Goal: Transaction & Acquisition: Subscribe to service/newsletter

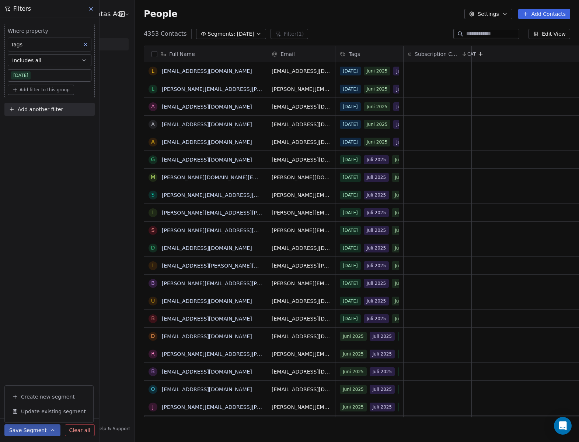
scroll to position [389, 456]
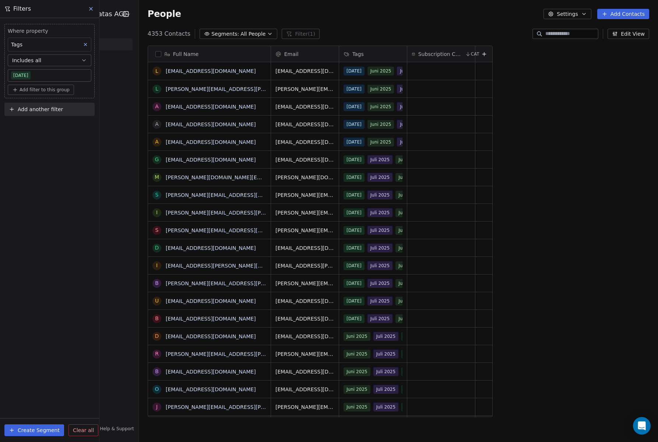
scroll to position [389, 533]
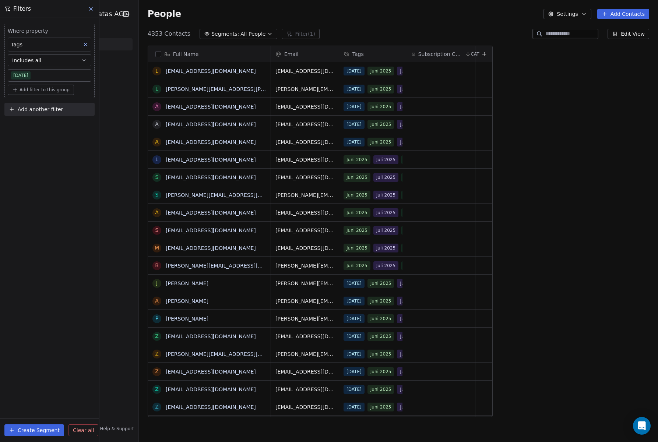
drag, startPoint x: 63, startPoint y: 90, endPoint x: 67, endPoint y: 90, distance: 4.1
click at [63, 90] on span "Add filter to this group" at bounding box center [45, 90] width 50 height 6
click at [58, 105] on span "Contact properties" at bounding box center [39, 106] width 48 height 8
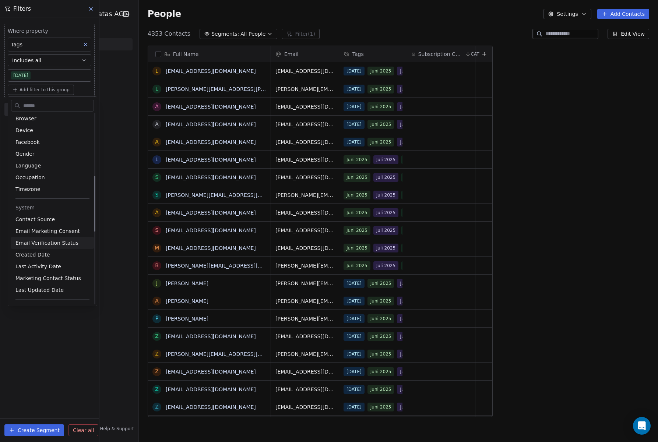
scroll to position [215, 0]
click at [61, 229] on span "Email Marketing Consent" at bounding box center [47, 230] width 64 height 7
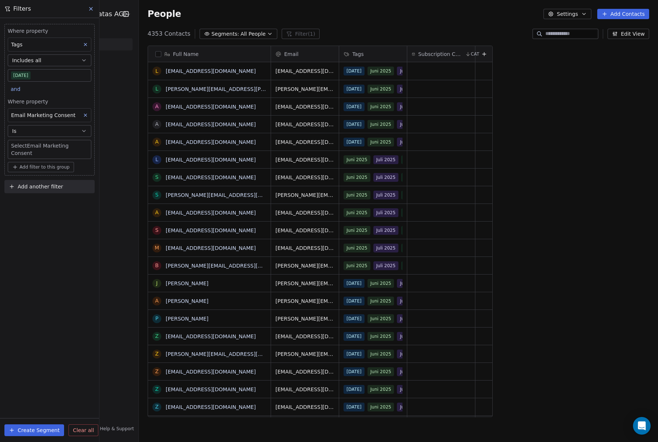
scroll to position [389, 533]
click at [45, 161] on div "Is not" at bounding box center [49, 161] width 77 height 12
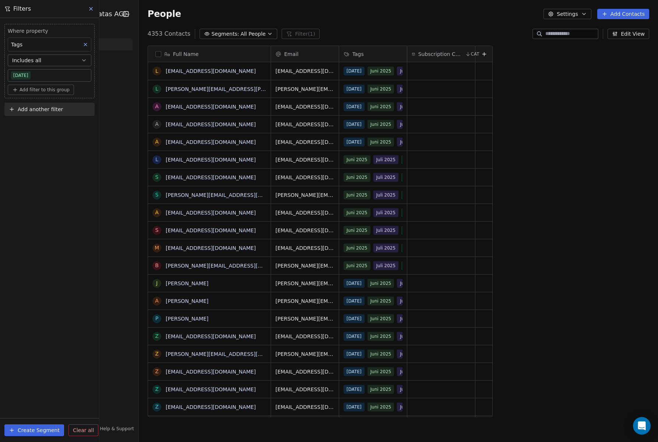
click at [243, 35] on span "All People" at bounding box center [253, 34] width 25 height 8
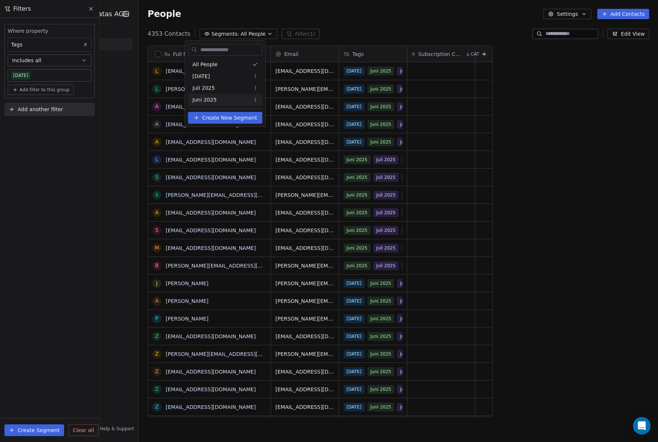
click at [50, 360] on html "High Voltage (HVPS) Condatas AG Contacts People Marketing Workflows Campaigns S…" at bounding box center [329, 221] width 658 height 442
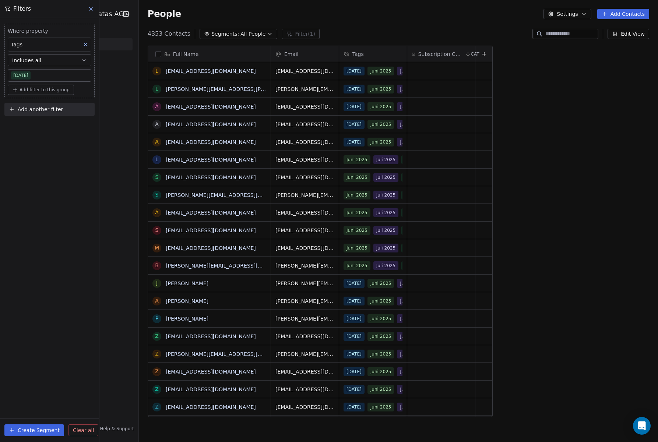
click at [44, 431] on button "Create Segment" at bounding box center [34, 431] width 60 height 12
click at [93, 10] on icon at bounding box center [91, 9] width 6 height 6
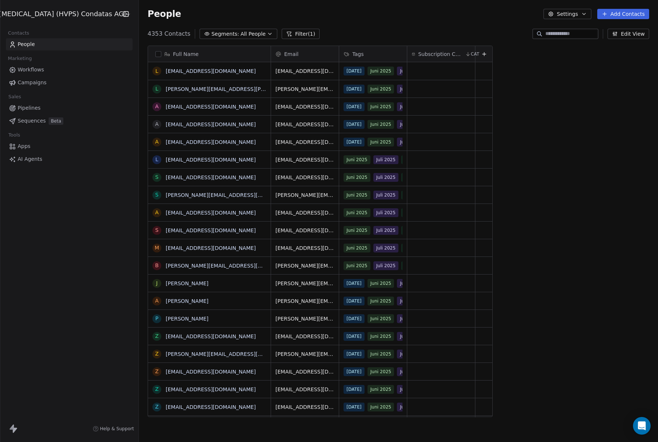
click at [241, 37] on span "All People" at bounding box center [253, 34] width 25 height 8
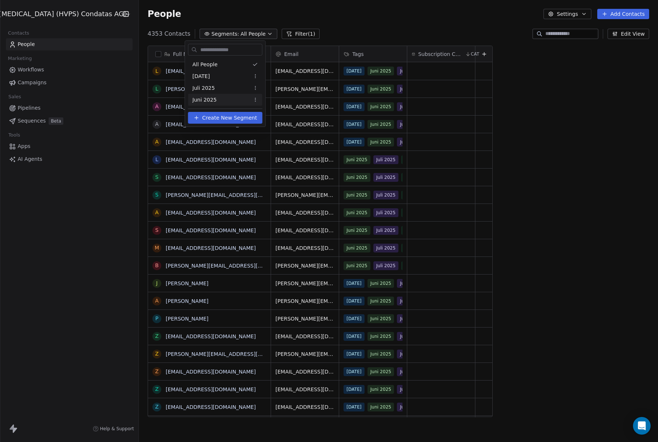
click at [228, 118] on span "Create New Segment" at bounding box center [229, 118] width 55 height 8
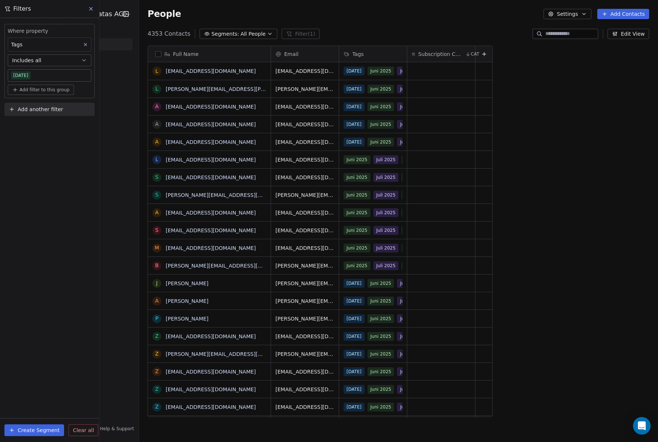
click at [84, 44] on icon at bounding box center [85, 44] width 5 height 5
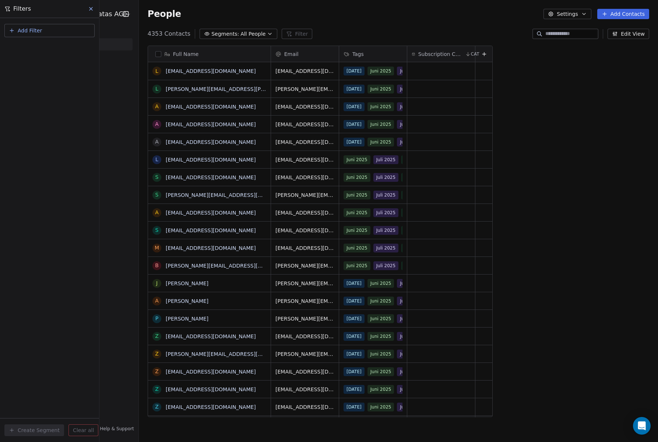
click at [62, 29] on button "Add Filter" at bounding box center [49, 30] width 90 height 13
click at [59, 46] on div "Contact properties" at bounding box center [49, 48] width 75 height 8
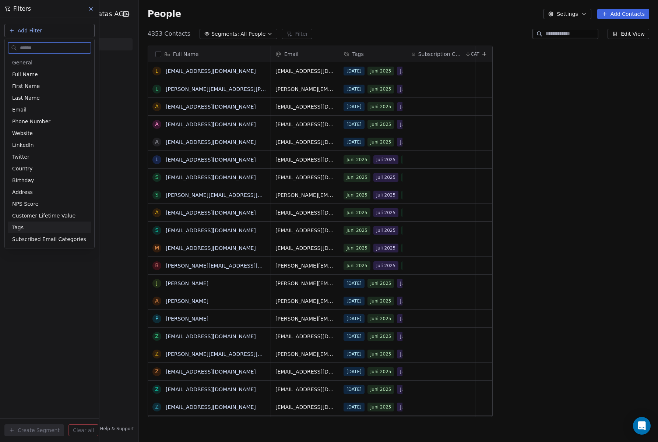
click at [36, 227] on div "Tags" at bounding box center [49, 227] width 75 height 7
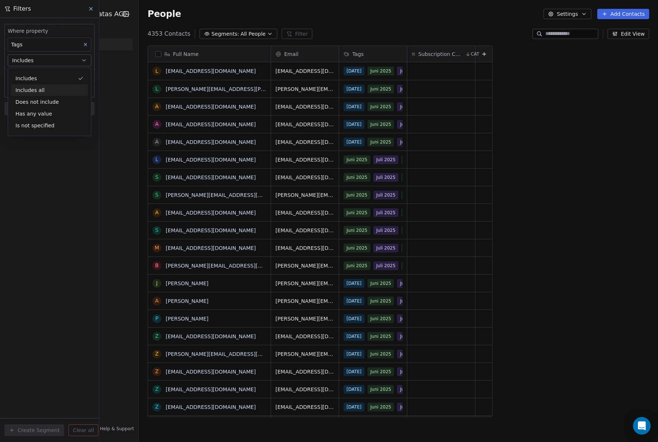
click at [45, 93] on div "Includes all" at bounding box center [49, 90] width 77 height 12
click at [49, 76] on body "High Voltage (HVPS) Condatas AG Contacts People Marketing Workflows Campaigns S…" at bounding box center [329, 221] width 658 height 442
click at [41, 98] on div "[DATE]" at bounding box center [33, 98] width 15 height 7
click at [389, 73] on html "High Voltage (HVPS) Condatas AG Contacts People Marketing Workflows Campaigns S…" at bounding box center [329, 221] width 658 height 442
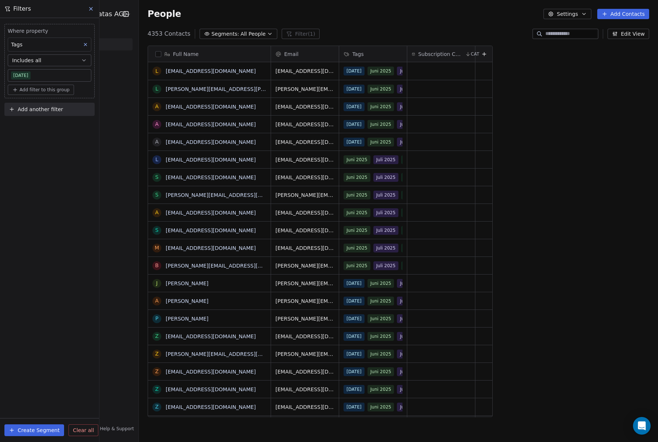
scroll to position [0, 0]
click at [389, 73] on div "May 2025 Juni 2025 Juli 2025 August 2025" at bounding box center [388, 76] width 88 height 21
drag, startPoint x: 89, startPoint y: 147, endPoint x: 84, endPoint y: 144, distance: 6.3
click at [89, 147] on div "Where property Tags Includes all August 2025 Add filter to this group Add anoth…" at bounding box center [49, 230] width 99 height 424
click at [59, 90] on span "Add filter to this group" at bounding box center [45, 90] width 50 height 6
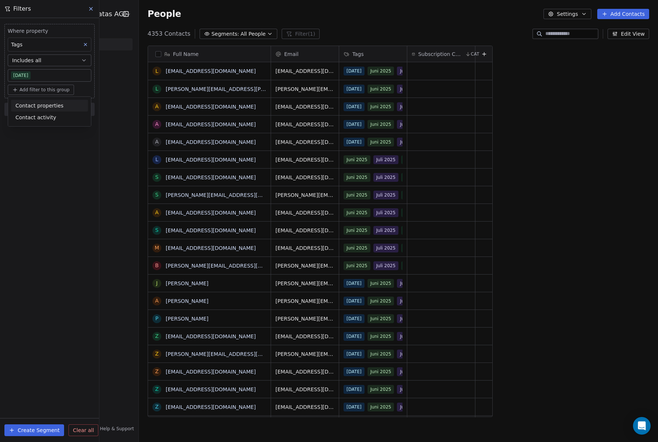
click at [56, 106] on span "Contact properties" at bounding box center [39, 106] width 48 height 8
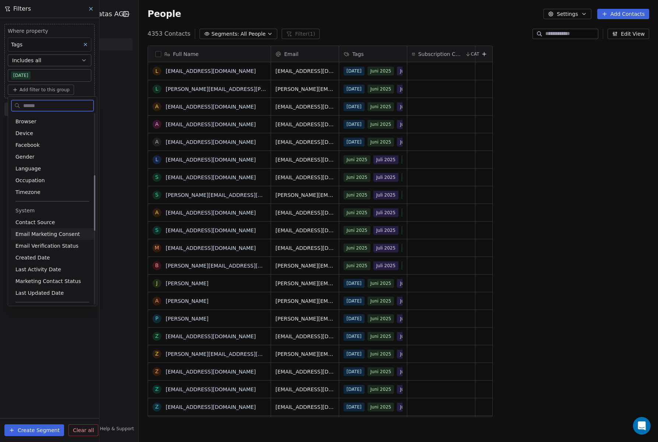
click at [69, 234] on span "Email Marketing Consent" at bounding box center [47, 234] width 64 height 7
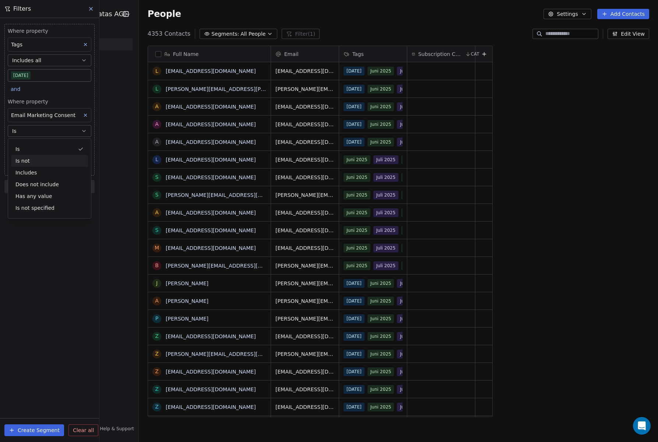
click at [43, 162] on div "Is not" at bounding box center [49, 161] width 77 height 12
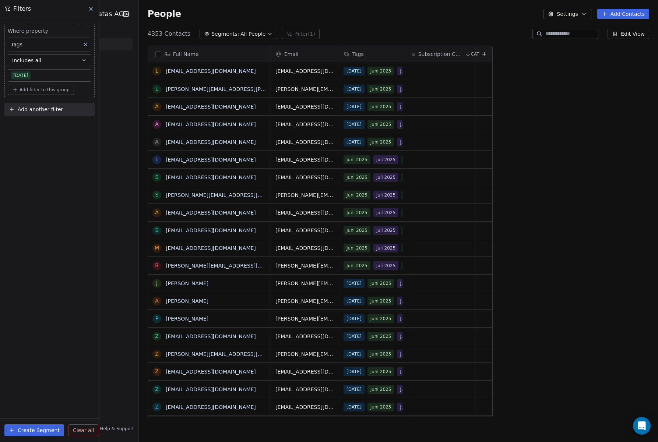
click at [41, 433] on button "Create Segment" at bounding box center [34, 431] width 60 height 12
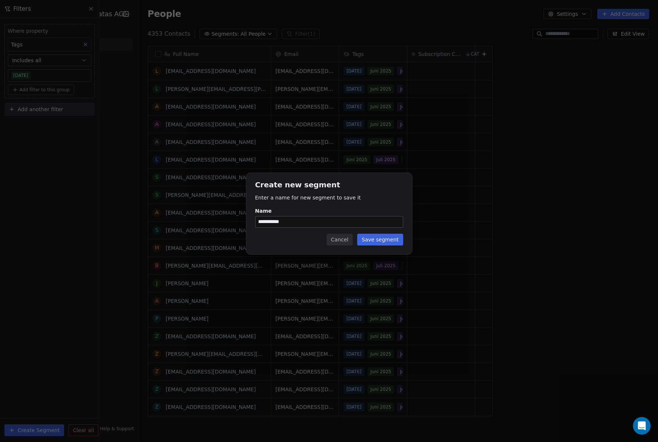
type input "**********"
click at [391, 240] on button "Save segment" at bounding box center [380, 240] width 46 height 12
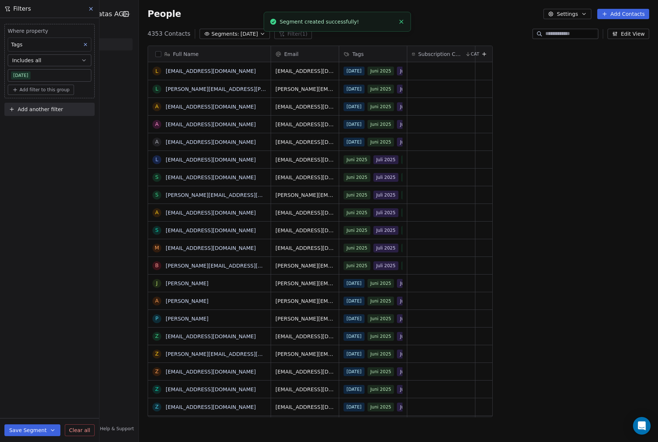
click at [402, 21] on line "Close toast" at bounding box center [401, 21] width 3 height 3
click at [32, 431] on button "Save Segment" at bounding box center [32, 431] width 56 height 12
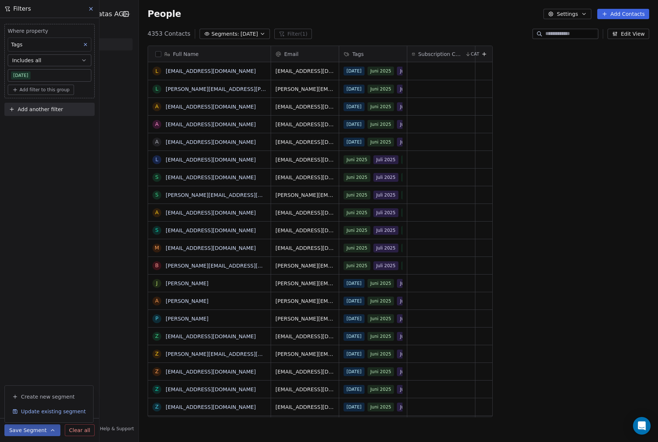
click at [37, 414] on span "Update existing segment" at bounding box center [53, 411] width 65 height 7
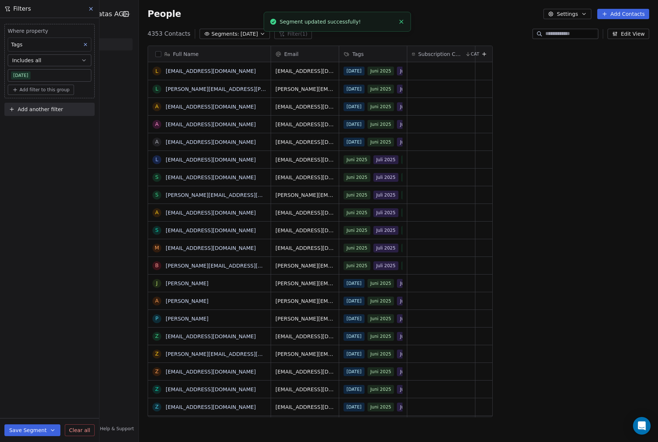
click at [51, 190] on div "Where property Tags Includes all August 2025 Add filter to this group Add anoth…" at bounding box center [49, 230] width 99 height 424
click at [60, 86] on button "Add filter to this group" at bounding box center [41, 90] width 66 height 10
click at [57, 106] on span "Contact properties" at bounding box center [39, 106] width 48 height 8
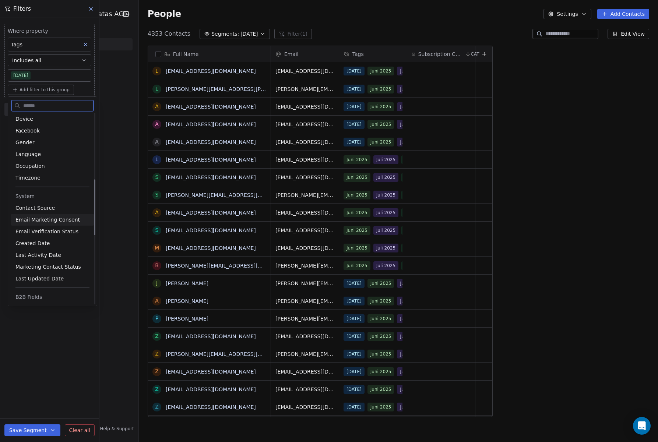
click at [62, 218] on span "Email Marketing Consent" at bounding box center [47, 219] width 64 height 7
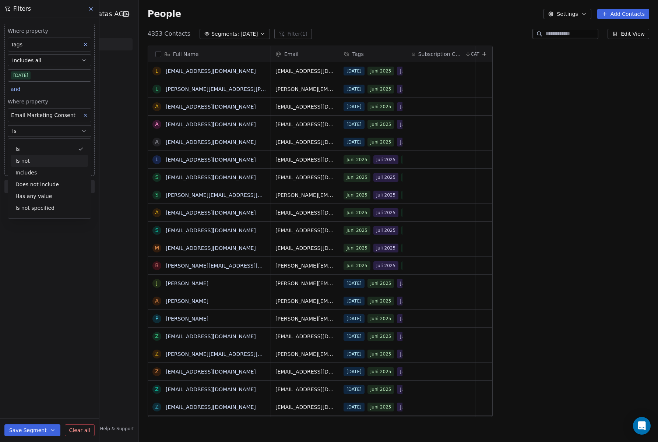
click at [46, 162] on div "Is not" at bounding box center [49, 161] width 77 height 12
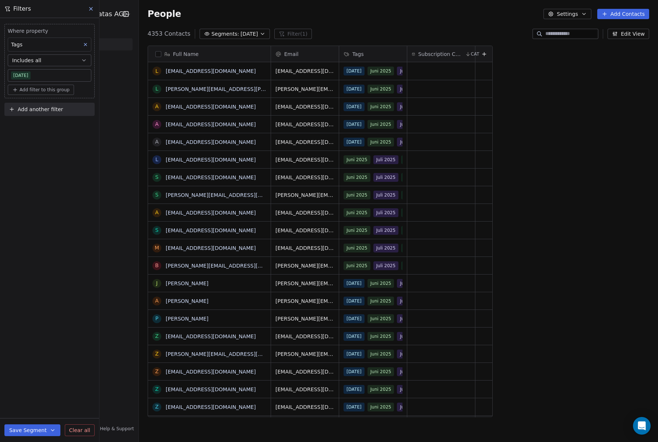
click at [55, 88] on span "Add filter to this group" at bounding box center [45, 90] width 50 height 6
click at [56, 104] on span "Contact properties" at bounding box center [39, 106] width 48 height 8
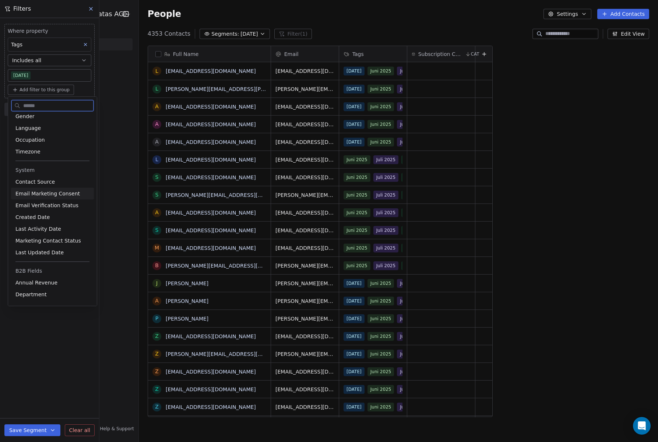
click at [59, 192] on span "Email Marketing Consent" at bounding box center [47, 193] width 64 height 7
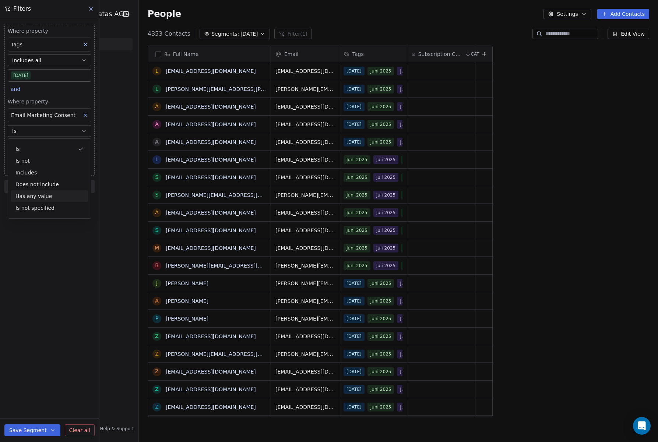
click at [51, 196] on div "Has any value" at bounding box center [49, 196] width 77 height 12
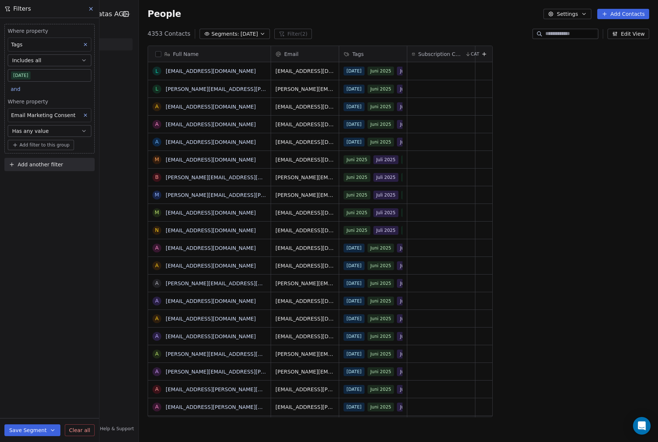
click at [61, 131] on button "Has any value" at bounding box center [50, 131] width 84 height 12
click at [50, 163] on div "Is not" at bounding box center [49, 161] width 77 height 12
click at [55, 147] on body "High Voltage (HVPS) Condatas AG Contacts People Marketing Workflows Campaigns S…" at bounding box center [329, 221] width 658 height 442
click at [45, 185] on div "Unsubscribed" at bounding box center [35, 185] width 30 height 7
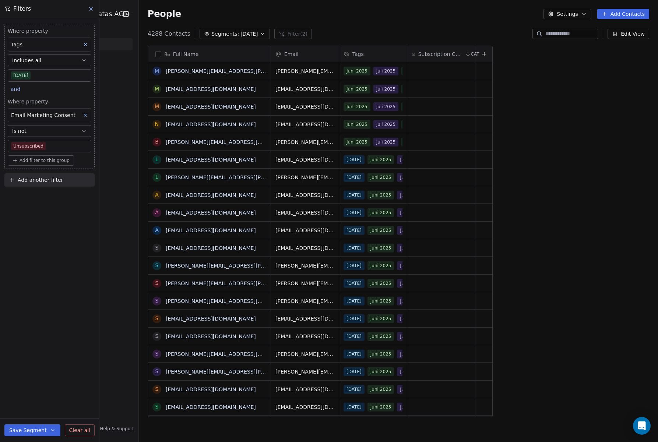
click at [30, 429] on button "Save Segment" at bounding box center [32, 431] width 56 height 12
click at [36, 410] on span "Update existing segment" at bounding box center [53, 411] width 65 height 7
click at [85, 115] on icon at bounding box center [85, 115] width 5 height 5
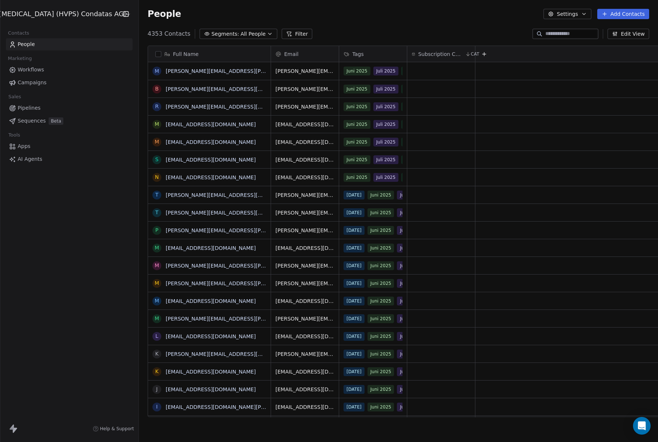
scroll to position [389, 533]
click at [219, 35] on span "Segments:" at bounding box center [225, 34] width 28 height 8
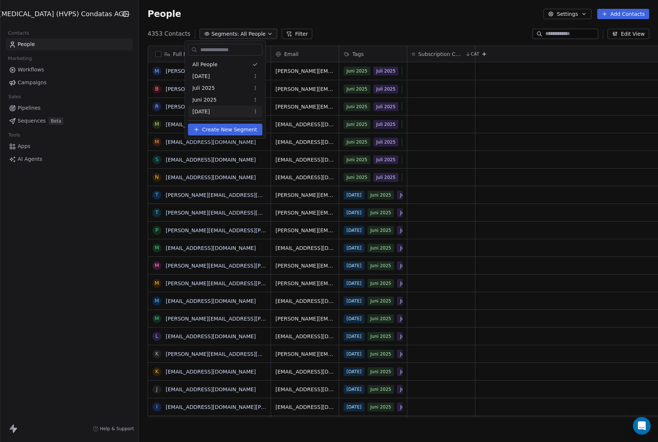
click at [208, 111] on span "[DATE]" at bounding box center [201, 112] width 17 height 8
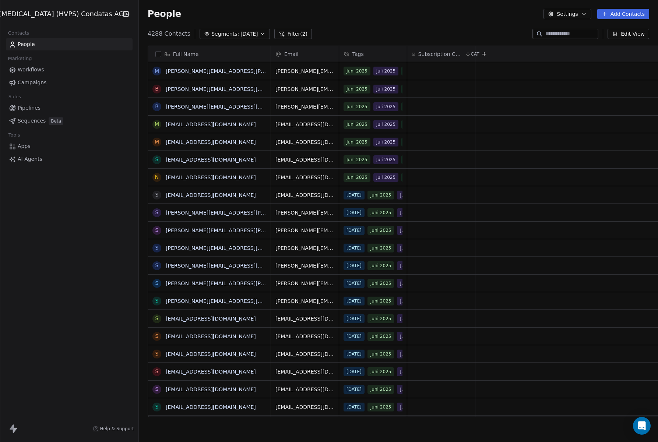
click at [291, 31] on button "Filter (2)" at bounding box center [293, 34] width 38 height 10
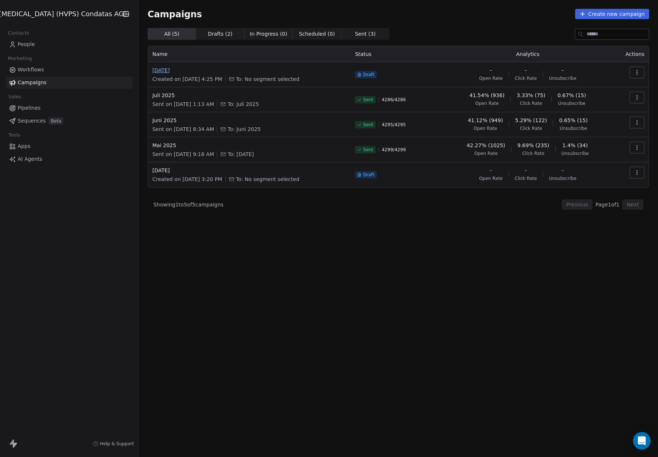
click at [161, 70] on span "[DATE]" at bounding box center [249, 70] width 194 height 7
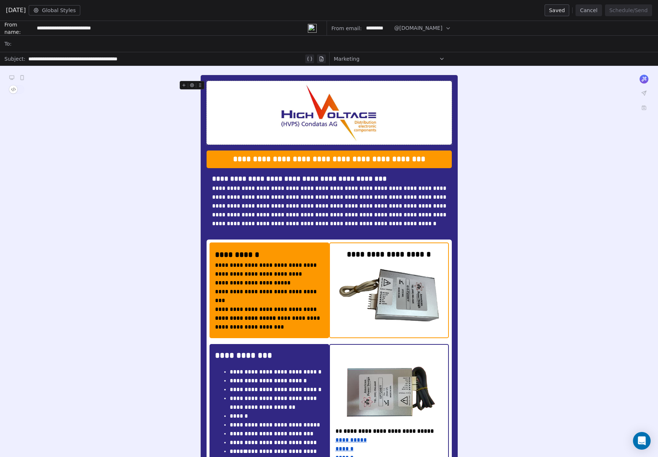
click at [38, 44] on div at bounding box center [333, 44] width 639 height 16
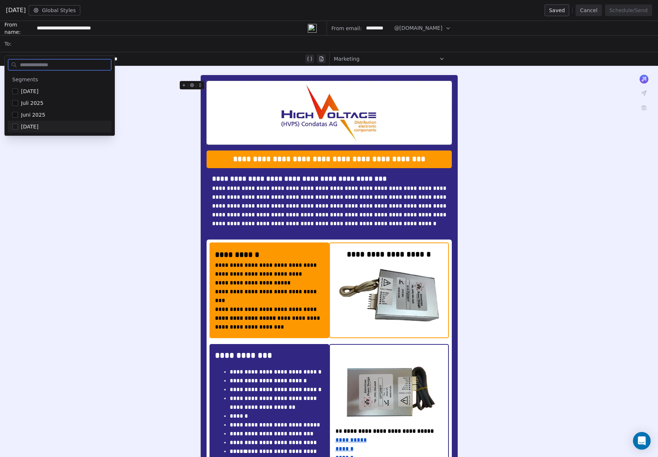
click at [34, 127] on span "[DATE]" at bounding box center [29, 126] width 17 height 7
click at [48, 150] on div "**********" at bounding box center [329, 456] width 658 height 781
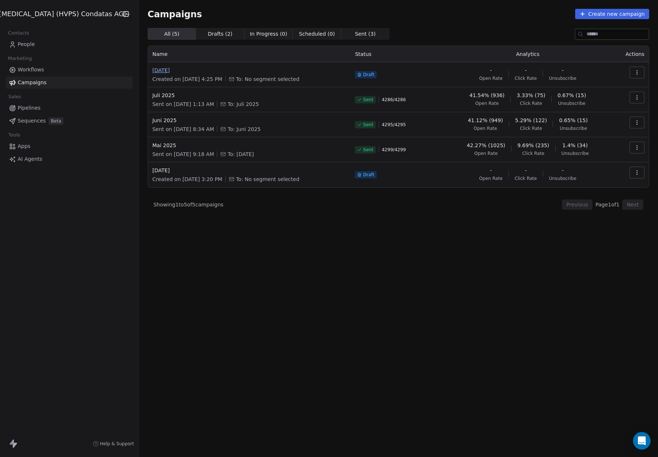
click at [164, 70] on span "[DATE]" at bounding box center [249, 70] width 194 height 7
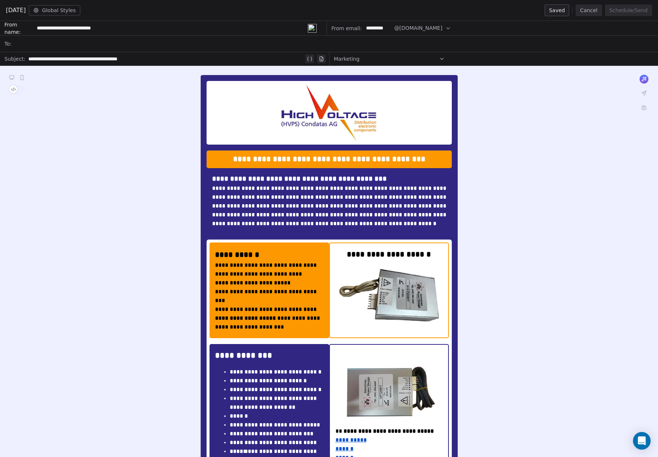
click at [34, 43] on div at bounding box center [333, 44] width 639 height 16
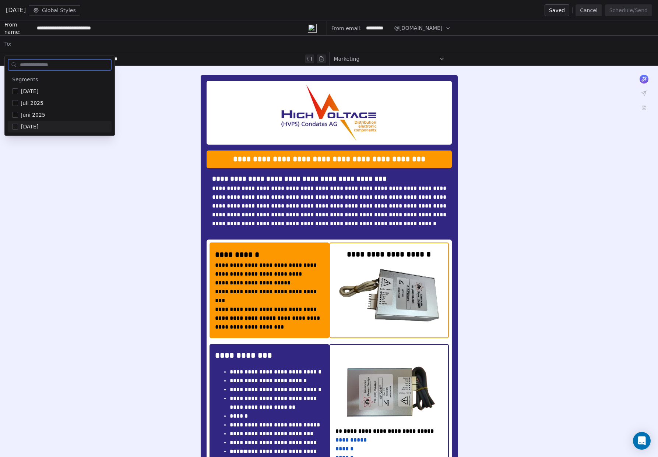
click at [36, 127] on span "[DATE]" at bounding box center [29, 126] width 17 height 7
click at [165, 41] on div at bounding box center [333, 44] width 639 height 16
click at [379, 48] on div "[DATE]" at bounding box center [333, 44] width 639 height 16
drag, startPoint x: 365, startPoint y: 14, endPoint x: 325, endPoint y: 15, distance: 40.6
click at [365, 14] on div "August 2025 Global Styles Save as draft Cancel Schedule/Send" at bounding box center [329, 10] width 658 height 21
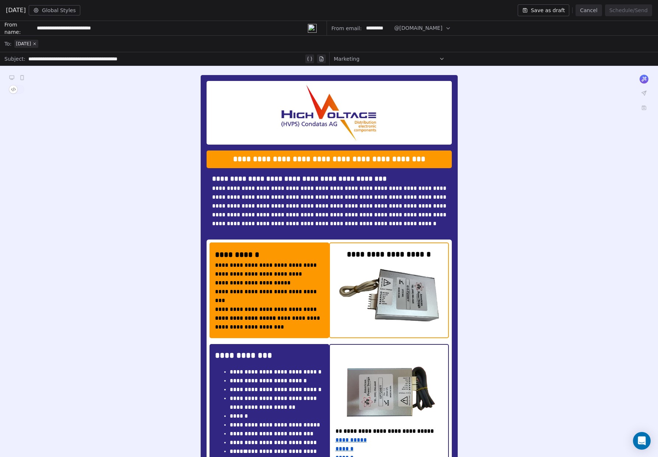
drag, startPoint x: 227, startPoint y: 13, endPoint x: 118, endPoint y: 18, distance: 109.5
click at [222, 13] on div "August 2025 Global Styles Save as draft Cancel Schedule/Send" at bounding box center [329, 10] width 658 height 21
click at [547, 10] on button "Save as draft" at bounding box center [544, 10] width 52 height 12
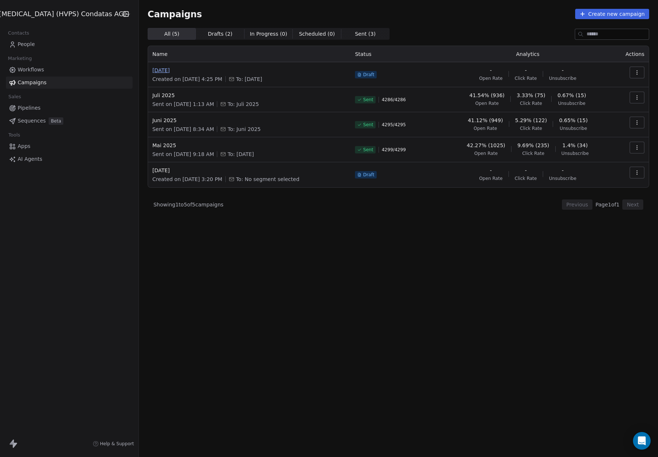
click at [152, 71] on span "[DATE]" at bounding box center [249, 70] width 194 height 7
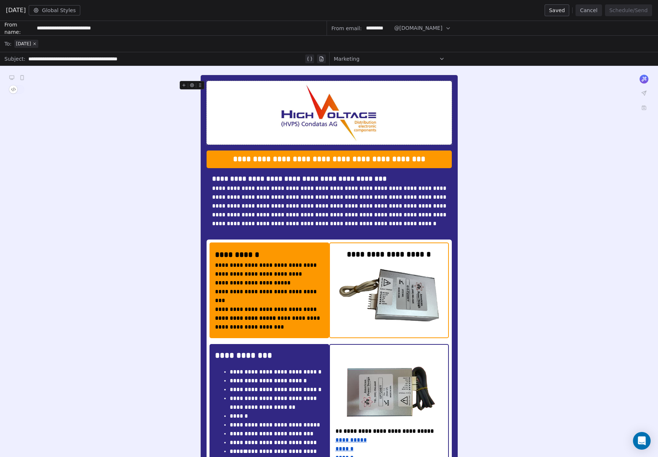
drag, startPoint x: 111, startPoint y: 102, endPoint x: 111, endPoint y: 97, distance: 4.5
click at [111, 102] on div "**********" at bounding box center [329, 456] width 658 height 781
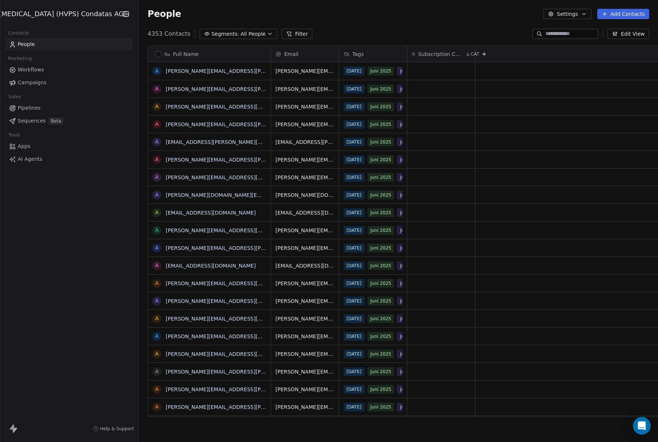
scroll to position [389, 533]
click at [241, 31] on span "All People" at bounding box center [253, 34] width 25 height 8
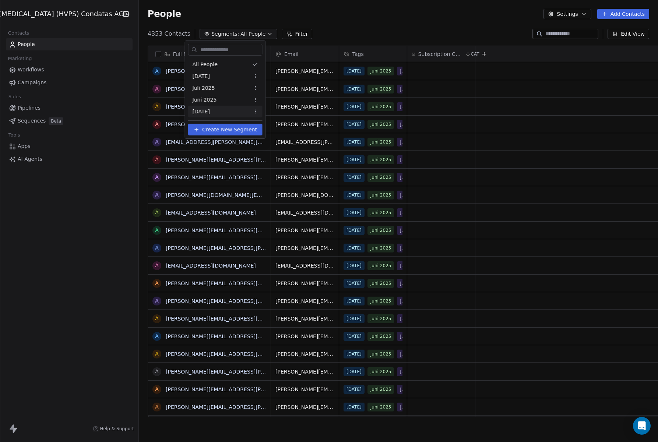
click at [224, 112] on div "[DATE]" at bounding box center [225, 112] width 74 height 12
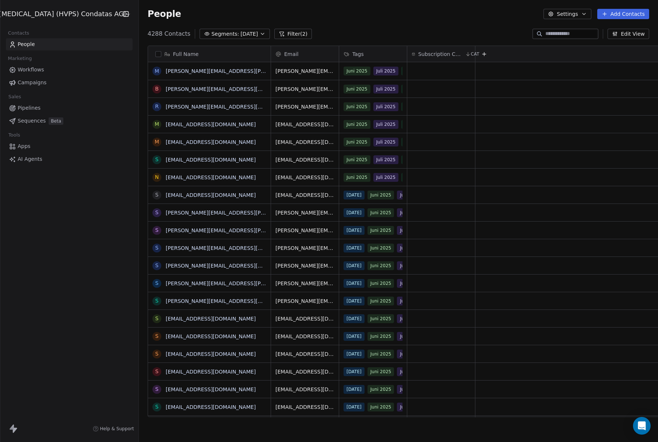
click at [288, 34] on button "Filter (2)" at bounding box center [293, 34] width 38 height 10
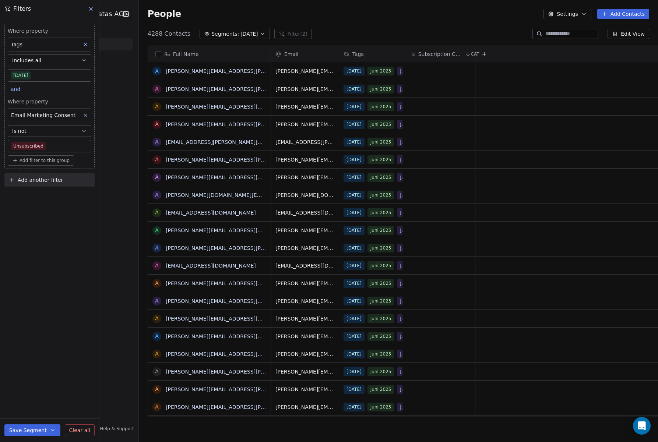
click at [481, 53] on icon at bounding box center [484, 54] width 6 height 6
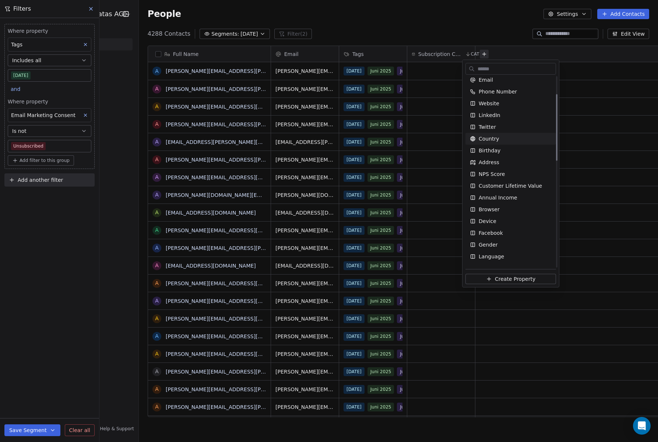
scroll to position [0, 0]
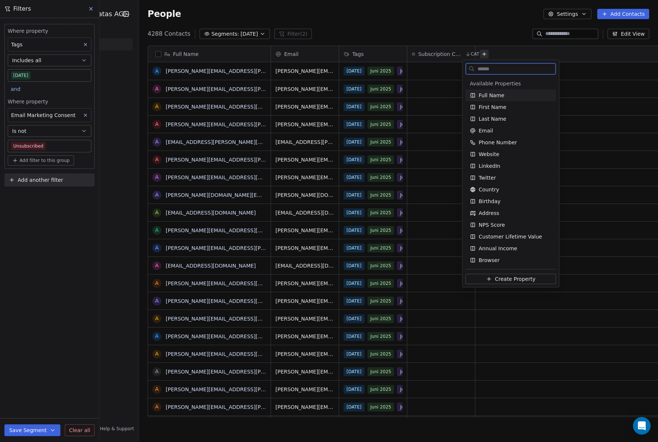
click at [500, 96] on span "Full Name" at bounding box center [492, 95] width 26 height 7
click at [498, 106] on span "First Name" at bounding box center [493, 107] width 28 height 7
drag, startPoint x: 497, startPoint y: 119, endPoint x: 497, endPoint y: 128, distance: 8.9
click at [497, 120] on span "Last Name" at bounding box center [493, 118] width 28 height 7
drag, startPoint x: 496, startPoint y: 131, endPoint x: 496, endPoint y: 144, distance: 13.6
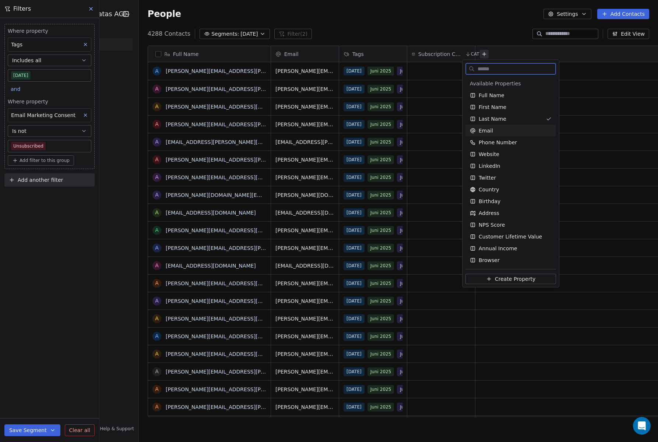
click at [496, 131] on div "Email" at bounding box center [511, 130] width 82 height 7
drag, startPoint x: 497, startPoint y: 145, endPoint x: 496, endPoint y: 157, distance: 11.8
click at [496, 146] on span "Phone Number" at bounding box center [498, 142] width 38 height 7
click at [496, 157] on span "Website" at bounding box center [489, 154] width 21 height 7
drag, startPoint x: 495, startPoint y: 164, endPoint x: 493, endPoint y: 177, distance: 13.1
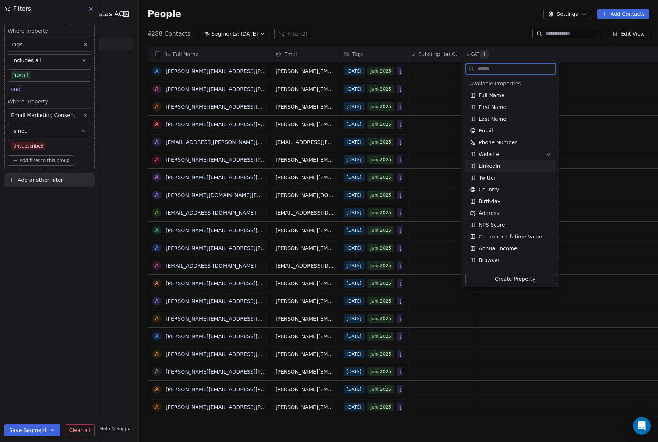
click at [495, 164] on span "LinkedIn" at bounding box center [490, 165] width 22 height 7
drag, startPoint x: 493, startPoint y: 178, endPoint x: 493, endPoint y: 185, distance: 7.0
click at [493, 178] on span "Twitter" at bounding box center [487, 177] width 17 height 7
drag, startPoint x: 492, startPoint y: 191, endPoint x: 492, endPoint y: 201, distance: 10.0
click at [492, 191] on span "Country" at bounding box center [489, 189] width 21 height 7
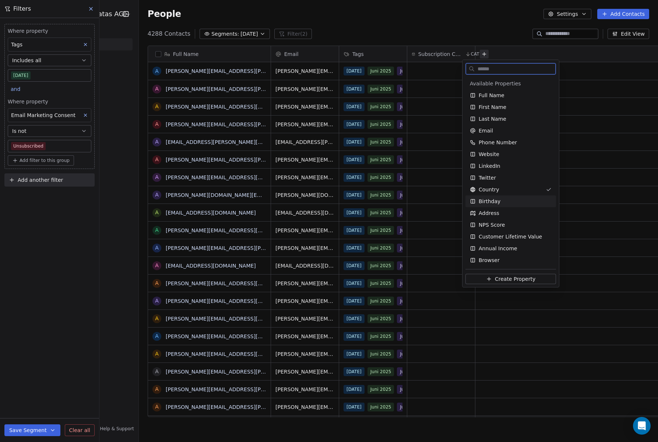
drag, startPoint x: 492, startPoint y: 202, endPoint x: 493, endPoint y: 208, distance: 6.1
click at [492, 202] on span "Birthday" at bounding box center [490, 201] width 22 height 7
click at [493, 211] on span "Address" at bounding box center [489, 213] width 21 height 7
drag, startPoint x: 495, startPoint y: 227, endPoint x: 497, endPoint y: 234, distance: 7.0
click at [495, 228] on span "NPS Score" at bounding box center [492, 224] width 26 height 7
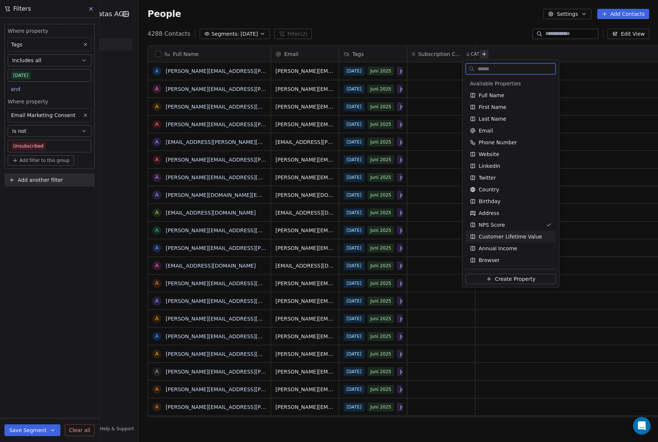
drag, startPoint x: 499, startPoint y: 239, endPoint x: 499, endPoint y: 248, distance: 8.8
click at [499, 239] on span "Customer Lifetime Value" at bounding box center [510, 236] width 63 height 7
click at [498, 249] on span "Annual Income" at bounding box center [498, 248] width 39 height 7
click at [493, 257] on span "Browser" at bounding box center [489, 260] width 21 height 7
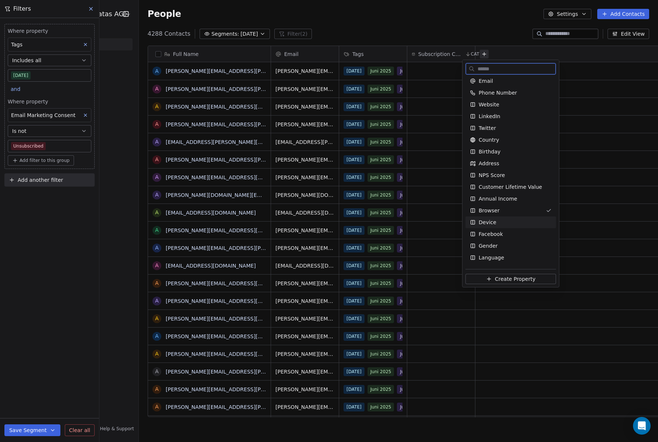
click at [506, 220] on div "Device" at bounding box center [511, 222] width 82 height 7
drag, startPoint x: 505, startPoint y: 233, endPoint x: 504, endPoint y: 245, distance: 11.9
click at [505, 234] on div "Facebook" at bounding box center [511, 234] width 82 height 7
click at [503, 246] on div "Gender" at bounding box center [511, 245] width 82 height 7
click at [502, 255] on div "Language" at bounding box center [511, 257] width 82 height 7
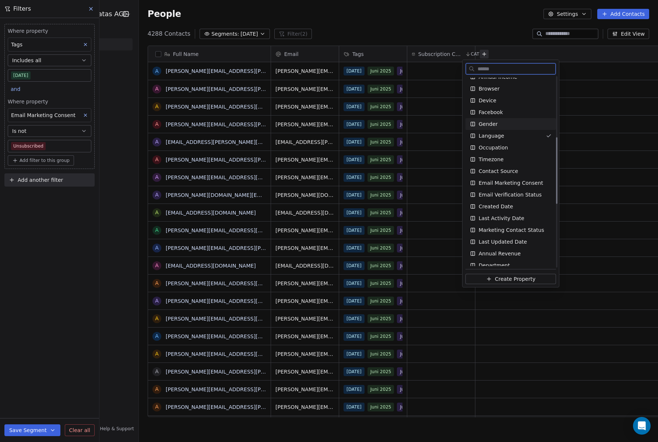
scroll to position [170, 0]
click at [508, 149] on div "Occupation" at bounding box center [511, 148] width 82 height 7
click at [506, 159] on div "Timezone" at bounding box center [511, 160] width 82 height 7
click at [507, 173] on span "Contact Source" at bounding box center [498, 172] width 39 height 7
click at [607, 145] on html "High Voltage (HVPS) Condatas AG Contacts People Marketing Workflows Campaigns S…" at bounding box center [329, 221] width 658 height 442
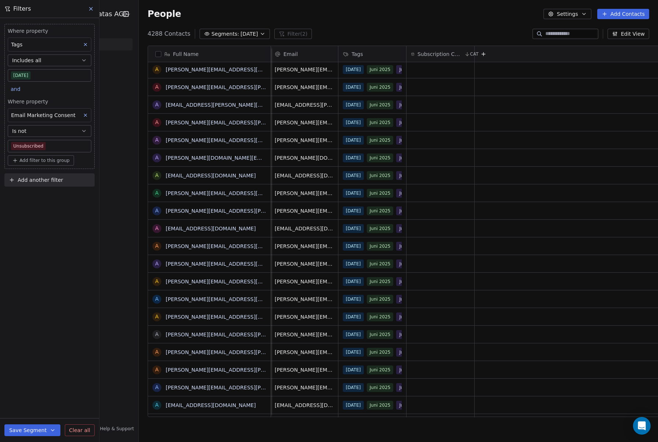
scroll to position [0, 0]
click at [480, 55] on button at bounding box center [484, 54] width 9 height 9
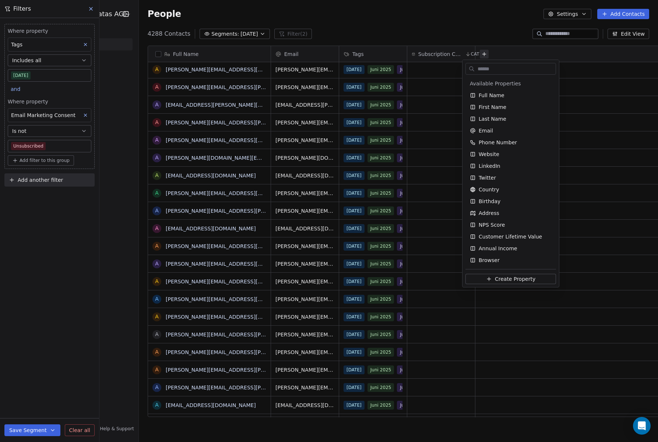
scroll to position [83, 0]
click at [496, 85] on span "LinkedIn" at bounding box center [490, 83] width 22 height 7
click at [521, 281] on span "Create Property" at bounding box center [515, 279] width 41 height 7
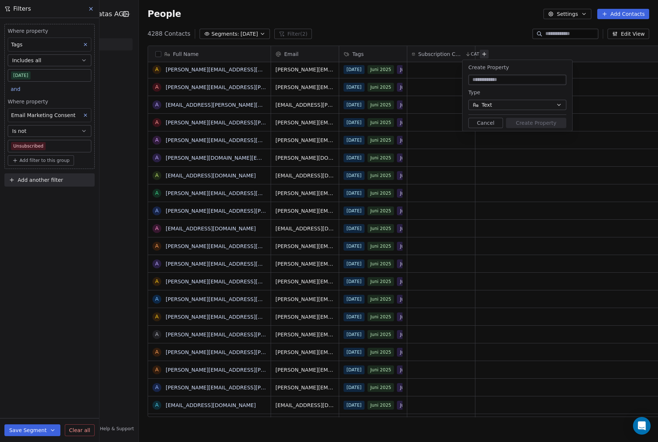
scroll to position [389, 533]
click at [486, 123] on button "Cancel" at bounding box center [486, 123] width 35 height 10
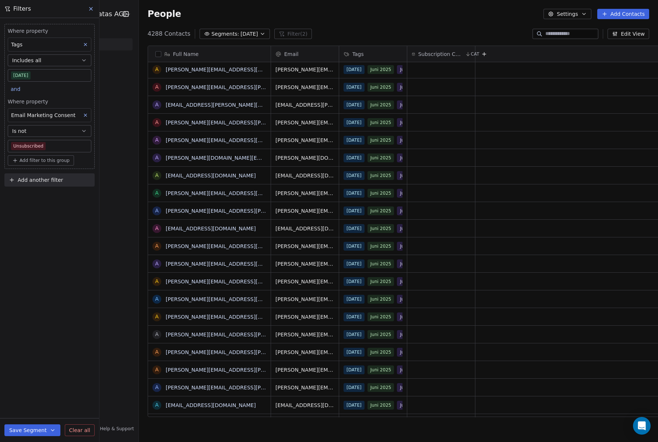
click at [503, 57] on div at bounding box center [569, 54] width 187 height 16
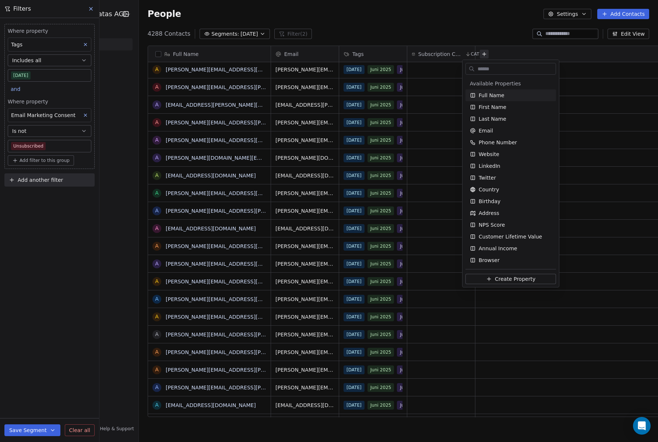
click at [441, 53] on html "High Voltage (HVPS) Condatas AG Contacts People Marketing Workflows Campaigns S…" at bounding box center [329, 221] width 658 height 442
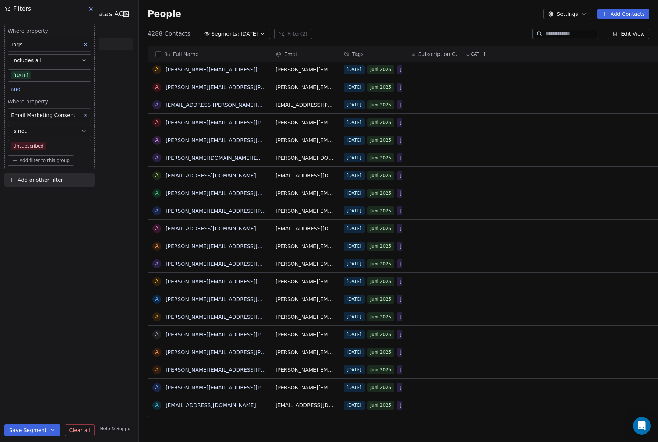
click at [465, 53] on icon at bounding box center [468, 54] width 6 height 6
click at [437, 68] on span "Edit property" at bounding box center [425, 69] width 34 height 7
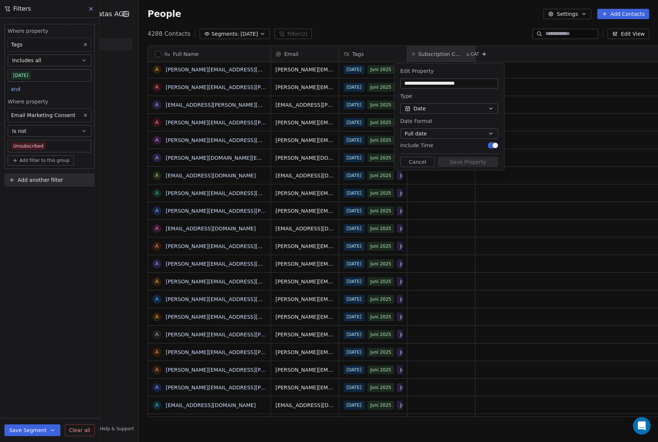
click at [423, 163] on button "Cancel" at bounding box center [417, 162] width 35 height 10
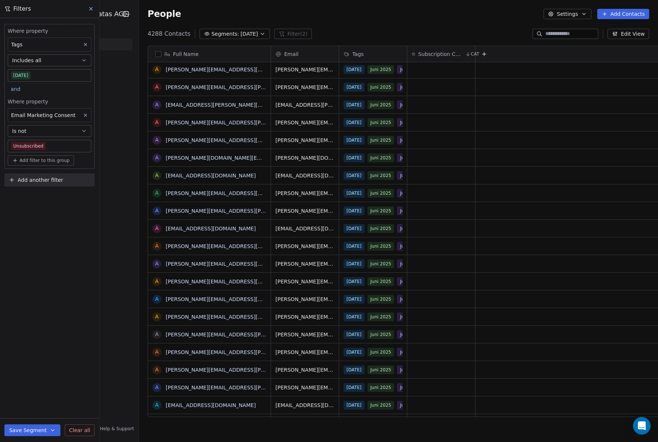
click at [632, 35] on button "Edit View" at bounding box center [629, 34] width 42 height 10
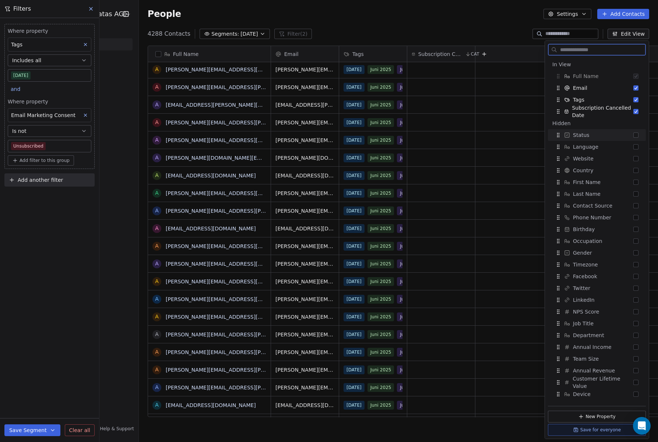
click at [636, 137] on button "Suggestions" at bounding box center [636, 135] width 5 height 5
click at [637, 148] on button "Suggestions" at bounding box center [636, 146] width 5 height 5
click at [637, 158] on button "Suggestions" at bounding box center [636, 158] width 5 height 5
click at [635, 174] on div "Country" at bounding box center [597, 171] width 92 height 12
drag, startPoint x: 636, startPoint y: 183, endPoint x: 638, endPoint y: 189, distance: 5.4
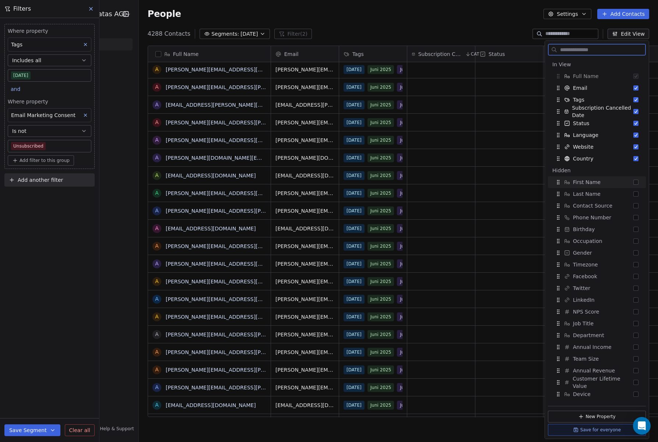
click at [636, 184] on button "Suggestions" at bounding box center [636, 182] width 5 height 5
click at [637, 195] on button "Suggestions" at bounding box center [636, 194] width 5 height 5
click at [637, 208] on button "Suggestions" at bounding box center [636, 205] width 5 height 5
click at [637, 218] on button "Suggestions" at bounding box center [636, 217] width 5 height 5
click at [637, 232] on button "Suggestions" at bounding box center [636, 229] width 5 height 5
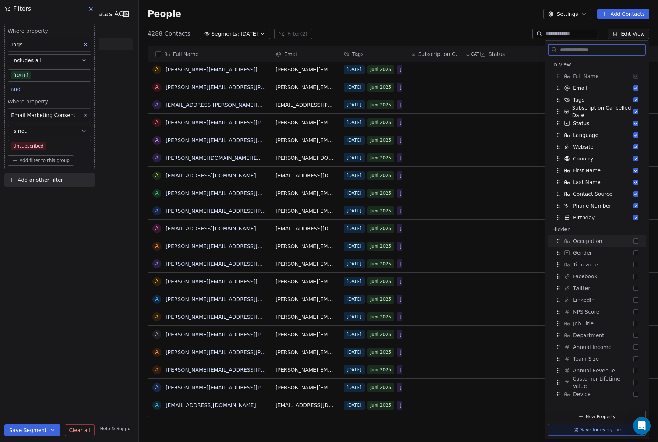
click at [637, 240] on button "Suggestions" at bounding box center [636, 241] width 5 height 5
click at [636, 250] on div "Gender" at bounding box center [597, 253] width 92 height 12
drag, startPoint x: 638, startPoint y: 254, endPoint x: 636, endPoint y: 260, distance: 6.4
click at [638, 255] on button "Suggestions" at bounding box center [636, 252] width 5 height 5
click at [636, 264] on button "Suggestions" at bounding box center [636, 264] width 5 height 5
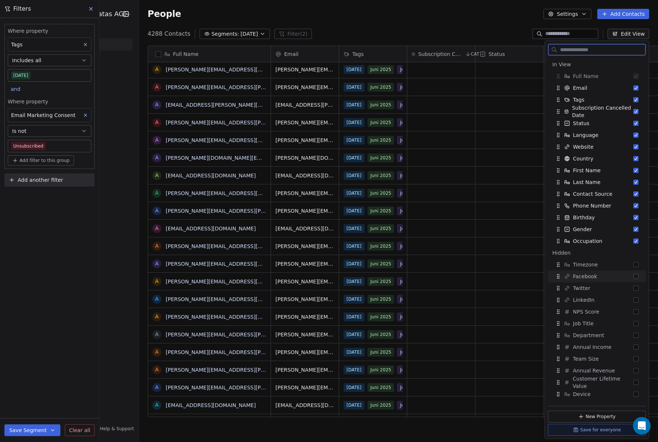
click at [637, 277] on button "Suggestions" at bounding box center [636, 276] width 5 height 5
click at [639, 286] on div "Twitter" at bounding box center [597, 289] width 92 height 12
click at [637, 297] on div "LinkedIn" at bounding box center [597, 300] width 92 height 12
click at [636, 301] on button "Suggestions" at bounding box center [636, 300] width 5 height 5
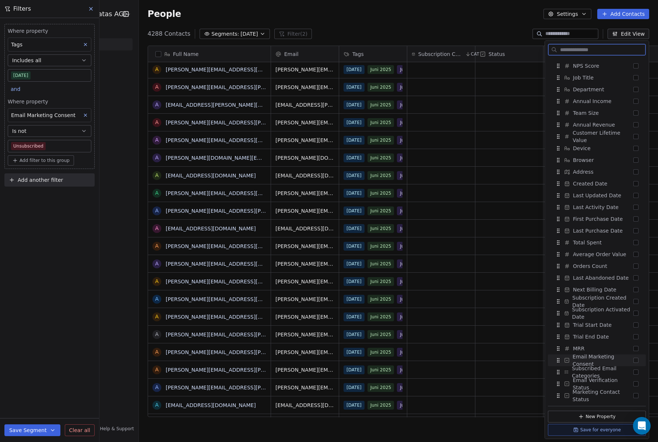
click at [635, 361] on button "Suggestions" at bounding box center [636, 360] width 5 height 5
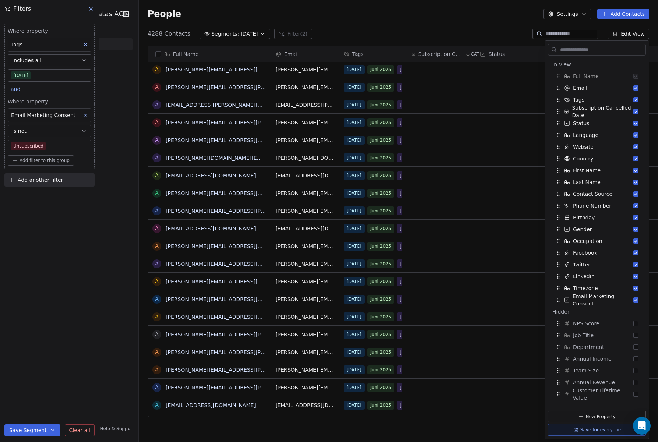
click at [446, 21] on div "People Settings Add Contacts" at bounding box center [398, 14] width 519 height 28
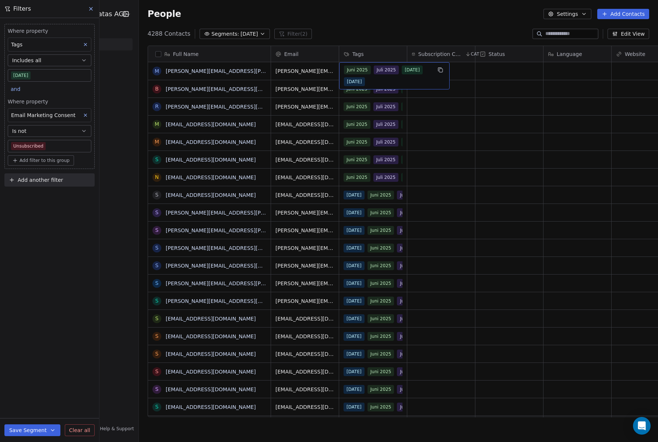
click at [378, 71] on span "Juli 2025" at bounding box center [386, 70] width 25 height 9
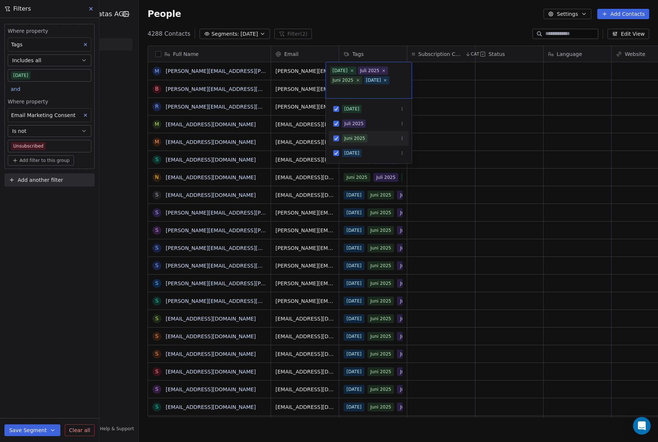
scroll to position [389, 533]
click at [357, 239] on html "High Voltage (HVPS) Condatas AG Contacts People Marketing Workflows Campaigns S…" at bounding box center [329, 221] width 658 height 442
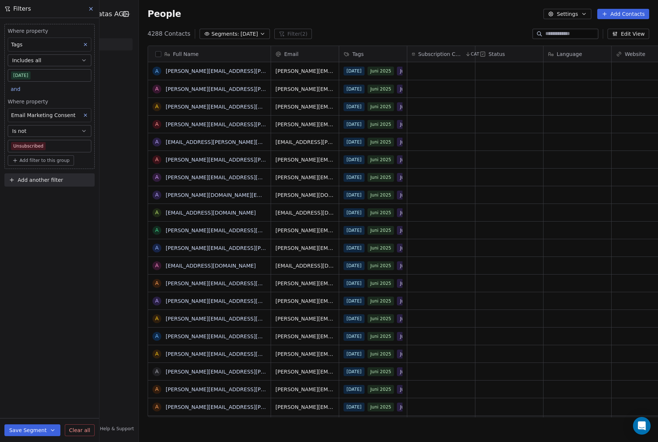
click at [440, 55] on span "Subscription Cancelled Date" at bounding box center [440, 53] width 45 height 7
click at [568, 14] on button "Settings" at bounding box center [568, 14] width 48 height 10
click at [573, 42] on span "Tags" at bounding box center [567, 42] width 11 height 8
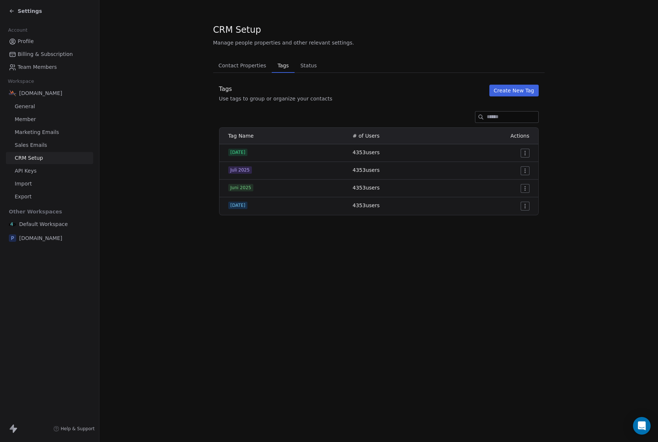
click at [301, 67] on span "Status" at bounding box center [309, 65] width 22 height 10
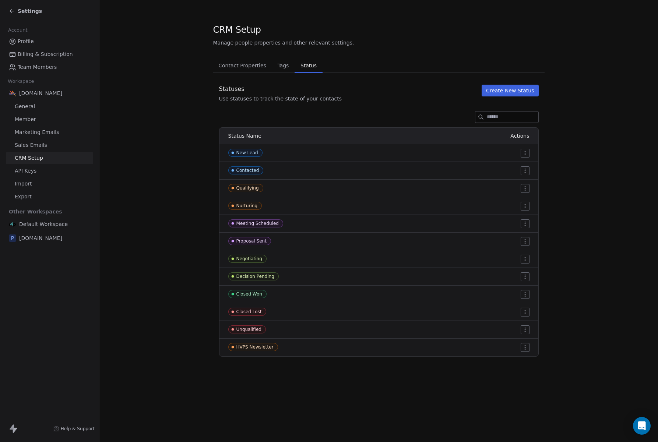
click at [283, 66] on span "Tags" at bounding box center [282, 65] width 17 height 10
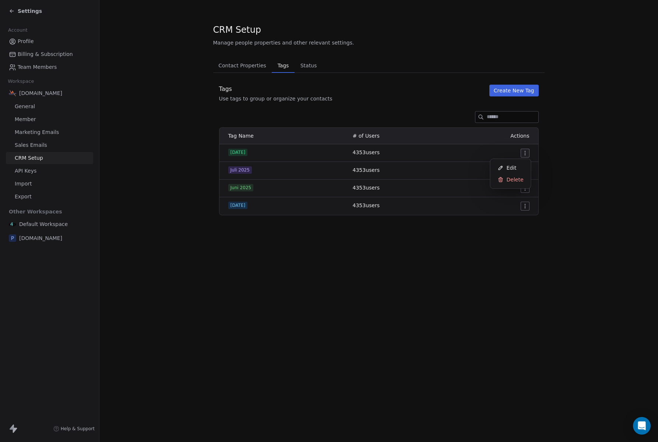
click at [525, 155] on html "Settings Account Profile Billing & Subscription Team Members Workspace hvps-con…" at bounding box center [329, 221] width 658 height 442
click at [514, 167] on span "Edit" at bounding box center [512, 167] width 10 height 7
click at [314, 68] on span "Status" at bounding box center [309, 65] width 22 height 10
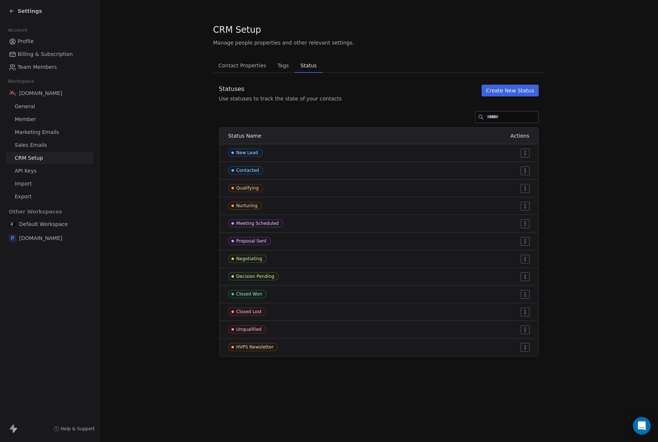
click at [33, 107] on span "General" at bounding box center [25, 107] width 20 height 8
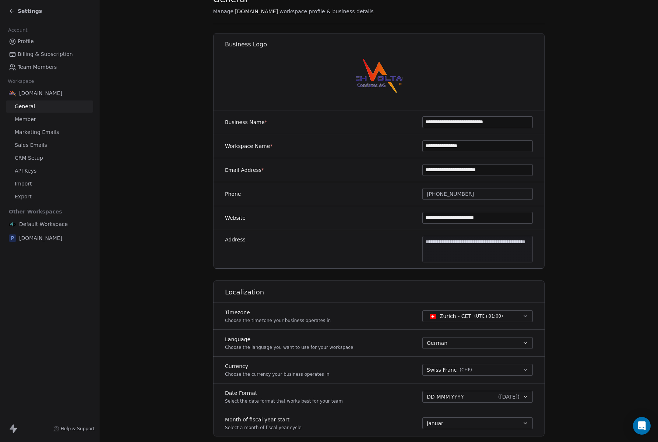
scroll to position [29, 0]
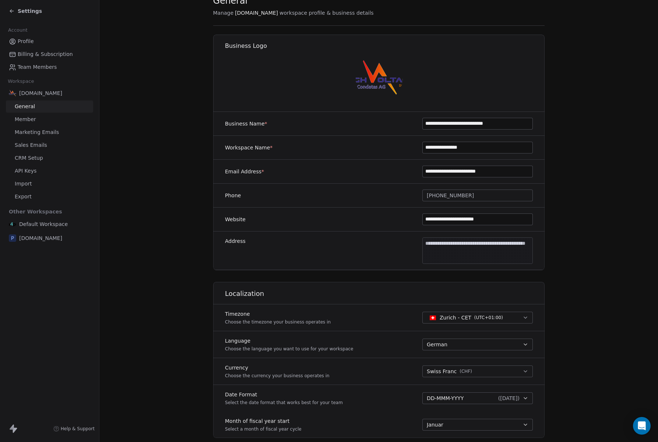
click at [462, 194] on span "+41 44 730 33 53" at bounding box center [450, 196] width 47 height 8
click at [385, 184] on html "**********" at bounding box center [329, 221] width 658 height 442
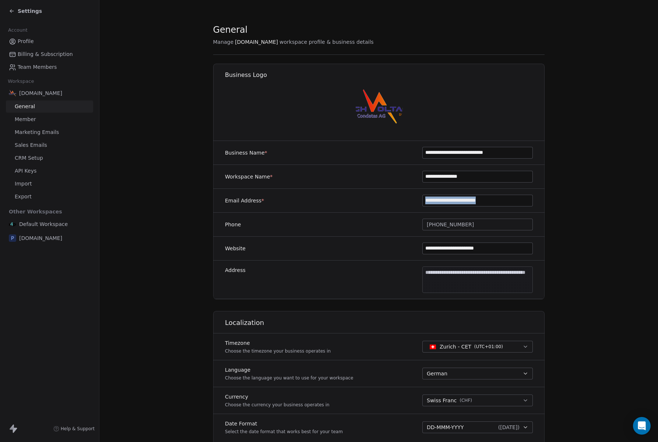
click at [27, 119] on span "Member" at bounding box center [25, 120] width 21 height 8
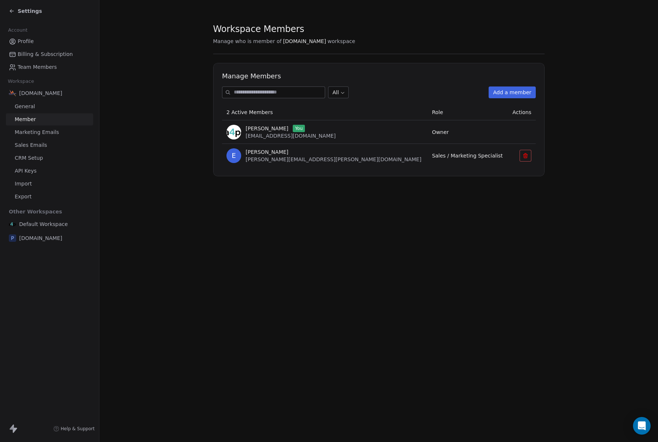
click at [41, 134] on span "Marketing Emails" at bounding box center [37, 133] width 44 height 8
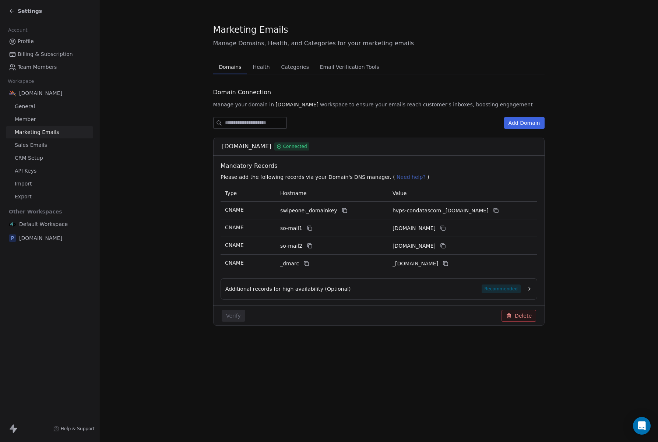
click at [40, 145] on span "Sales Emails" at bounding box center [31, 145] width 32 height 8
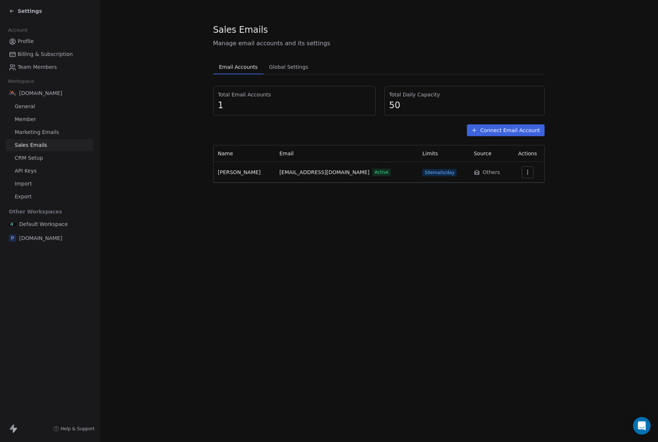
click at [34, 161] on span "CRM Setup" at bounding box center [29, 158] width 28 height 8
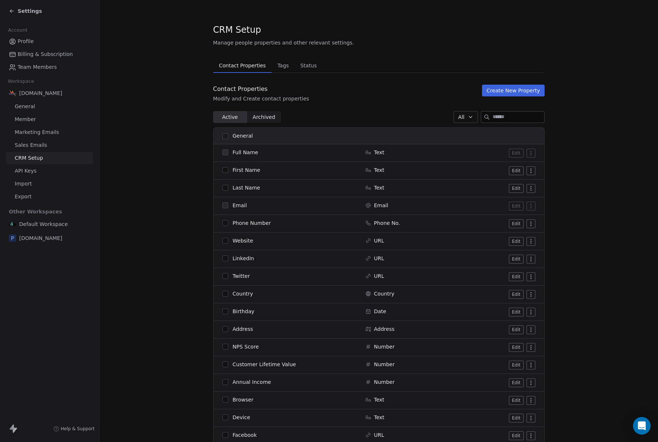
click at [30, 169] on span "API Keys" at bounding box center [26, 171] width 22 height 8
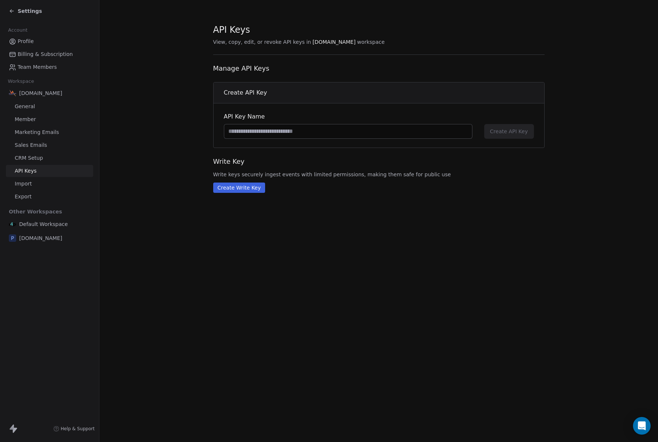
click at [26, 187] on span "Import" at bounding box center [23, 184] width 17 height 8
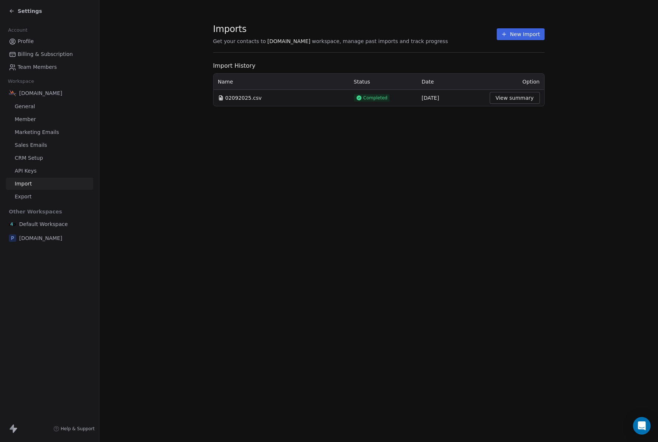
click at [26, 198] on span "Export" at bounding box center [23, 197] width 17 height 8
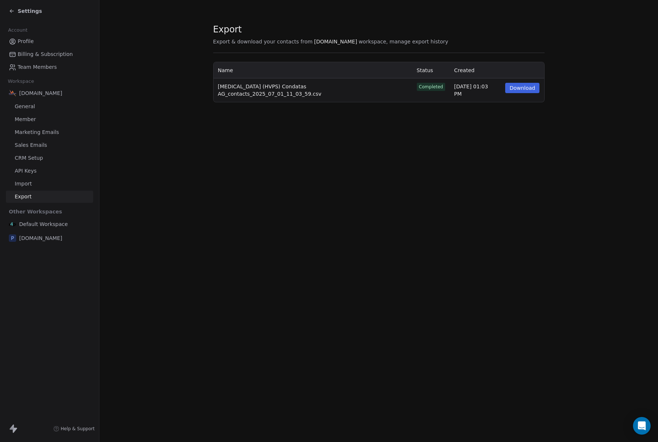
drag, startPoint x: 20, startPoint y: 44, endPoint x: 18, endPoint y: 35, distance: 9.2
click at [20, 43] on span "Profile" at bounding box center [26, 42] width 16 height 8
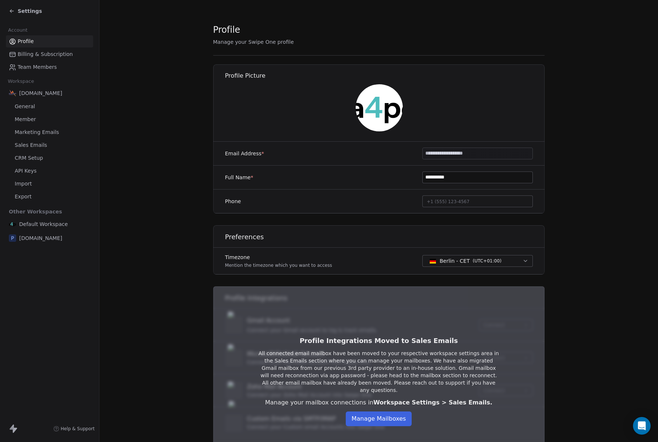
click at [8, 10] on div "Settings" at bounding box center [49, 11] width 99 height 22
click at [9, 10] on icon at bounding box center [12, 11] width 6 height 6
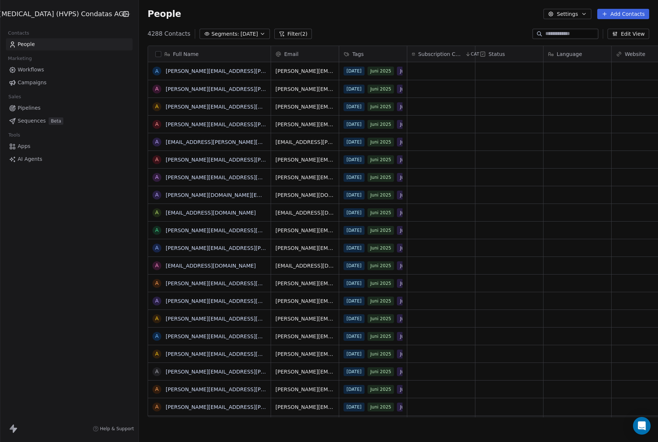
scroll to position [389, 533]
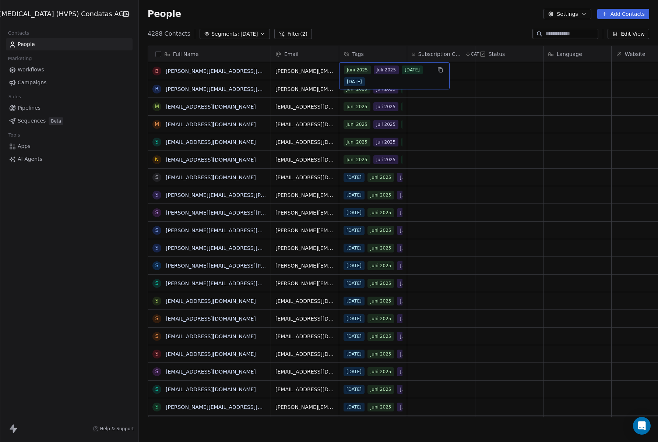
click at [389, 66] on div "Juni 2025 Juli 2025 August 2025 May 2025" at bounding box center [388, 76] width 88 height 21
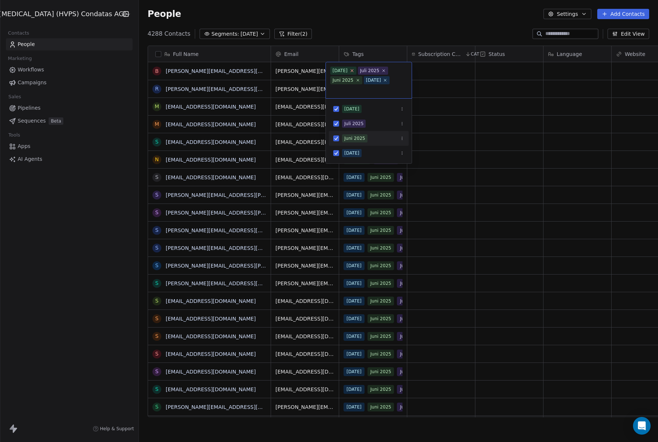
click at [353, 71] on icon at bounding box center [352, 71] width 3 height 3
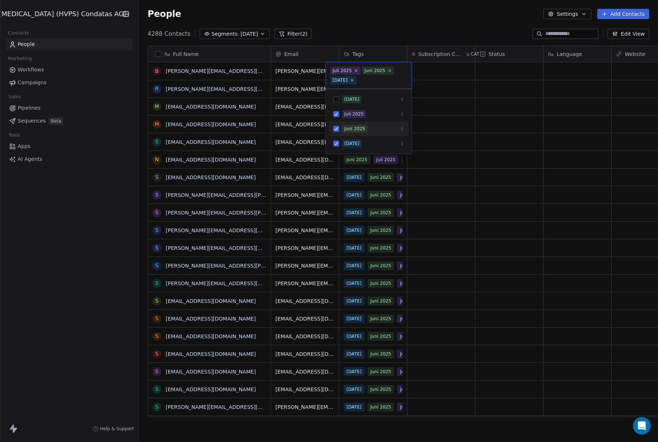
click at [356, 68] on span "Juli 2025" at bounding box center [345, 71] width 30 height 8
click at [357, 70] on icon at bounding box center [356, 70] width 5 height 5
click at [358, 70] on icon at bounding box center [358, 71] width 3 height 3
click at [354, 70] on icon at bounding box center [352, 71] width 5 height 5
click at [367, 54] on html "High Voltage (HVPS) Condatas AG Contacts People Marketing Workflows Campaigns S…" at bounding box center [329, 221] width 658 height 442
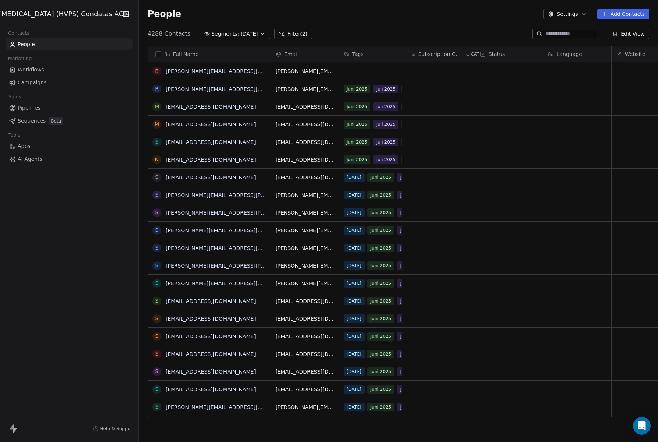
click at [155, 54] on button "button" at bounding box center [158, 54] width 6 height 6
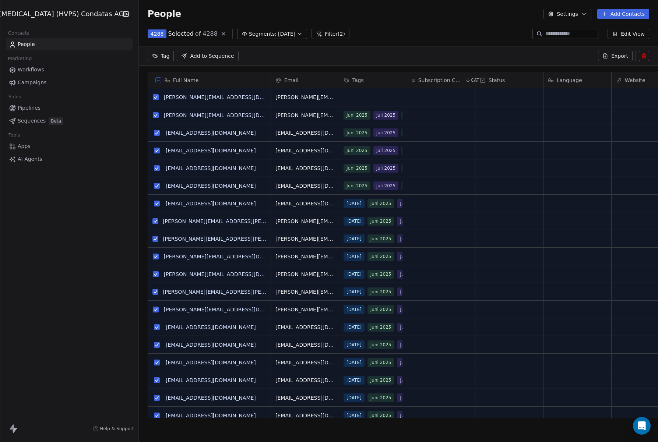
click at [154, 56] on html "High Voltage (HVPS) Condatas AG Contacts People Marketing Workflows Campaigns S…" at bounding box center [329, 221] width 658 height 442
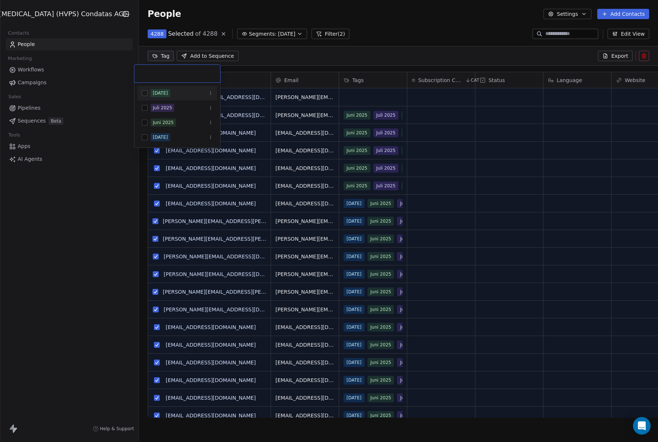
click at [146, 94] on button "Suggestions" at bounding box center [145, 93] width 6 height 6
drag, startPoint x: 146, startPoint y: 109, endPoint x: 146, endPoint y: 117, distance: 7.4
click at [146, 109] on button "Suggestions" at bounding box center [145, 108] width 6 height 6
click at [145, 123] on div "Juli 2025" at bounding box center [177, 116] width 80 height 15
click at [144, 136] on button "Suggestions" at bounding box center [145, 137] width 6 height 6
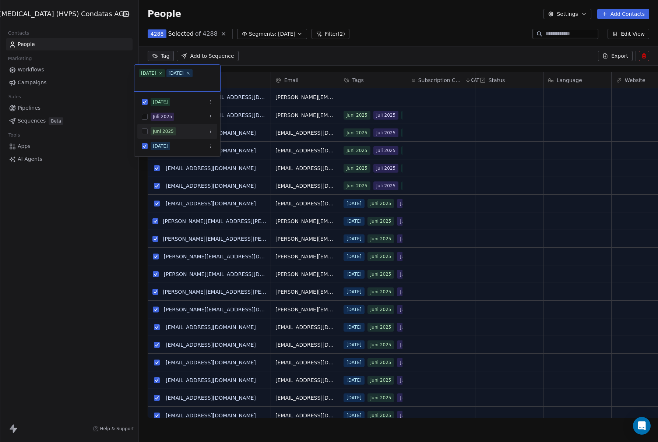
drag, startPoint x: 145, startPoint y: 131, endPoint x: 146, endPoint y: 123, distance: 8.2
click at [145, 131] on button "Suggestions" at bounding box center [145, 132] width 6 height 6
click at [146, 118] on button "Suggestions" at bounding box center [145, 117] width 6 height 6
click at [147, 115] on button "Suggestions" at bounding box center [145, 117] width 6 height 6
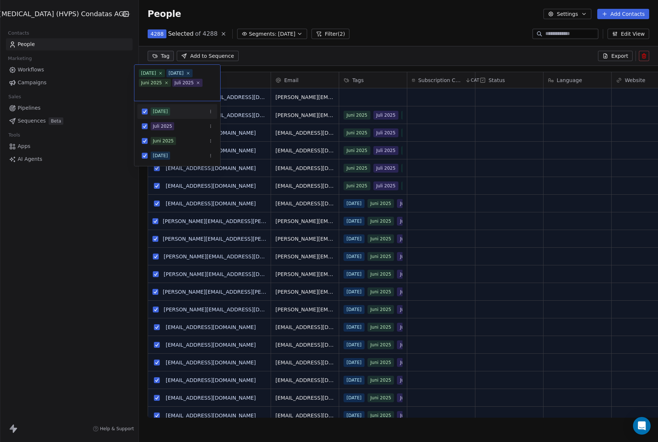
click at [291, 59] on html "High Voltage (HVPS) Condatas AG Contacts People Marketing Workflows Campaigns S…" at bounding box center [329, 221] width 658 height 442
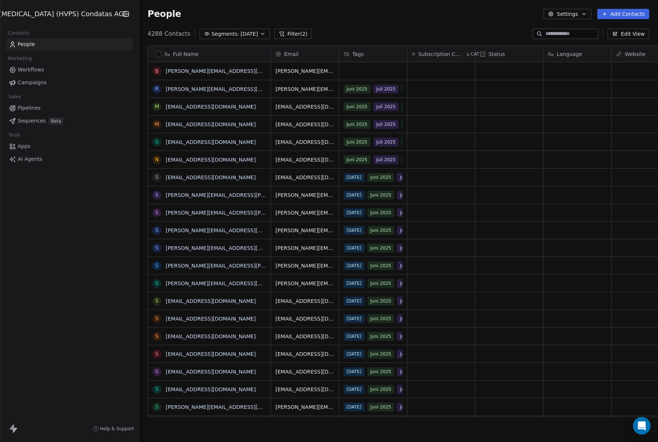
scroll to position [10, 0]
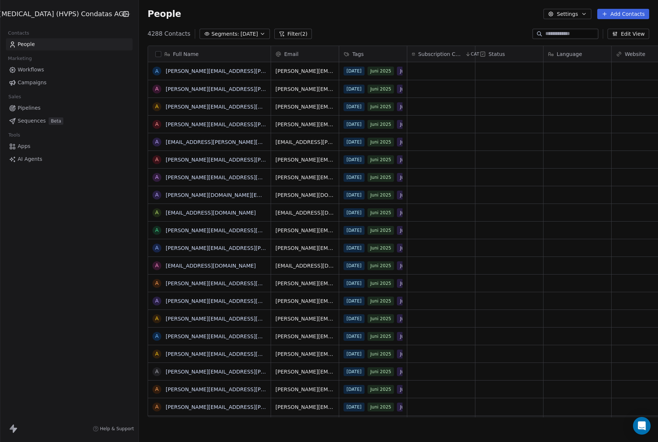
click at [357, 44] on div "Full Name a alberto.tejero@seadm.com a alberto.demarco@fiorentini.com a albert@…" at bounding box center [398, 234] width 519 height 389
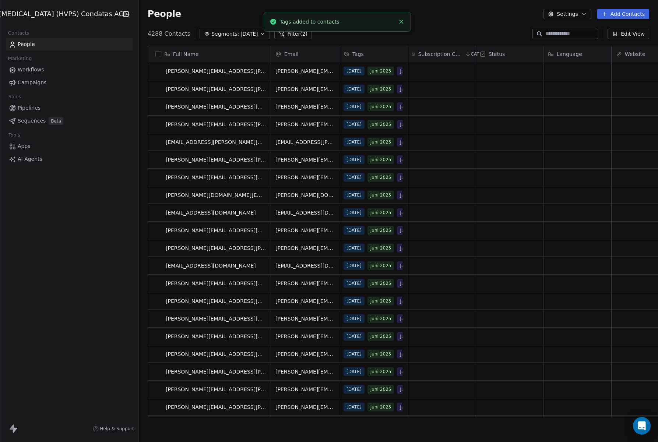
scroll to position [0, 0]
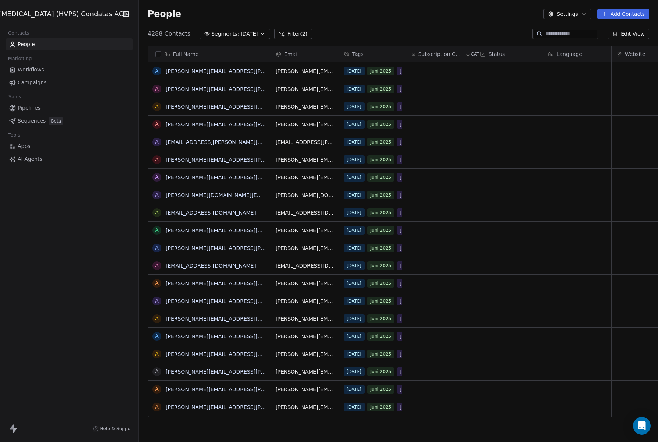
click at [574, 15] on button "Settings" at bounding box center [568, 14] width 48 height 10
click at [571, 44] on span "Tags" at bounding box center [567, 42] width 11 height 8
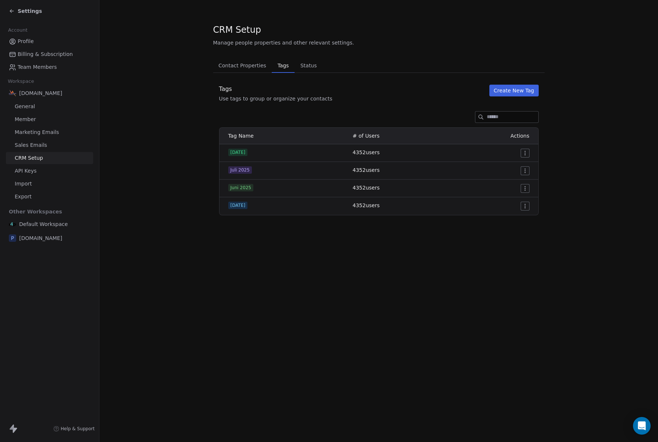
click at [522, 170] on html "Settings Account Profile Billing & Subscription Team Members Workspace hvps-con…" at bounding box center [329, 221] width 658 height 442
click at [512, 182] on div "Edit" at bounding box center [511, 186] width 35 height 12
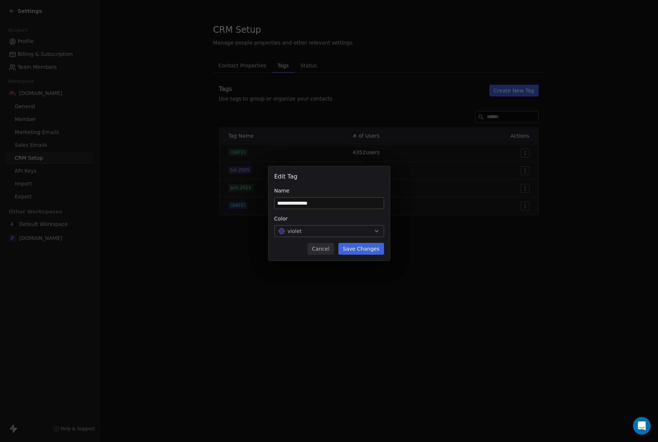
type input "**********"
click at [366, 232] on div "violet" at bounding box center [329, 231] width 101 height 7
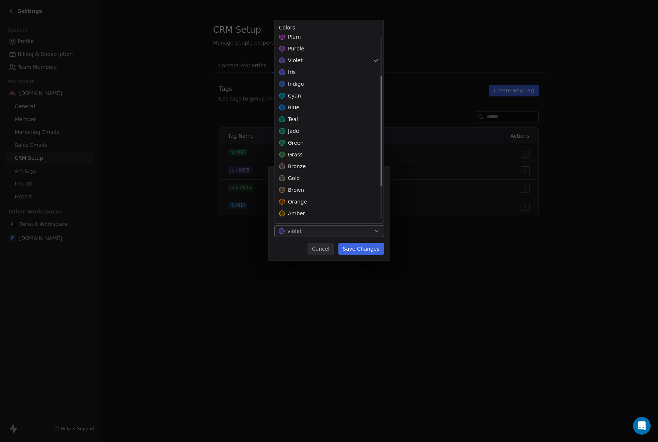
scroll to position [75, 0]
click at [306, 199] on div "orange" at bounding box center [329, 202] width 109 height 12
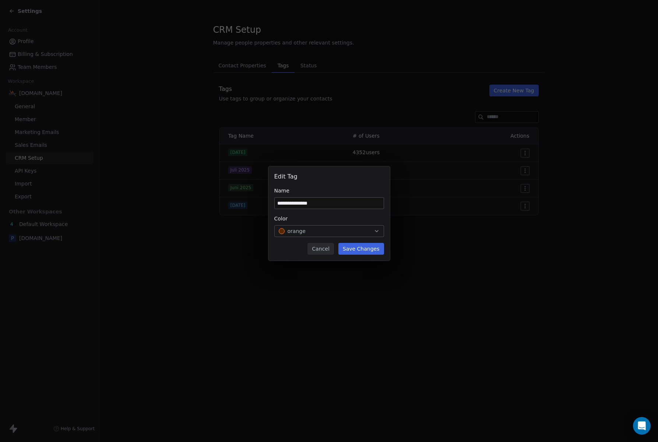
click at [358, 252] on div "**********" at bounding box center [329, 221] width 658 height 133
click at [363, 251] on button "Save Changes" at bounding box center [362, 249] width 46 height 12
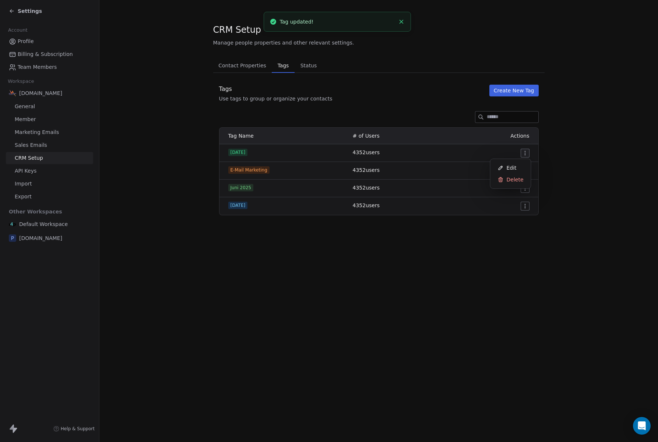
click at [527, 154] on html "Settings Account Profile Billing & Subscription Team Members Workspace hvps-con…" at bounding box center [329, 221] width 658 height 442
click at [515, 183] on span "Delete" at bounding box center [515, 179] width 17 height 7
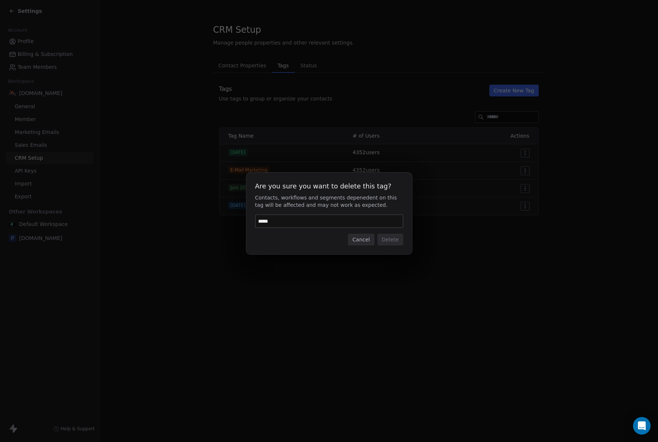
type input "******"
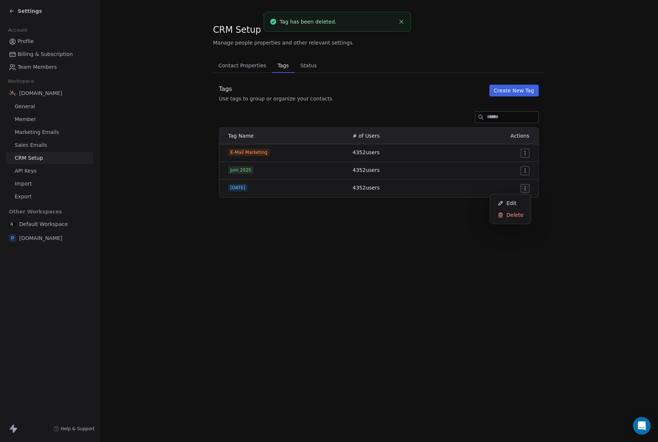
click at [524, 192] on html "Settings Account Profile Billing & Subscription Team Members Workspace hvps-con…" at bounding box center [329, 221] width 658 height 442
click at [514, 217] on span "Delete" at bounding box center [515, 214] width 17 height 7
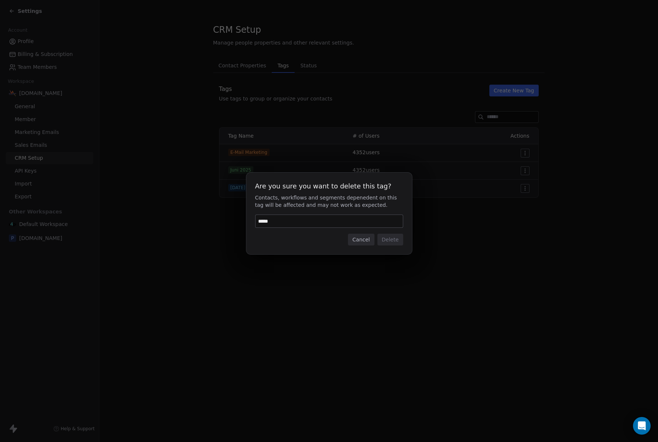
type input "******"
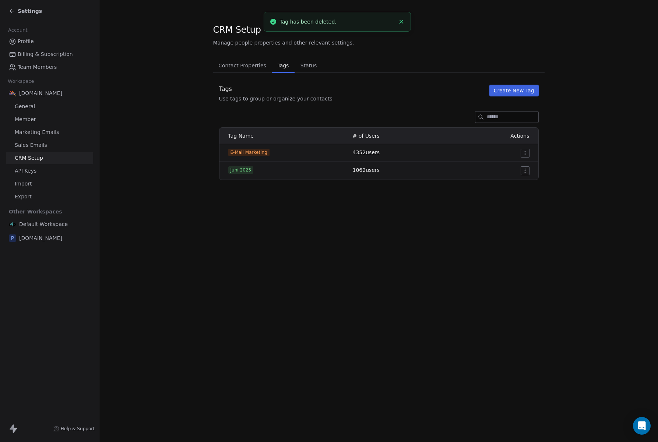
click at [524, 171] on html "Settings Account Profile Billing & Subscription Team Members Workspace hvps-con…" at bounding box center [329, 221] width 658 height 442
click at [509, 198] on span "Delete" at bounding box center [515, 197] width 17 height 7
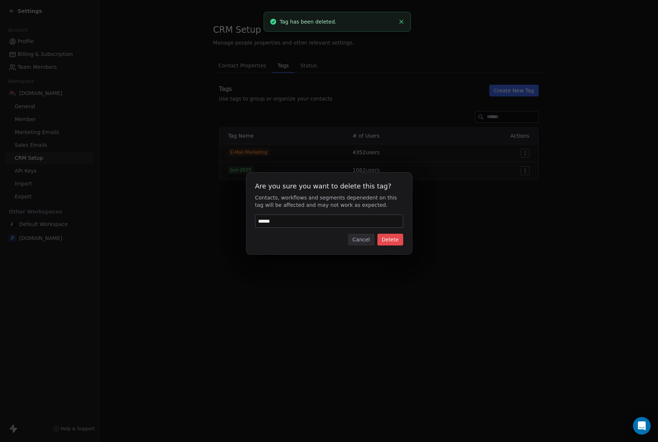
type input "******"
click at [382, 240] on button "Delete" at bounding box center [391, 240] width 26 height 12
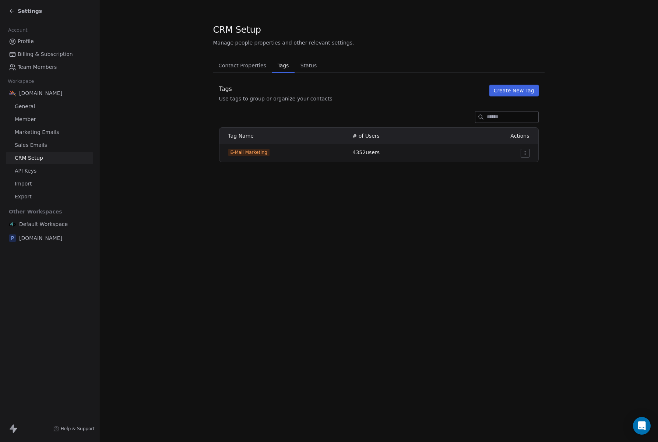
click at [248, 69] on span "Contact Properties" at bounding box center [242, 65] width 54 height 10
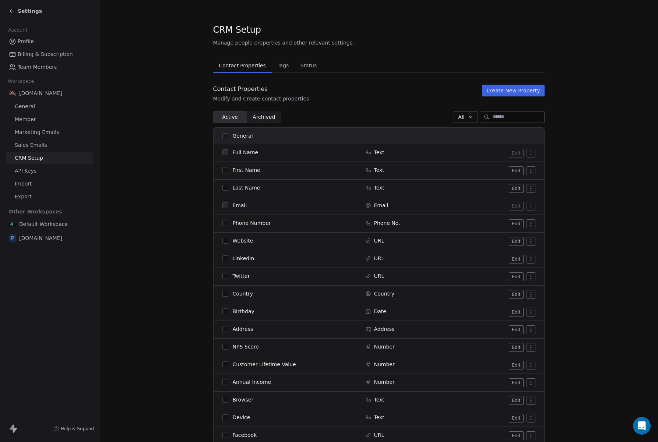
click at [11, 10] on icon at bounding box center [12, 11] width 6 height 6
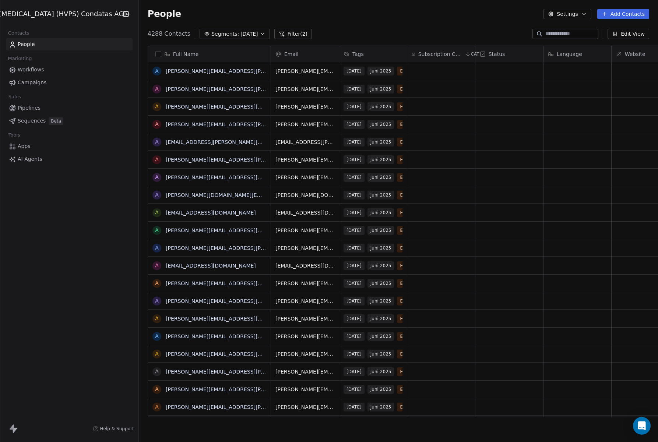
scroll to position [389, 533]
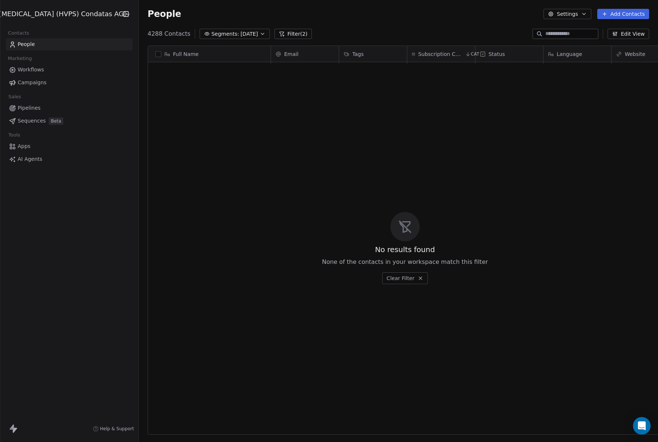
click at [260, 34] on icon "button" at bounding box center [263, 34] width 6 height 6
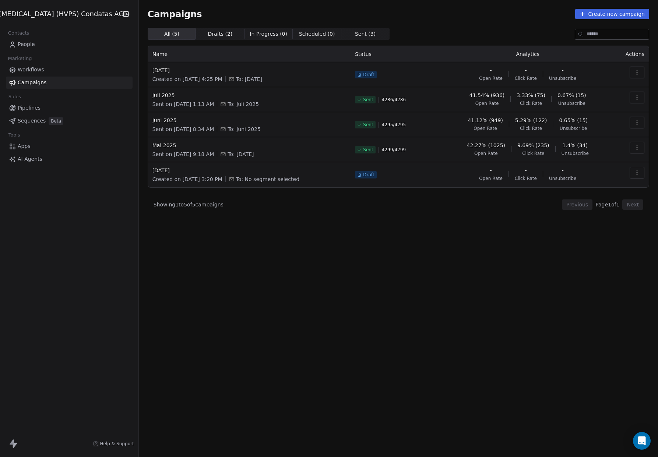
click at [30, 45] on span "People" at bounding box center [26, 45] width 17 height 8
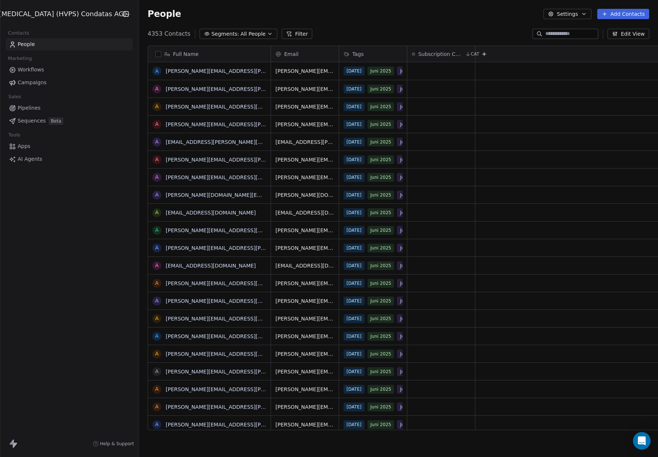
scroll to position [403, 533]
click at [38, 70] on span "Workflows" at bounding box center [31, 70] width 27 height 8
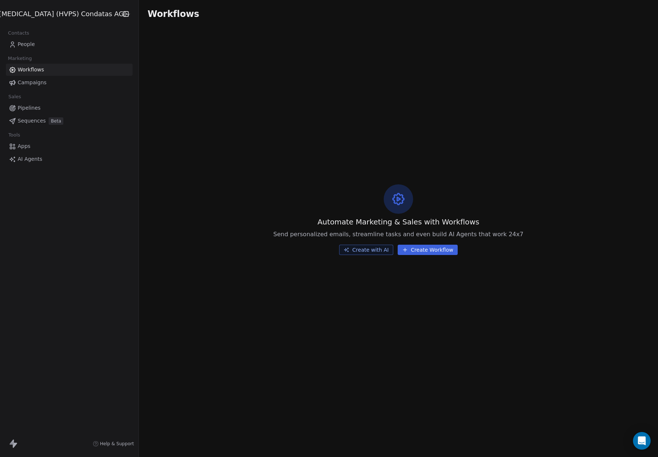
click at [8, 14] on html "High Voltage (HVPS) Condatas AG Contacts People Marketing Workflows Campaigns S…" at bounding box center [329, 228] width 658 height 457
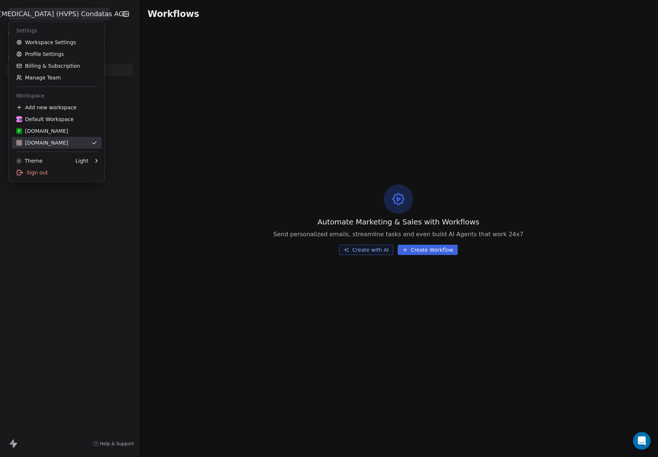
click at [54, 142] on div "[DOMAIN_NAME]" at bounding box center [42, 142] width 52 height 7
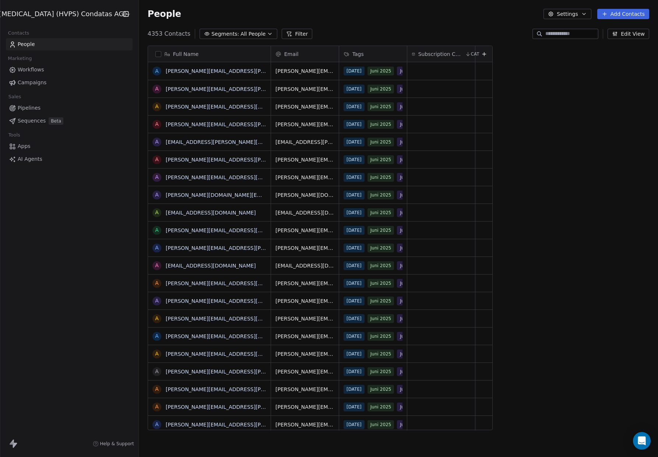
scroll to position [403, 533]
click at [584, 17] on icon "button" at bounding box center [584, 14] width 6 height 6
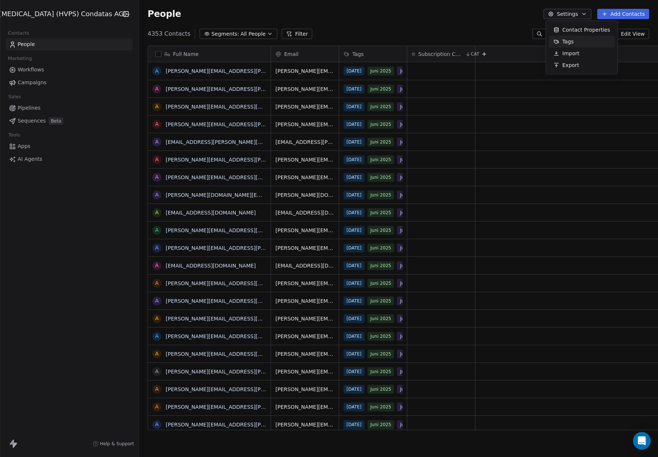
click at [578, 41] on div "Tags" at bounding box center [563, 42] width 29 height 12
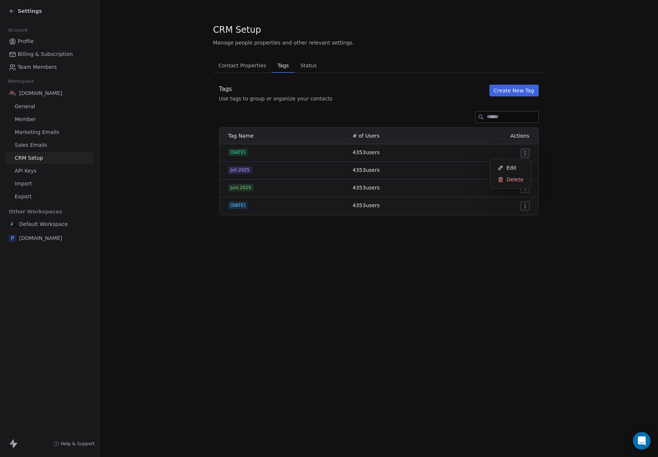
click at [528, 152] on html "Settings Account Profile Billing & Subscription Team Members Workspace hvps-con…" at bounding box center [329, 228] width 658 height 457
click at [571, 142] on html "Settings Account Profile Billing & Subscription Team Members Workspace hvps-con…" at bounding box center [329, 228] width 658 height 457
click at [306, 65] on span "Status" at bounding box center [309, 65] width 22 height 10
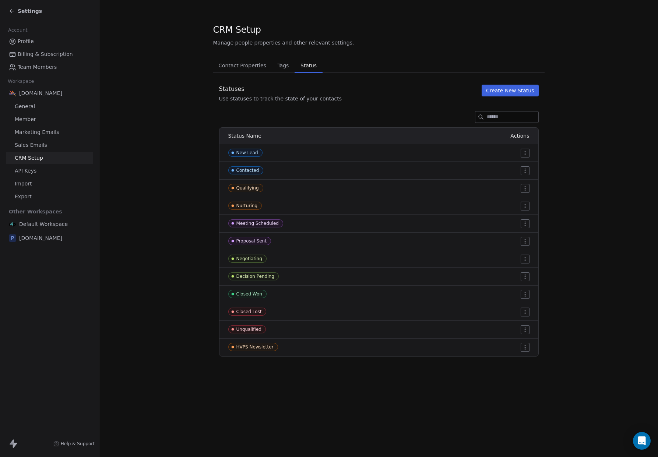
click at [248, 66] on span "Contact Properties" at bounding box center [242, 65] width 54 height 10
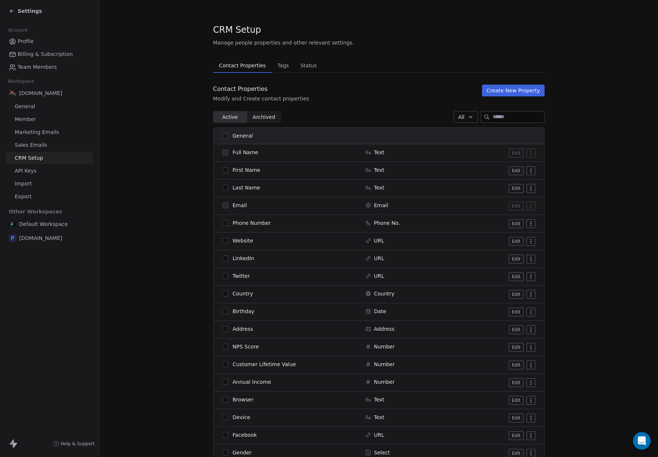
click at [282, 69] on span "Tags" at bounding box center [282, 65] width 17 height 10
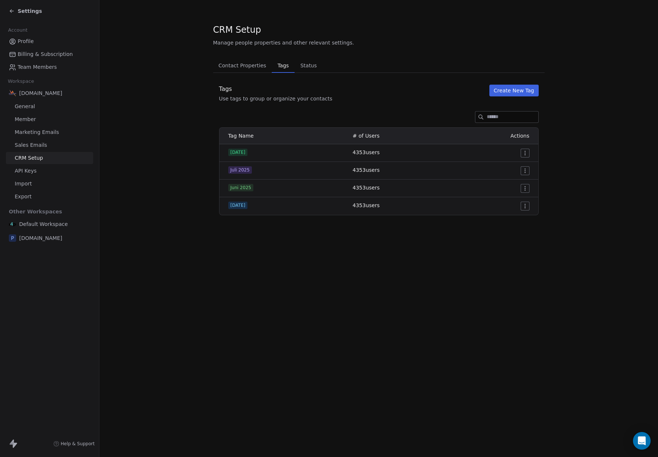
click at [308, 68] on span "Status" at bounding box center [309, 65] width 22 height 10
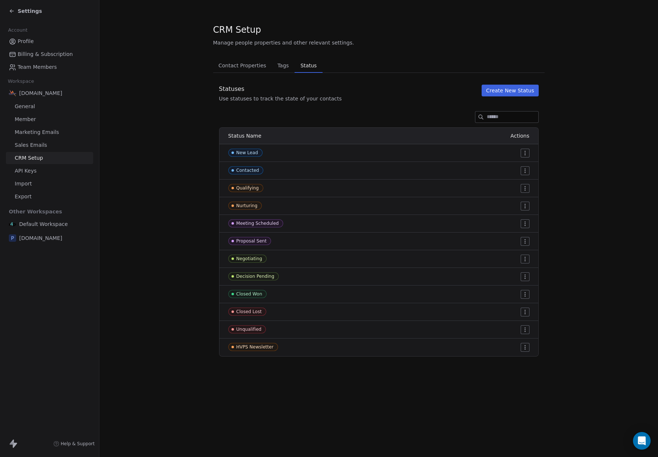
click at [26, 13] on span "Settings" at bounding box center [30, 10] width 24 height 7
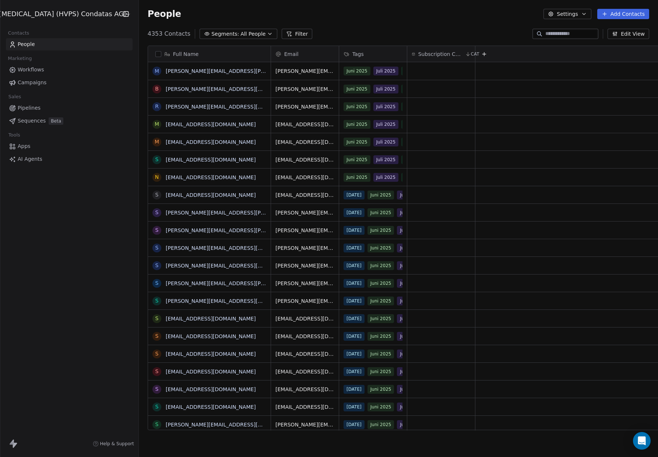
scroll to position [403, 533]
click at [30, 84] on span "Campaigns" at bounding box center [32, 83] width 29 height 8
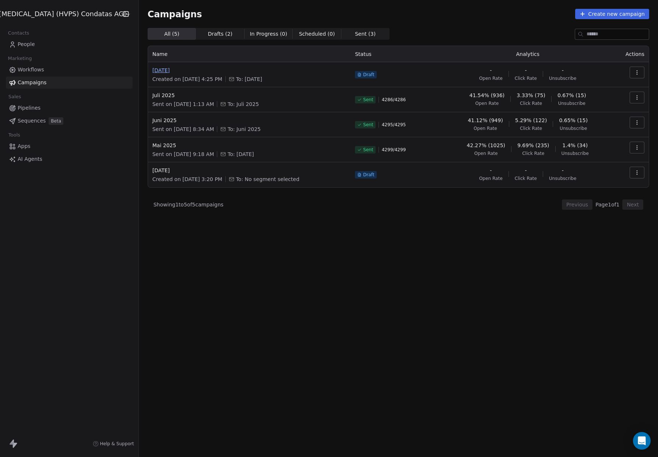
click at [154, 68] on span "[DATE]" at bounding box center [249, 70] width 194 height 7
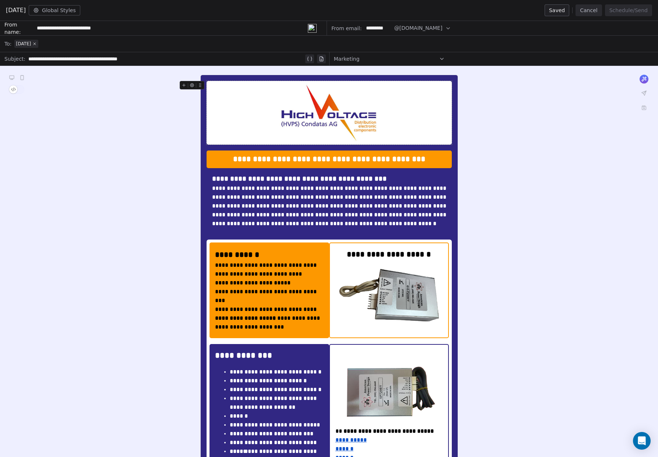
click at [384, 60] on div "Marketing" at bounding box center [389, 59] width 111 height 12
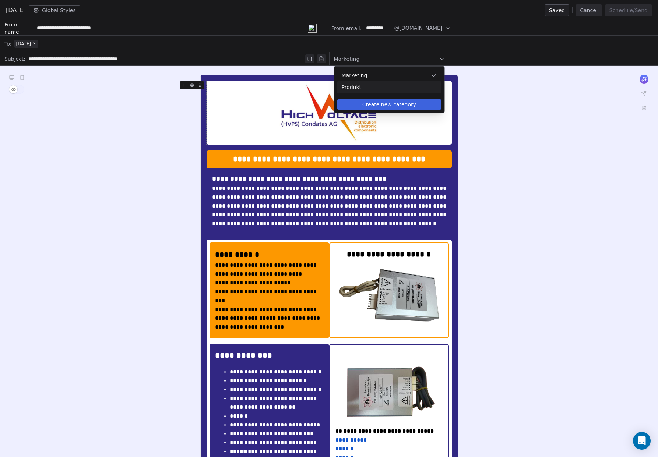
click at [386, 87] on span "Produkt" at bounding box center [389, 87] width 95 height 7
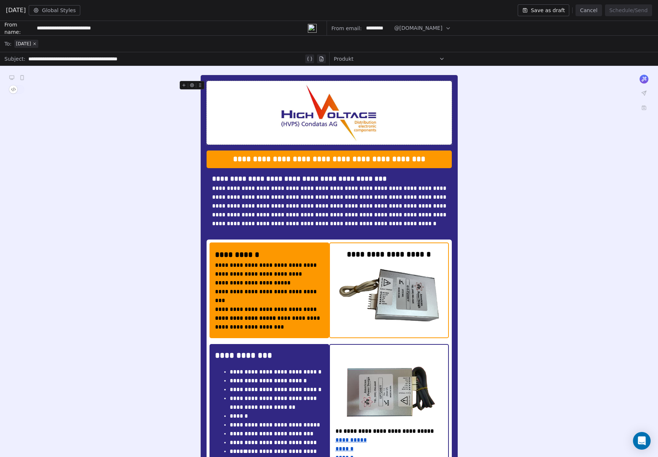
click at [387, 57] on div "Produkt" at bounding box center [389, 59] width 111 height 12
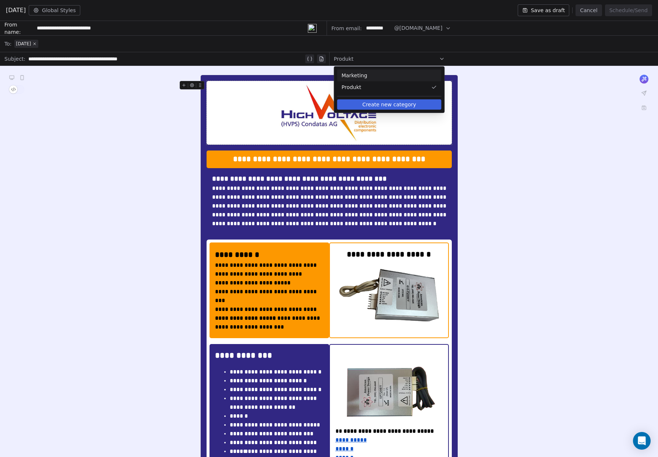
click at [381, 73] on span "Marketing" at bounding box center [389, 75] width 95 height 7
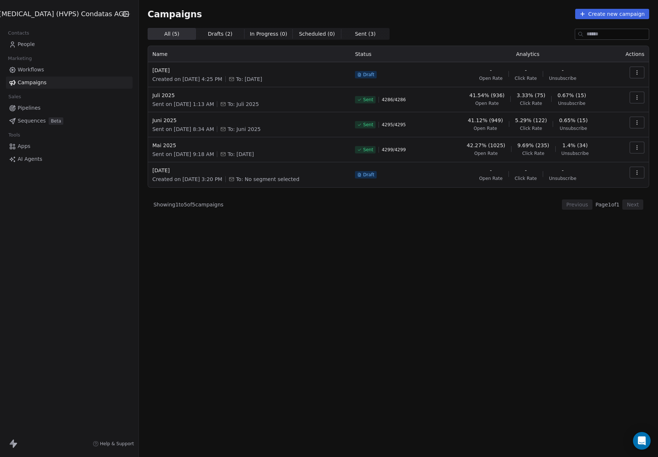
click at [31, 45] on span "People" at bounding box center [26, 45] width 17 height 8
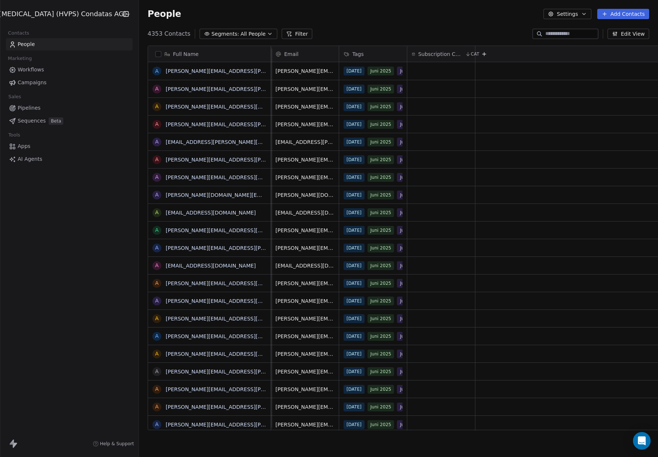
scroll to position [0, 1]
click at [581, 15] on button "Settings" at bounding box center [568, 14] width 48 height 10
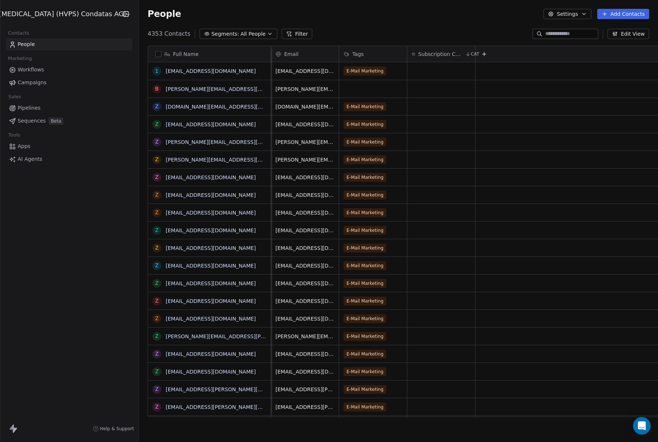
scroll to position [389, 533]
click at [378, 74] on div "E-Mail Marketing" at bounding box center [373, 71] width 68 height 18
click at [155, 55] on button "button" at bounding box center [158, 54] width 6 height 6
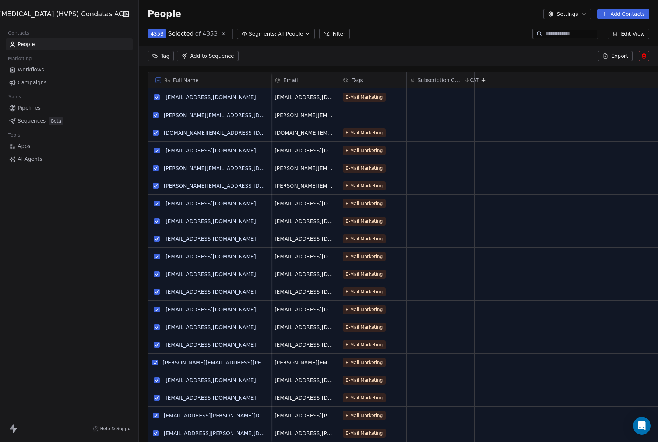
scroll to position [363, 533]
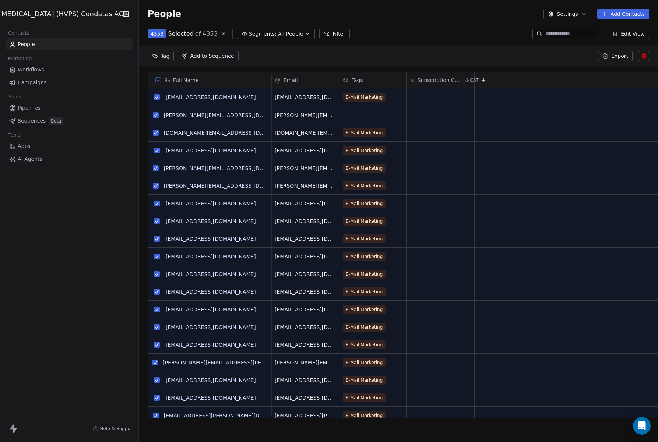
click at [160, 56] on html "[MEDICAL_DATA] (HVPS) Condatas AG Contacts People Marketing Workflows Campaigns…" at bounding box center [329, 221] width 658 height 442
click at [167, 91] on div "E-Mail Marketing" at bounding box center [171, 93] width 37 height 7
click at [169, 93] on div "E-Mail Marketing" at bounding box center [171, 93] width 37 height 7
click at [393, 26] on html "High Voltage (HVPS) Condatas AG Contacts People Marketing Workflows Campaigns S…" at bounding box center [329, 221] width 658 height 442
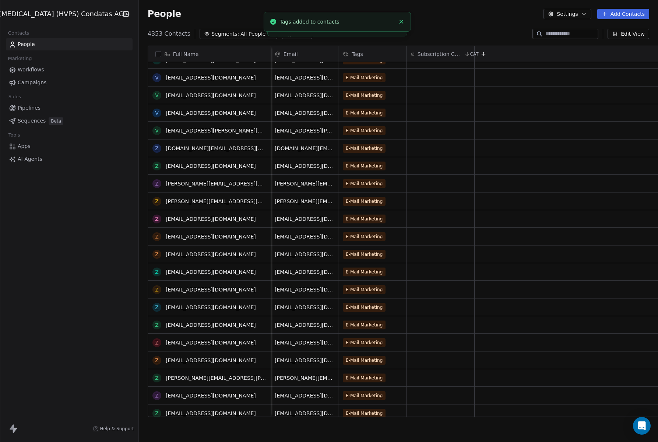
scroll to position [0, 0]
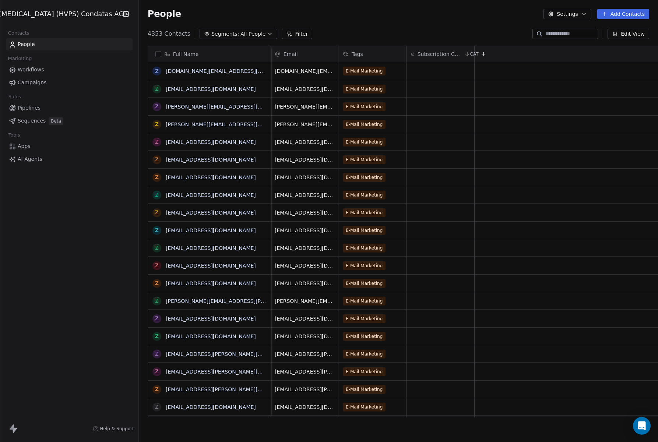
click at [241, 36] on span "All People" at bounding box center [253, 34] width 25 height 8
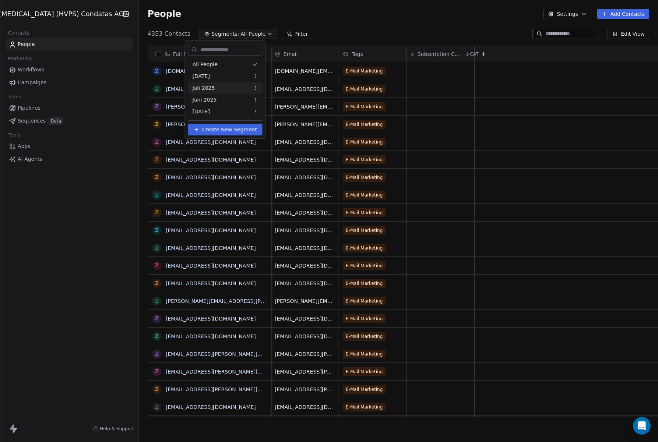
click at [264, 88] on html "High Voltage (HVPS) Condatas AG Contacts People Marketing Workflows Campaigns S…" at bounding box center [329, 221] width 658 height 442
click at [273, 102] on div "Edit" at bounding box center [289, 103] width 50 height 12
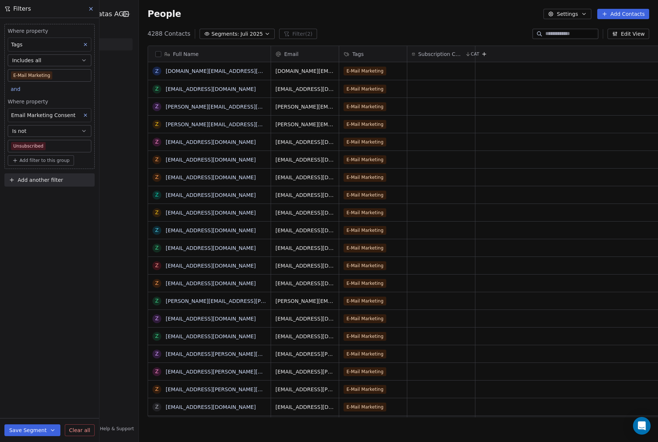
click at [37, 428] on button "Save Segment" at bounding box center [32, 431] width 56 height 12
click at [34, 413] on span "Update existing segment" at bounding box center [53, 411] width 65 height 7
click at [248, 34] on button "Segments: Juli 2025" at bounding box center [237, 34] width 75 height 10
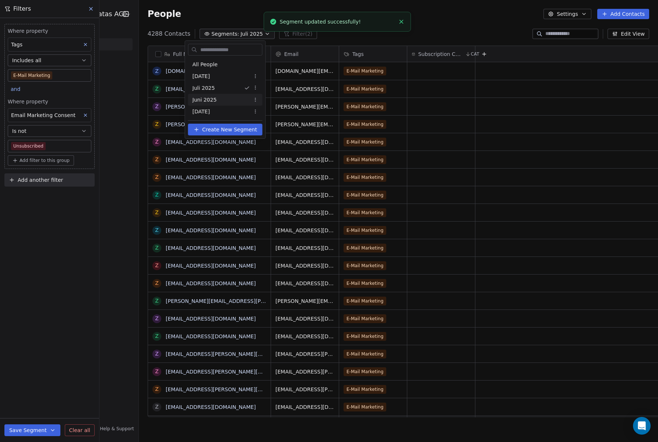
click at [266, 99] on html "High Voltage (HVPS) Condatas AG Contacts People Marketing Workflows Campaigns S…" at bounding box center [329, 221] width 658 height 442
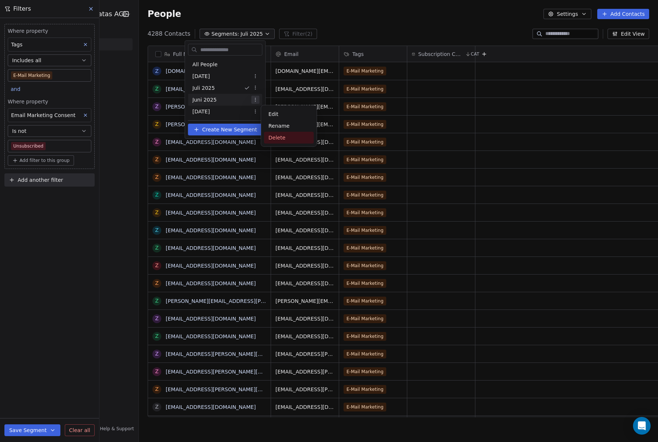
click at [276, 139] on div "Delete" at bounding box center [289, 138] width 50 height 12
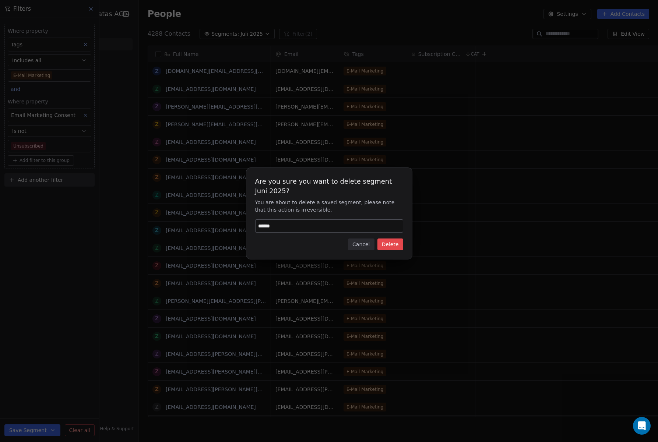
type input "******"
click at [400, 245] on button "Delete" at bounding box center [391, 245] width 26 height 12
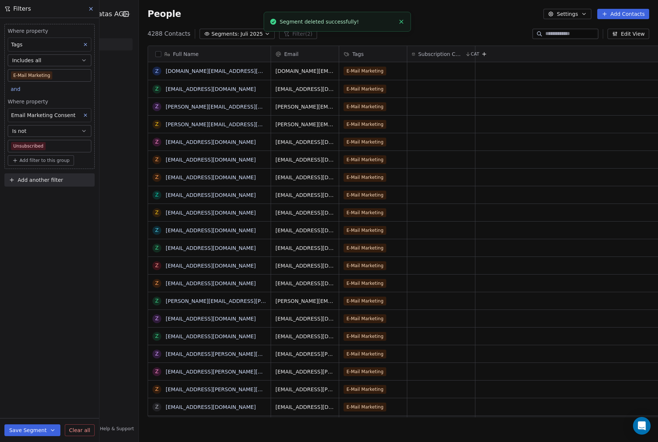
click at [241, 35] on span "Juli 2025" at bounding box center [252, 34] width 22 height 8
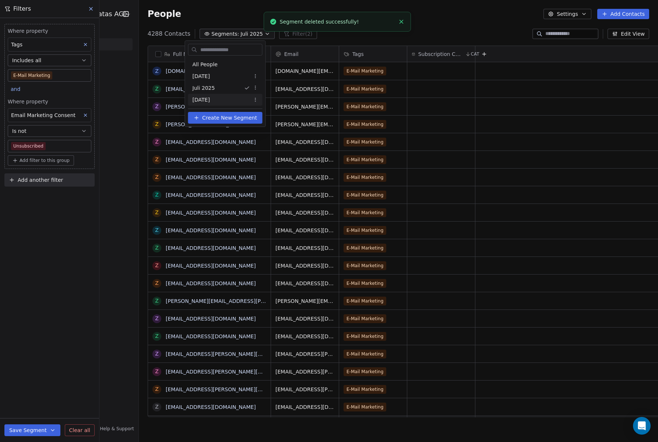
click at [264, 100] on html "High Voltage (HVPS) Condatas AG Contacts People Marketing Workflows Campaigns S…" at bounding box center [329, 221] width 658 height 442
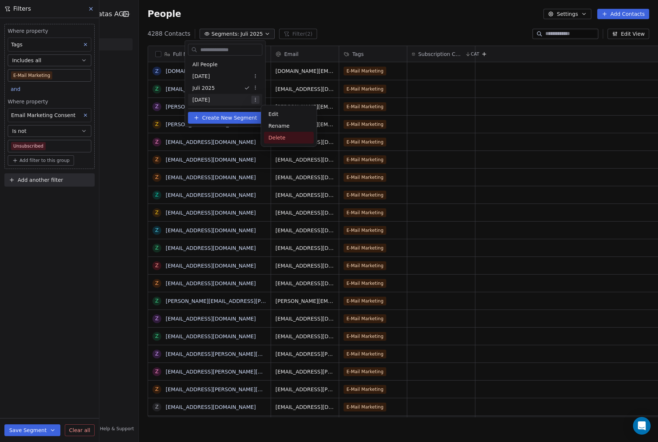
click at [279, 138] on div "Delete" at bounding box center [289, 138] width 50 height 12
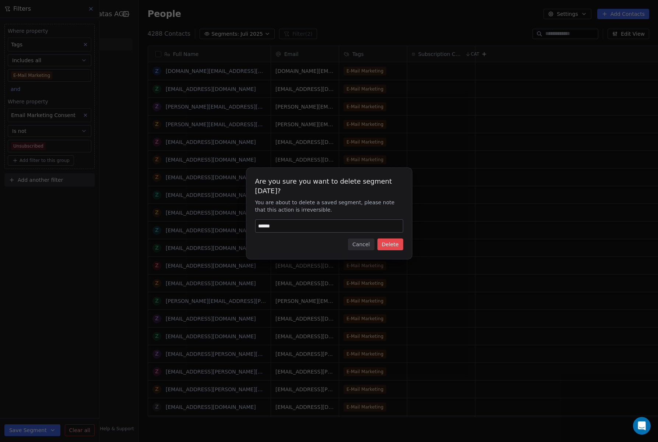
type input "******"
click at [390, 250] on button "Delete" at bounding box center [391, 245] width 26 height 12
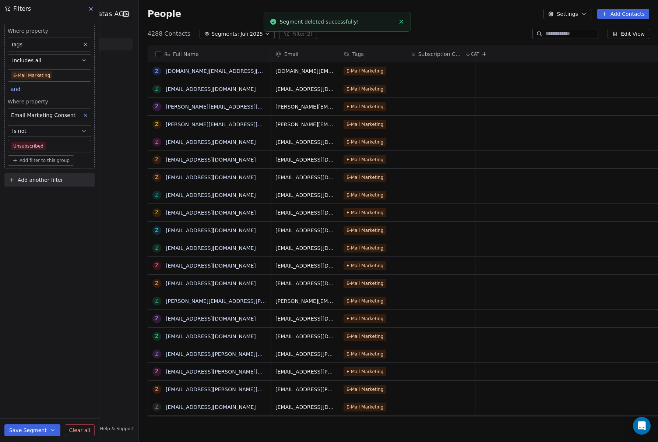
click at [241, 35] on span "Juli 2025" at bounding box center [252, 34] width 22 height 8
click at [264, 77] on html "High Voltage (HVPS) Condatas AG Contacts People Marketing Workflows Campaigns S…" at bounding box center [329, 221] width 658 height 442
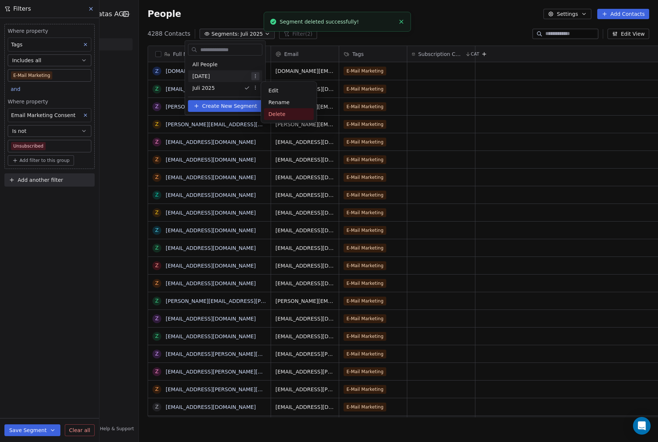
click at [280, 116] on div "Delete" at bounding box center [289, 114] width 50 height 12
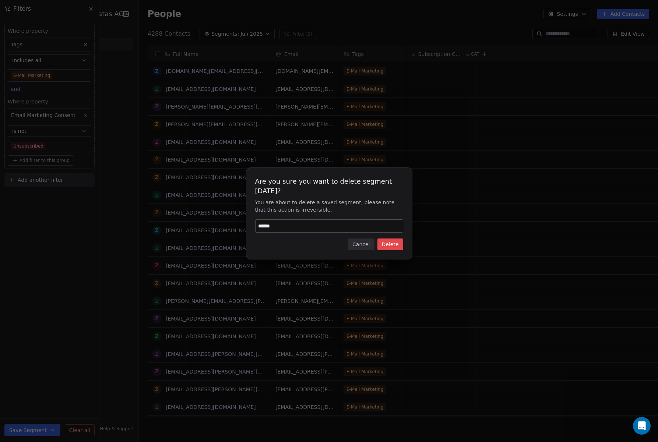
type input "******"
click at [393, 247] on button "Delete" at bounding box center [391, 245] width 26 height 12
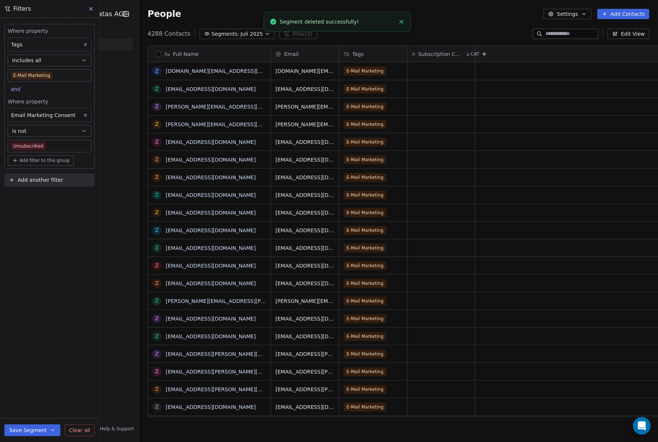
click at [243, 32] on span "Juli 2025" at bounding box center [252, 34] width 22 height 8
click at [223, 77] on div "Juli 2025" at bounding box center [225, 76] width 74 height 12
click at [575, 14] on button "Settings" at bounding box center [568, 14] width 48 height 10
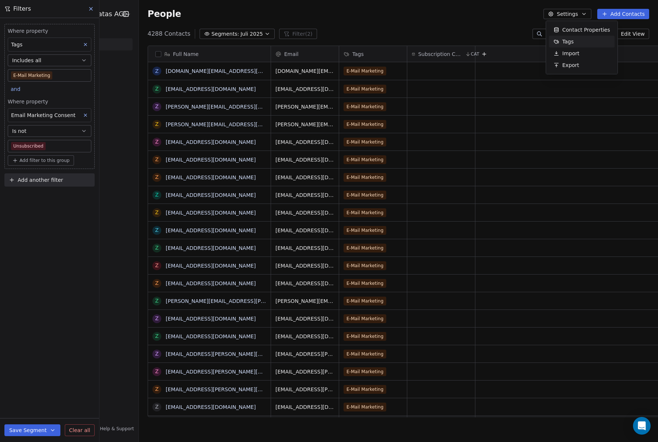
click at [329, 31] on html "High Voltage (HVPS) Condatas AG Contacts People Marketing Workflows Campaigns S…" at bounding box center [329, 221] width 658 height 442
click at [51, 429] on icon "button" at bounding box center [53, 431] width 6 height 6
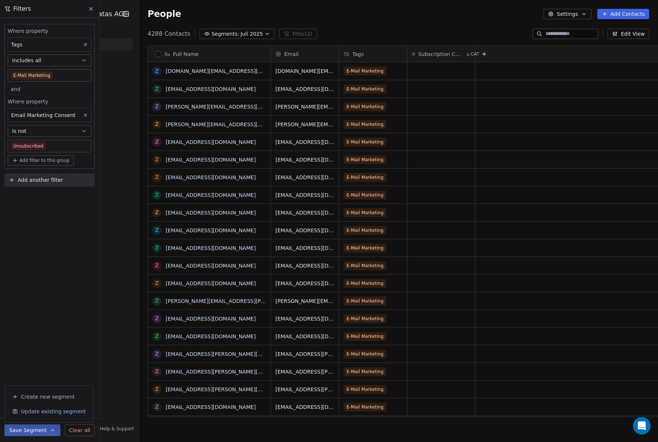
click at [50, 412] on span "Update existing segment" at bounding box center [53, 411] width 65 height 7
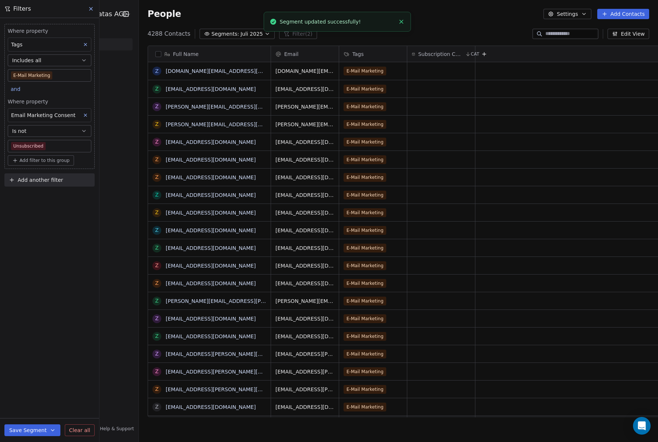
click at [264, 33] on icon "button" at bounding box center [267, 34] width 6 height 6
click at [263, 77] on html "High Voltage (HVPS) Condatas AG Contacts People Marketing Workflows Campaigns S…" at bounding box center [329, 221] width 658 height 442
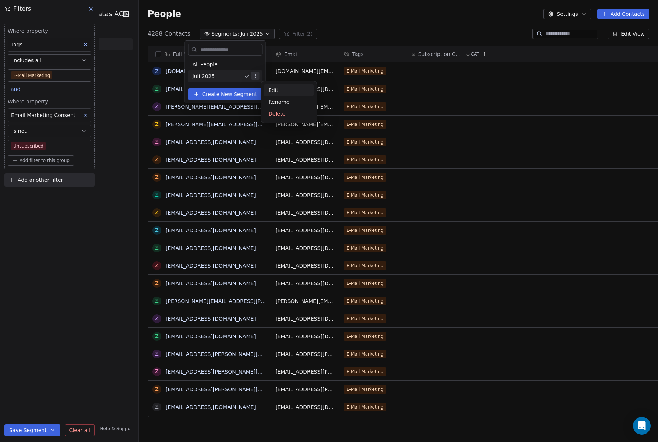
click at [275, 89] on div "Edit" at bounding box center [289, 90] width 50 height 12
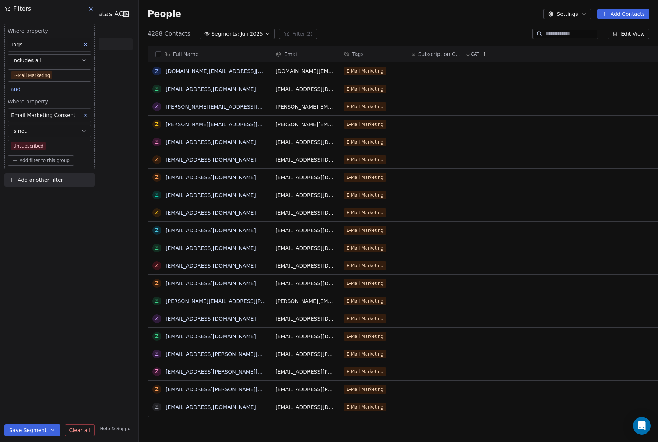
click at [264, 32] on icon "button" at bounding box center [267, 34] width 6 height 6
click at [266, 74] on html "High Voltage (HVPS) Condatas AG Contacts People Marketing Workflows Campaigns S…" at bounding box center [329, 221] width 658 height 442
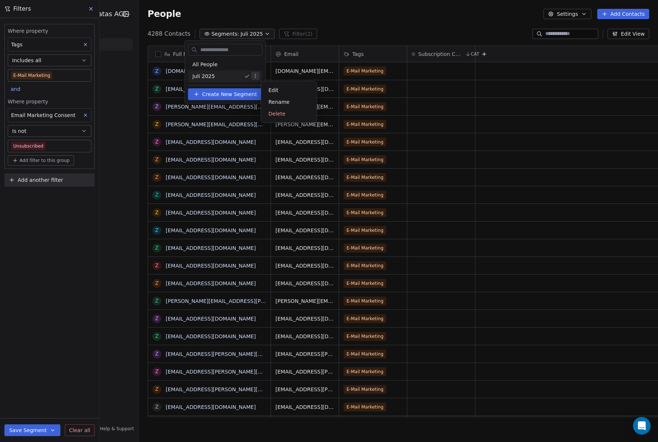
click at [236, 67] on html "High Voltage (HVPS) Condatas AG Contacts People Marketing Workflows Campaigns S…" at bounding box center [329, 221] width 658 height 442
click at [217, 64] on div "All People" at bounding box center [225, 65] width 74 height 12
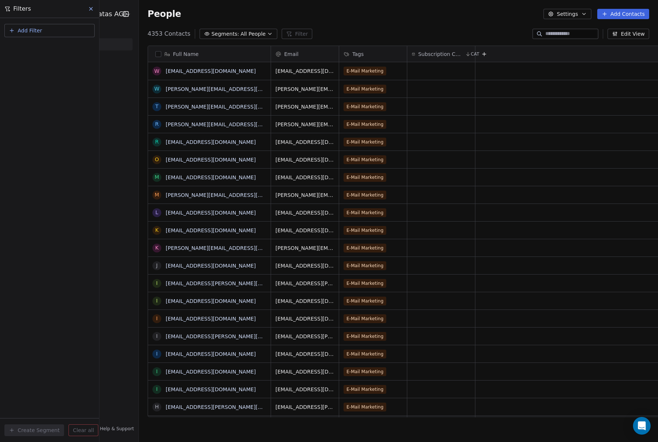
click at [56, 31] on button "Add Filter" at bounding box center [49, 30] width 90 height 13
click at [39, 30] on html "High Voltage (HVPS) Condatas AG Contacts People Marketing Workflows Campaigns S…" at bounding box center [329, 221] width 658 height 442
click at [17, 31] on button "Add Filter" at bounding box center [49, 30] width 90 height 13
click at [24, 48] on span "Contact properties" at bounding box center [36, 48] width 48 height 8
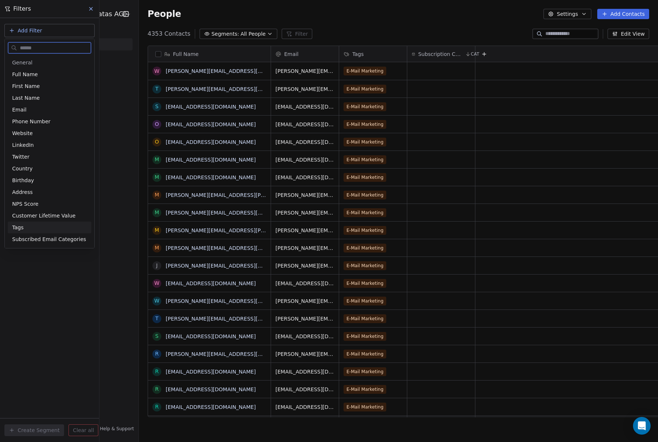
click at [25, 230] on div "Tags" at bounding box center [49, 227] width 75 height 7
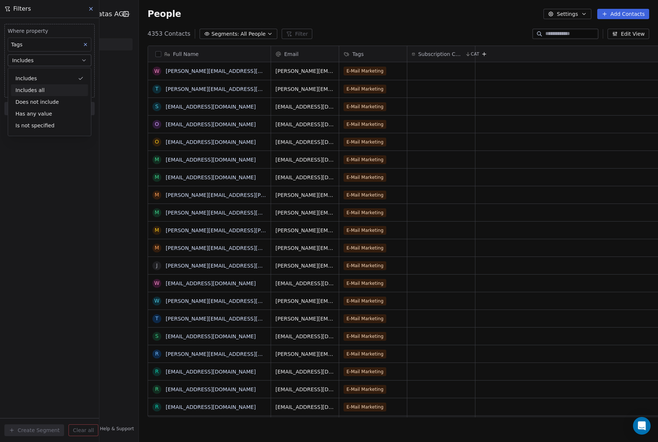
click at [46, 89] on div "Includes all" at bounding box center [49, 90] width 77 height 12
click at [49, 76] on body "High Voltage (HVPS) Condatas AG Contacts People Marketing Workflows Campaigns S…" at bounding box center [329, 221] width 658 height 442
click at [47, 98] on div "E-Mail Marketing" at bounding box center [44, 98] width 37 height 7
click at [43, 133] on html "High Voltage (HVPS) Condatas AG Contacts People Marketing Workflows Campaigns S…" at bounding box center [329, 221] width 658 height 442
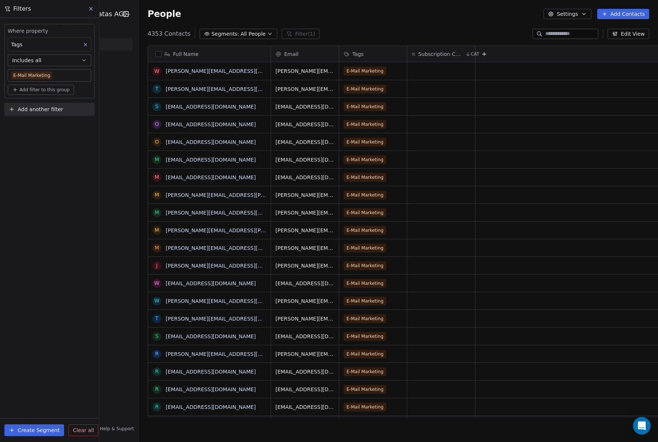
click at [51, 90] on span "Add filter to this group" at bounding box center [45, 90] width 50 height 6
click at [51, 107] on span "Contact properties" at bounding box center [39, 106] width 48 height 8
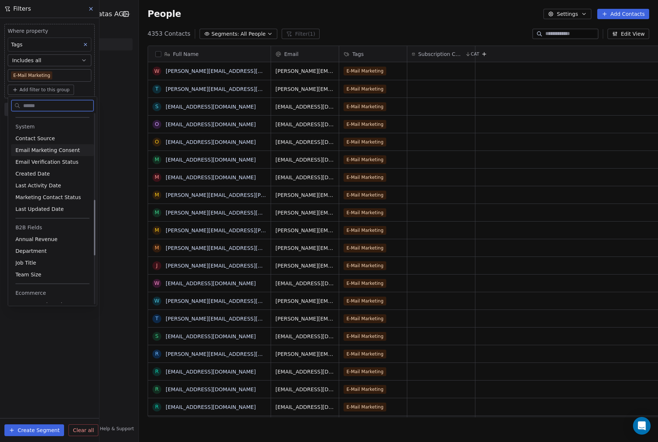
click at [68, 150] on span "Email Marketing Consent" at bounding box center [47, 150] width 64 height 7
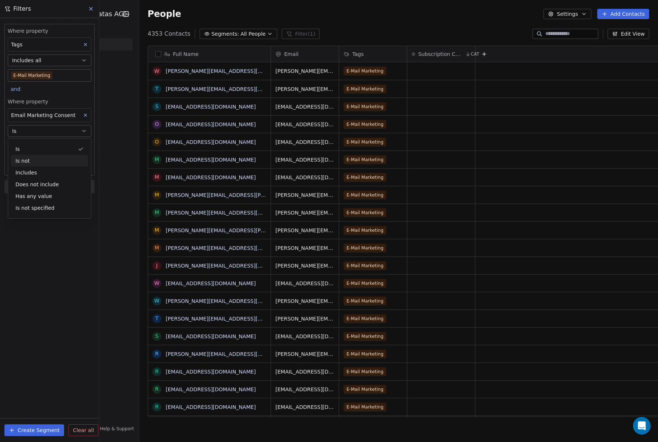
click at [43, 160] on div "Is not" at bounding box center [49, 161] width 77 height 12
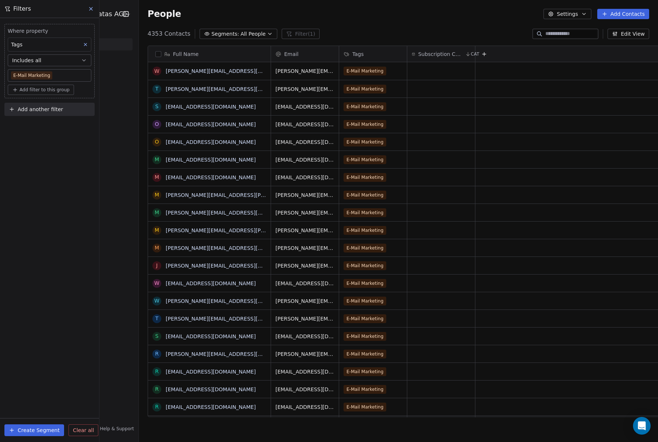
click at [59, 90] on span "Add filter to this group" at bounding box center [45, 90] width 50 height 6
click at [56, 108] on span "Contact properties" at bounding box center [39, 106] width 48 height 8
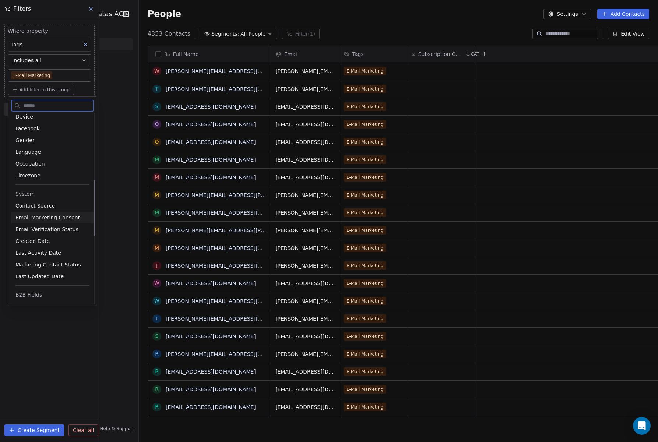
click at [66, 220] on span "Email Marketing Consent" at bounding box center [47, 217] width 64 height 7
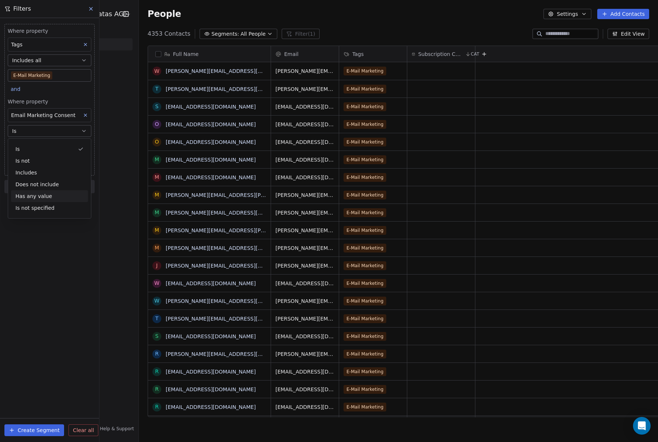
click at [46, 196] on div "Has any value" at bounding box center [49, 196] width 77 height 12
click at [56, 130] on button "Has any value" at bounding box center [50, 131] width 84 height 12
click at [50, 162] on div "Is not" at bounding box center [49, 161] width 77 height 12
click at [53, 148] on body "High Voltage (HVPS) Condatas AG Contacts People Marketing Workflows Campaigns S…" at bounding box center [329, 221] width 658 height 442
click at [50, 183] on span "Unsubscribed" at bounding box center [35, 186] width 35 height 8
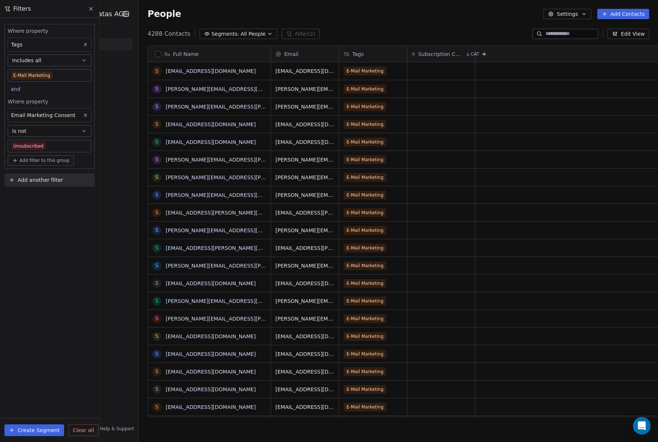
click at [37, 427] on button "Create Segment" at bounding box center [34, 431] width 60 height 12
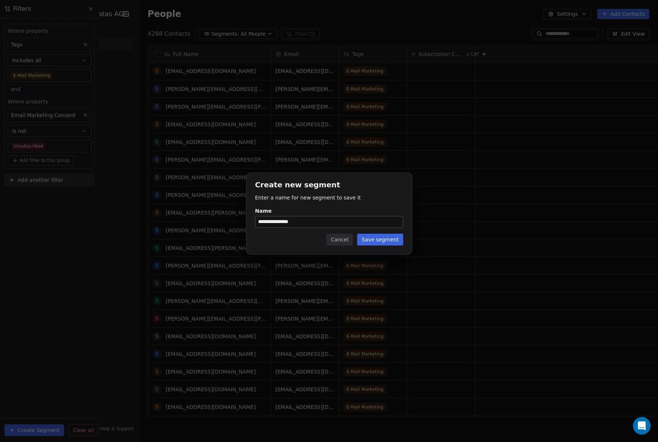
type input "**********"
click at [382, 241] on button "Save segment" at bounding box center [380, 240] width 46 height 12
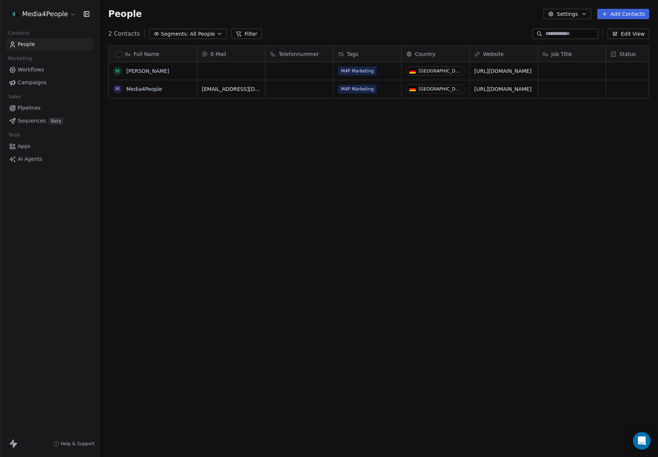
scroll to position [403, 559]
click at [53, 19] on html "Media4People Contacts People Marketing Workflows Campaigns Sales Pipelines Sequ…" at bounding box center [329, 228] width 658 height 457
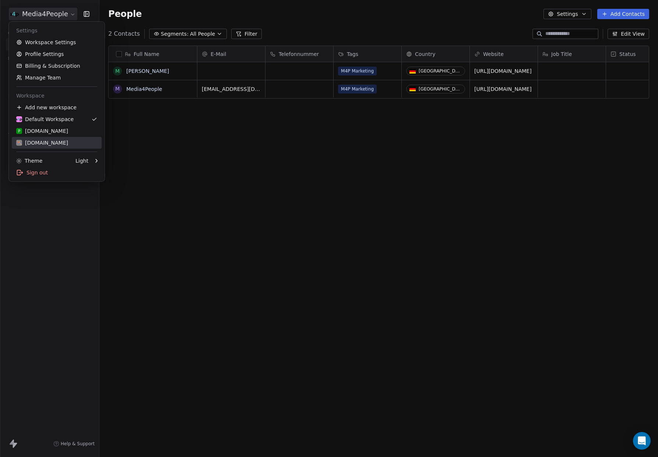
click at [55, 143] on div "[DOMAIN_NAME]" at bounding box center [42, 142] width 52 height 7
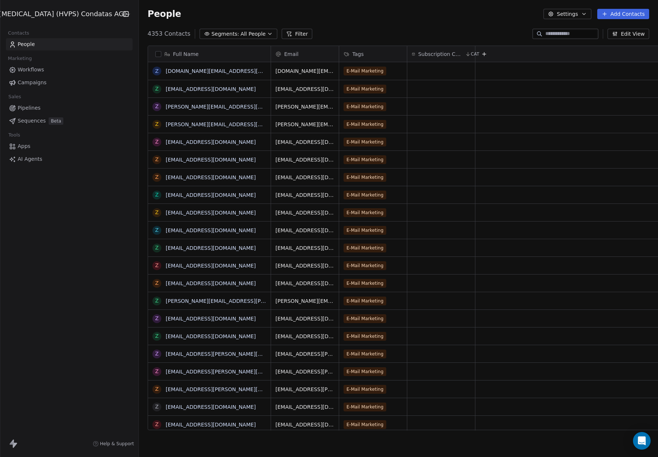
scroll to position [403, 533]
click at [33, 69] on span "Workflows" at bounding box center [31, 70] width 27 height 8
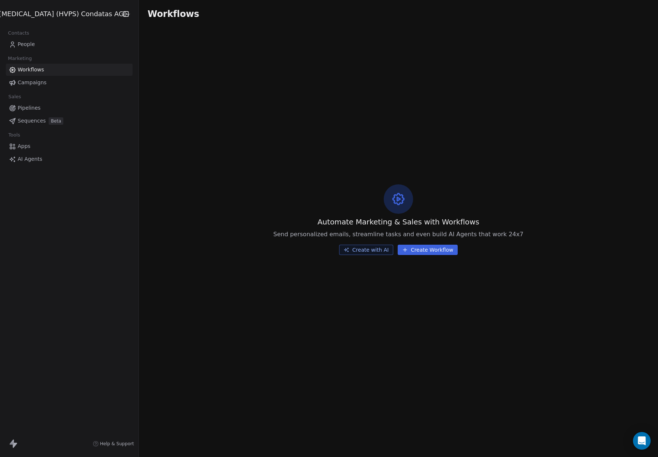
click at [35, 82] on span "Campaigns" at bounding box center [32, 83] width 29 height 8
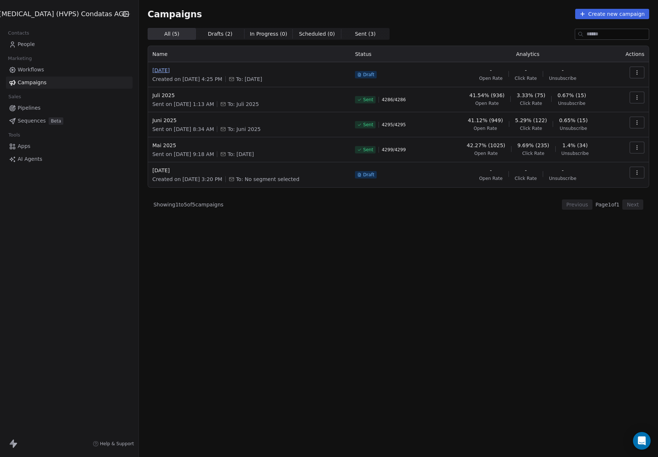
click at [161, 70] on span "[DATE]" at bounding box center [249, 70] width 194 height 7
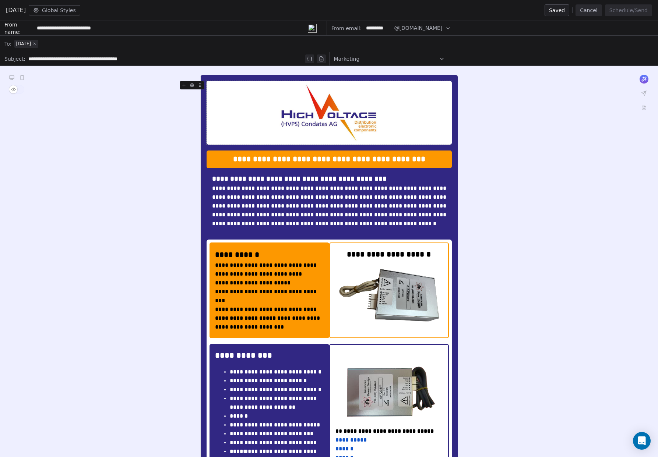
click at [37, 44] on icon at bounding box center [34, 44] width 4 height 4
click at [48, 44] on div at bounding box center [333, 44] width 639 height 16
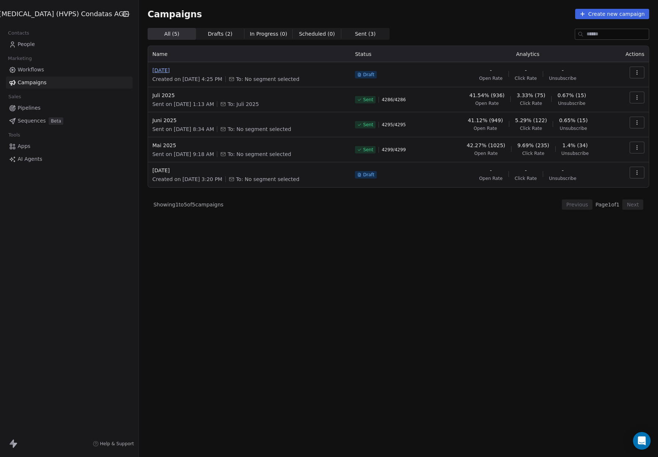
click at [157, 71] on span "[DATE]" at bounding box center [249, 70] width 194 height 7
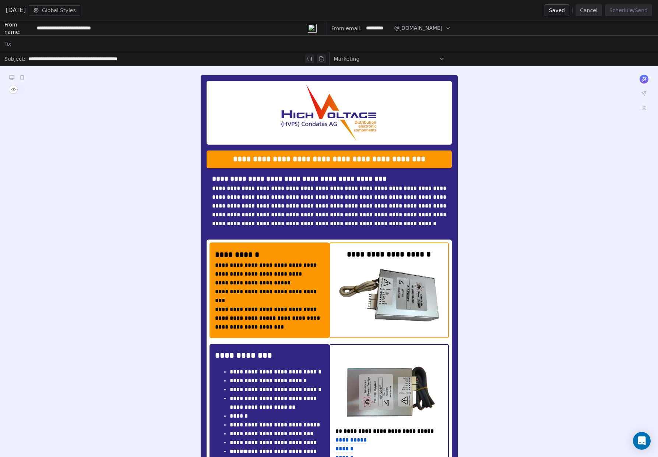
click at [36, 46] on div at bounding box center [333, 44] width 639 height 16
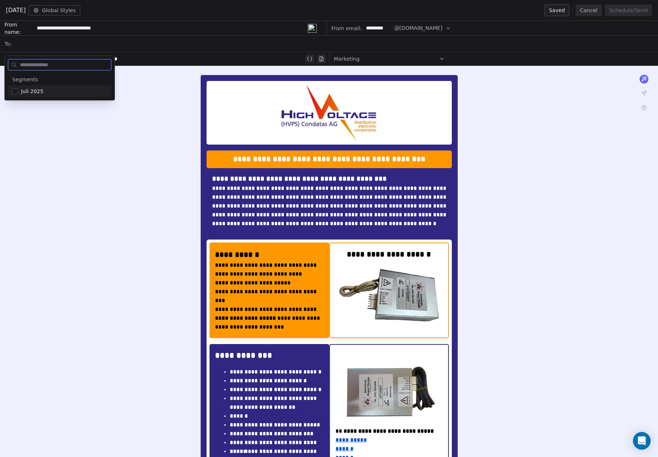
click at [36, 92] on span "Juli 2025" at bounding box center [32, 91] width 22 height 7
click at [565, 122] on div "**********" at bounding box center [329, 456] width 658 height 781
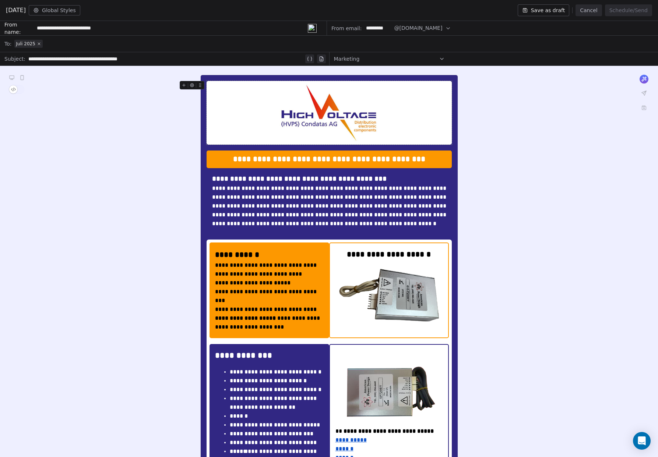
click at [551, 11] on button "Save as draft" at bounding box center [544, 10] width 52 height 12
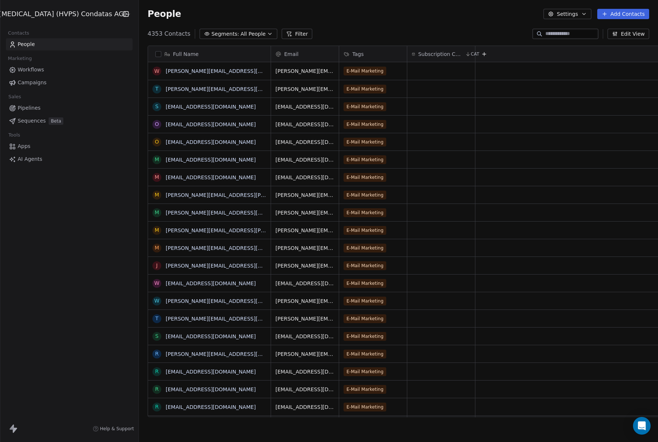
scroll to position [389, 533]
click at [248, 33] on button "Segments: All People" at bounding box center [239, 34] width 78 height 10
click at [228, 87] on span "E-Mail Marketing" at bounding box center [214, 88] width 43 height 8
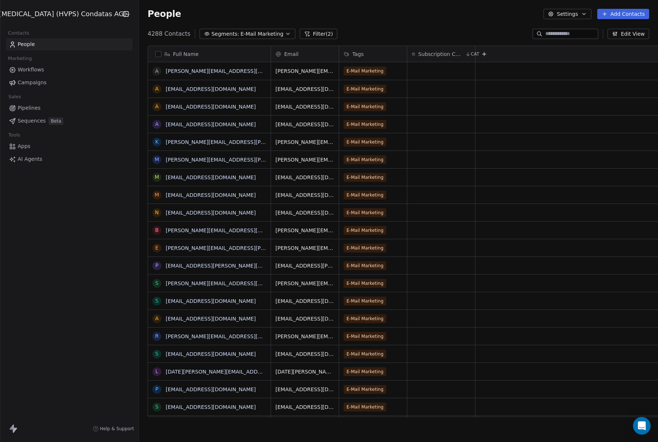
click at [285, 33] on icon "button" at bounding box center [288, 34] width 6 height 6
click at [266, 77] on html "[MEDICAL_DATA] (HVPS) Condatas AG Contacts People Marketing Workflows Campaigns…" at bounding box center [329, 221] width 658 height 442
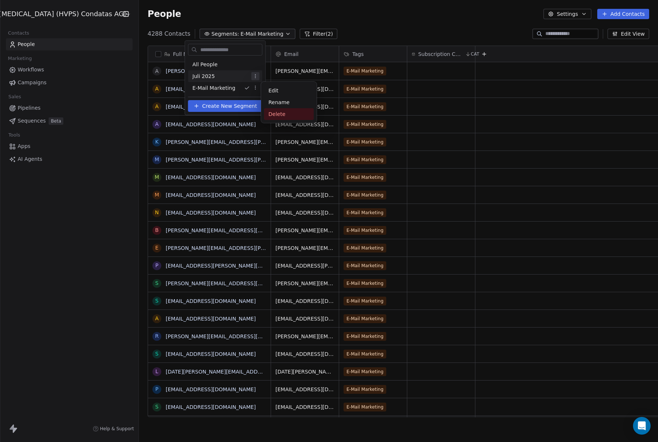
click at [276, 117] on div "Delete" at bounding box center [289, 114] width 50 height 12
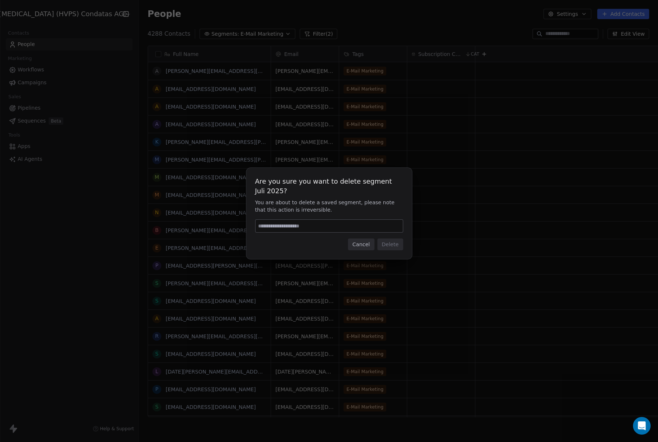
type input "******"
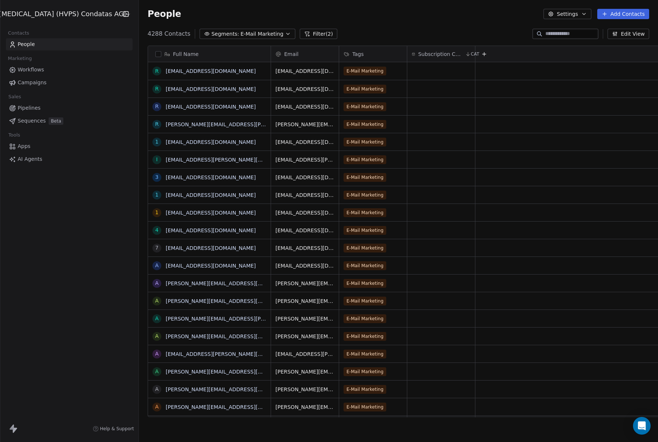
click at [567, 13] on button "Settings" at bounding box center [568, 14] width 48 height 10
click at [571, 29] on span "Contact Properties" at bounding box center [586, 30] width 48 height 8
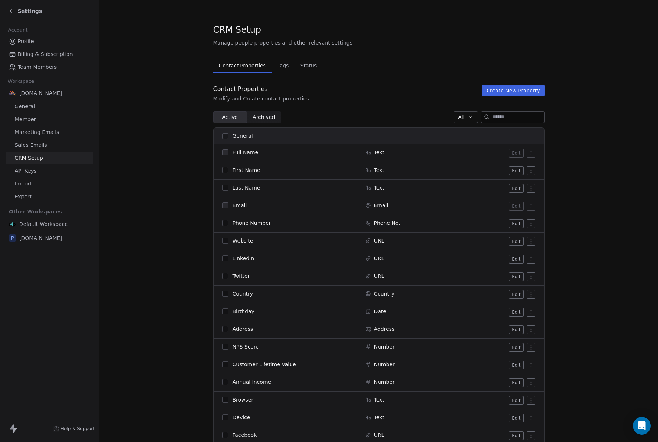
click at [42, 143] on span "Sales Emails" at bounding box center [31, 145] width 32 height 8
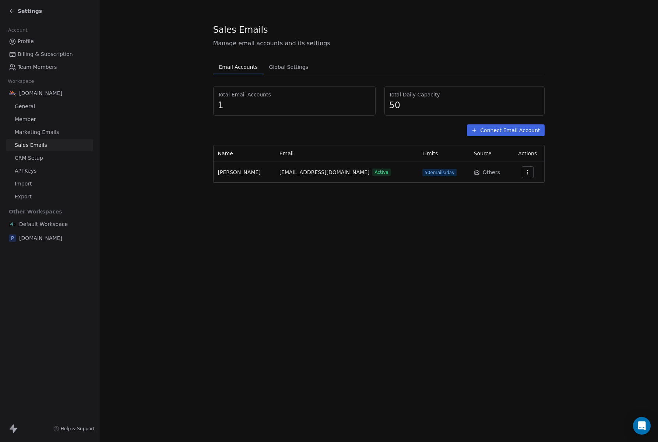
click at [50, 95] on span "[DOMAIN_NAME]" at bounding box center [40, 93] width 43 height 7
drag, startPoint x: 39, startPoint y: 95, endPoint x: 30, endPoint y: 106, distance: 14.2
click at [38, 95] on span "[DOMAIN_NAME]" at bounding box center [40, 93] width 43 height 7
click at [29, 106] on span "General" at bounding box center [25, 107] width 20 height 8
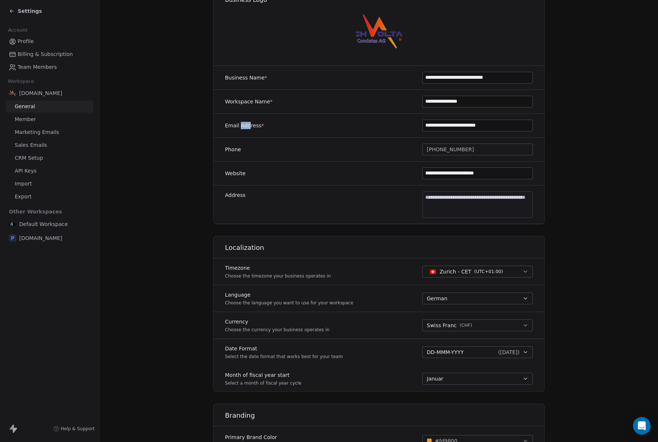
scroll to position [76, 0]
click at [511, 272] on button "Zurich - CET ( UTC+01:00 )" at bounding box center [478, 271] width 111 height 12
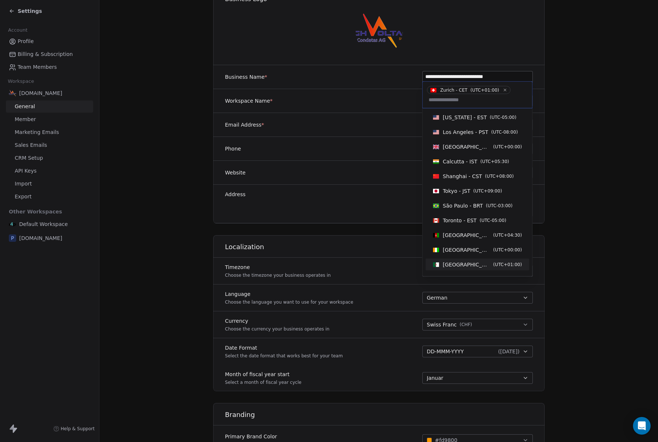
click at [571, 257] on html "**********" at bounding box center [329, 221] width 658 height 442
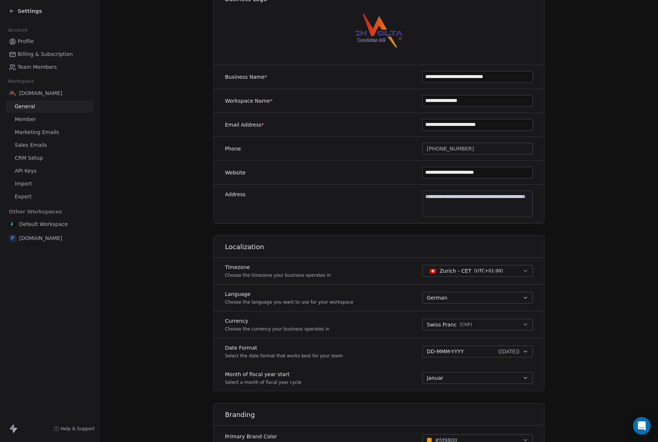
scroll to position [0, 0]
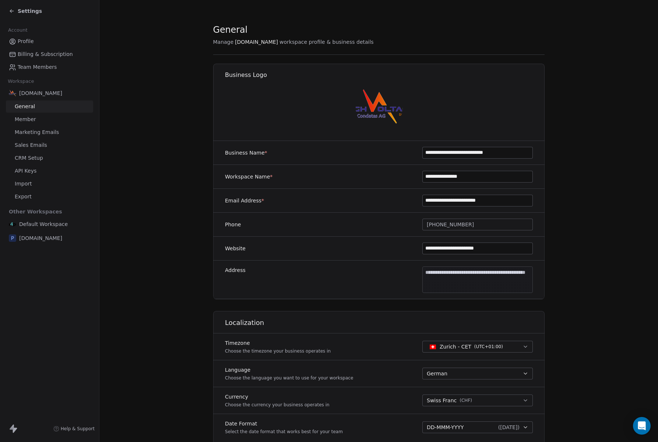
click at [18, 15] on span "Settings" at bounding box center [30, 10] width 24 height 7
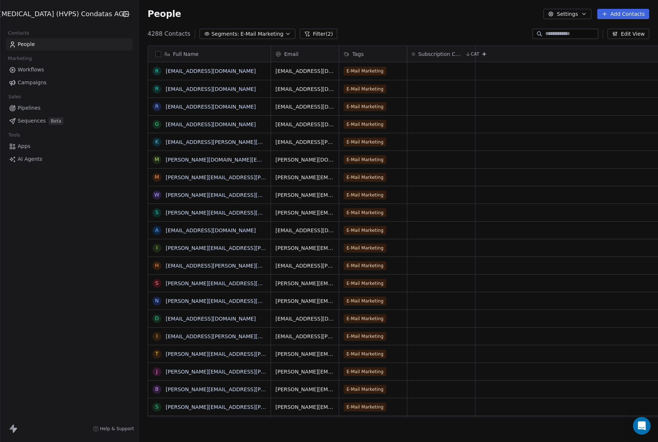
scroll to position [389, 533]
click at [36, 13] on html "[MEDICAL_DATA] (HVPS) Condatas AG Contacts People Marketing Workflows Campaigns…" at bounding box center [329, 221] width 658 height 442
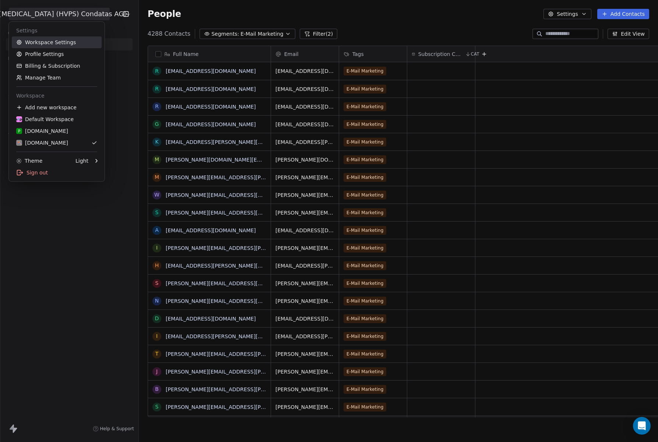
click at [42, 40] on link "Workspace Settings" at bounding box center [57, 42] width 90 height 12
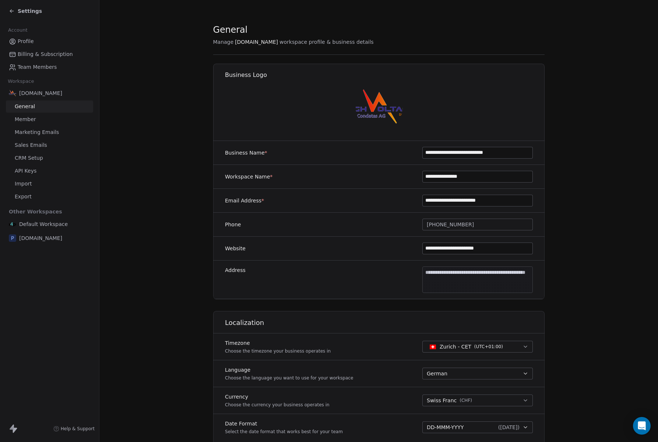
click at [11, 11] on icon at bounding box center [12, 11] width 6 height 6
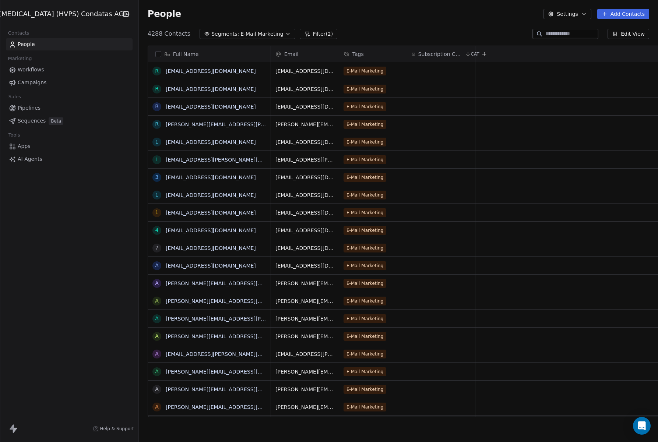
scroll to position [389, 533]
click at [46, 11] on html "[MEDICAL_DATA] (HVPS) Condatas AG Contacts People Marketing Workflows Campaigns…" at bounding box center [329, 221] width 658 height 442
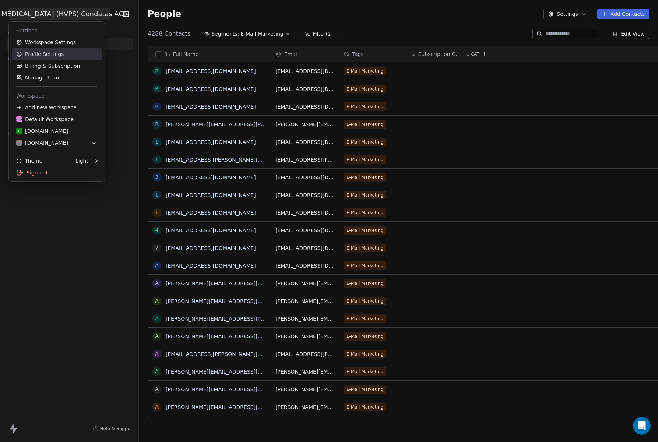
click at [49, 52] on link "Profile Settings" at bounding box center [57, 54] width 90 height 12
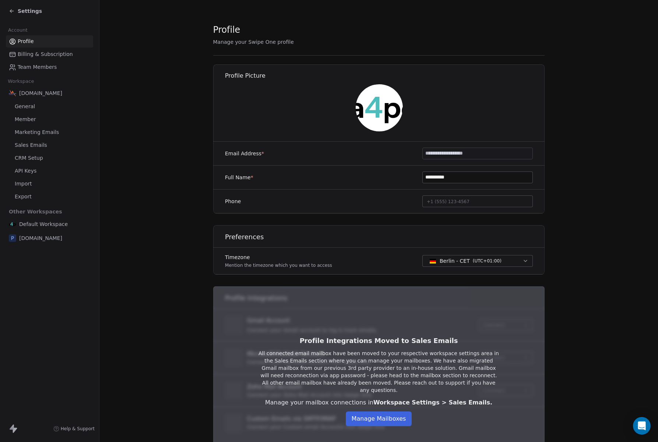
click at [15, 10] on div "Settings" at bounding box center [25, 10] width 33 height 7
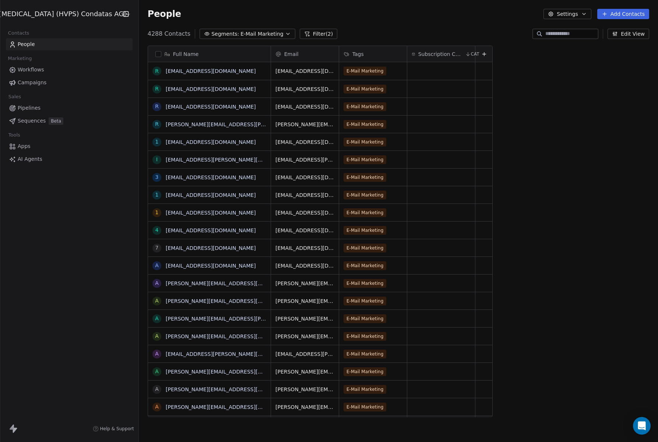
scroll to position [389, 533]
click at [41, 14] on html "[MEDICAL_DATA] (HVPS) Condatas AG Contacts People Marketing Workflows Campaigns…" at bounding box center [329, 221] width 658 height 442
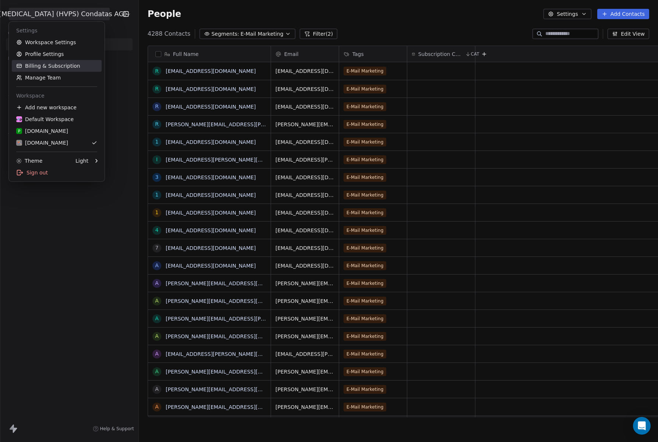
click at [44, 66] on link "Billing & Subscription" at bounding box center [57, 66] width 90 height 12
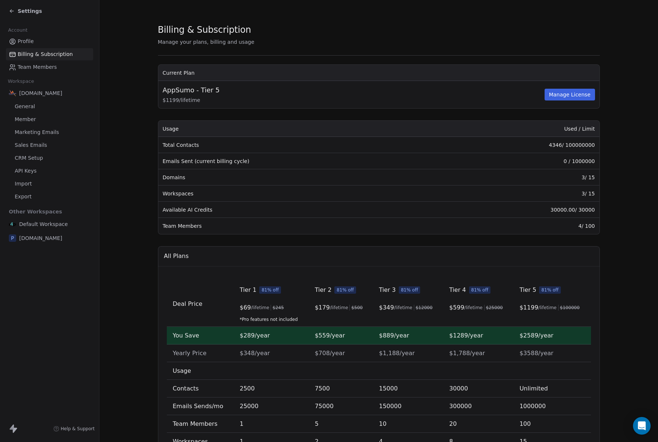
click at [30, 11] on span "Settings" at bounding box center [30, 10] width 24 height 7
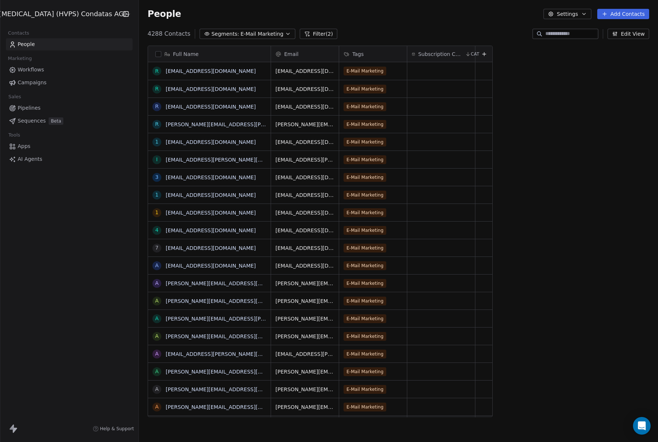
scroll to position [389, 533]
click at [41, 13] on html "[MEDICAL_DATA] (HVPS) Condatas AG Contacts People Marketing Workflows Campaigns…" at bounding box center [329, 221] width 658 height 442
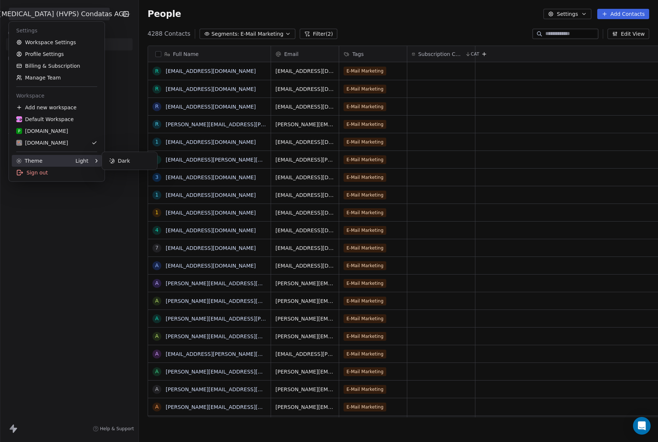
click at [72, 160] on div "Theme Light" at bounding box center [52, 160] width 72 height 7
click at [81, 161] on div "Light" at bounding box center [82, 160] width 13 height 7
click at [126, 161] on div "Dark" at bounding box center [129, 161] width 49 height 12
click at [126, 161] on div "Light" at bounding box center [129, 161] width 49 height 12
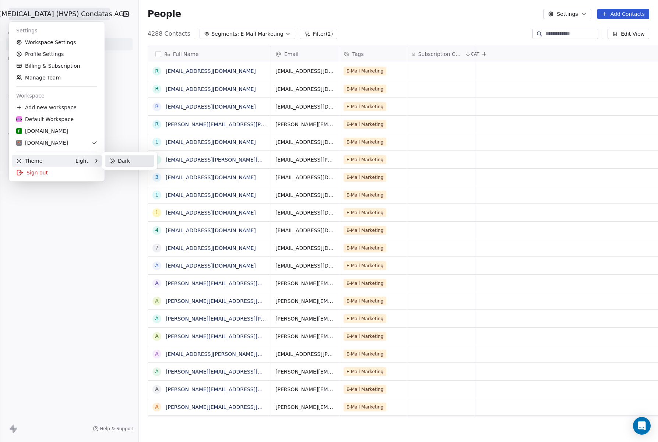
click at [126, 161] on div "Dark" at bounding box center [129, 161] width 49 height 12
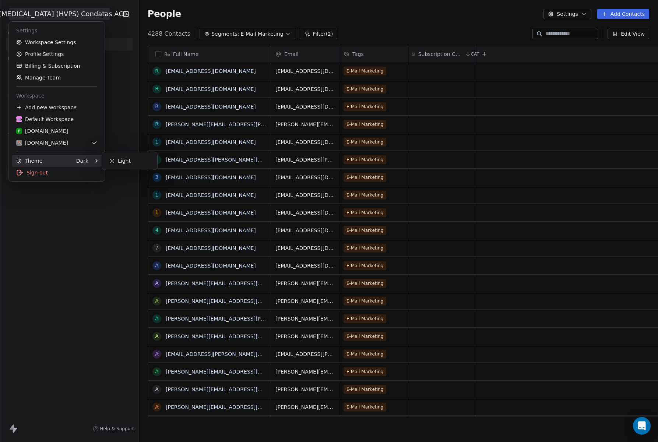
click at [113, 220] on html "[MEDICAL_DATA] (HVPS) Condatas AG Contacts People Marketing Workflows Campaigns…" at bounding box center [329, 221] width 658 height 442
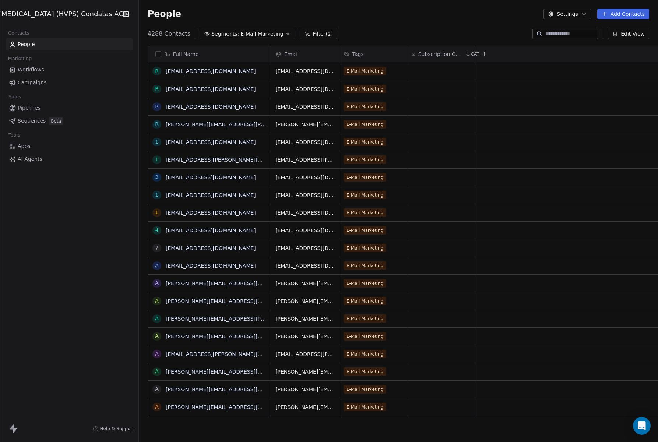
click at [39, 70] on span "Workflows" at bounding box center [31, 70] width 27 height 8
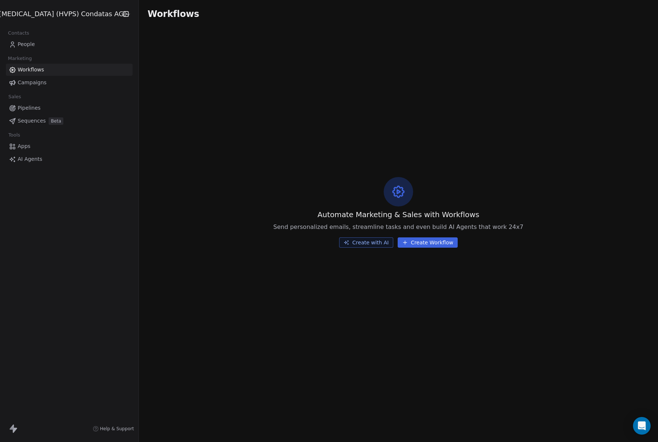
click at [38, 81] on span "Campaigns" at bounding box center [32, 83] width 29 height 8
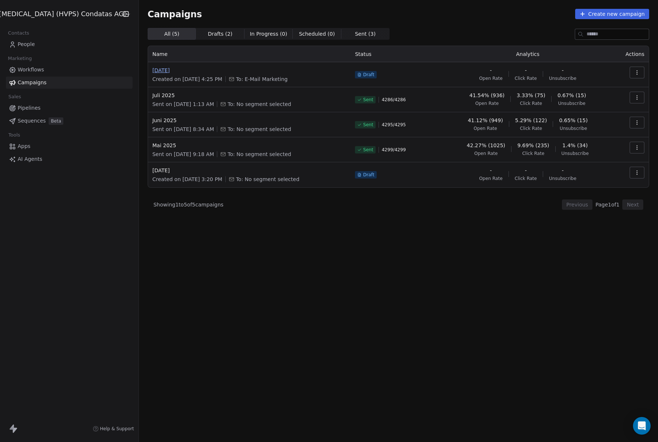
click at [152, 70] on span "[DATE]" at bounding box center [249, 70] width 194 height 7
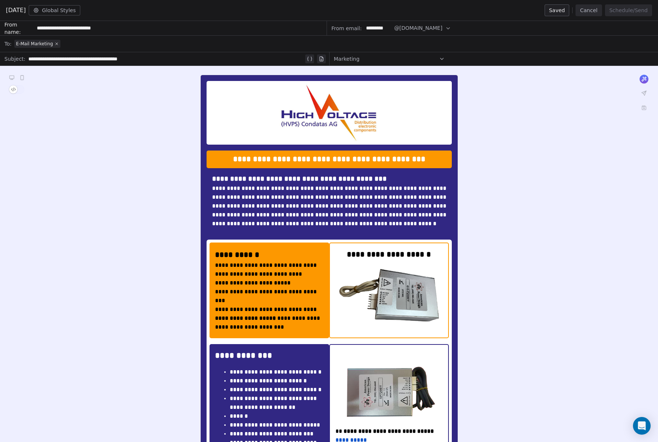
click at [443, 57] on icon at bounding box center [442, 59] width 6 height 6
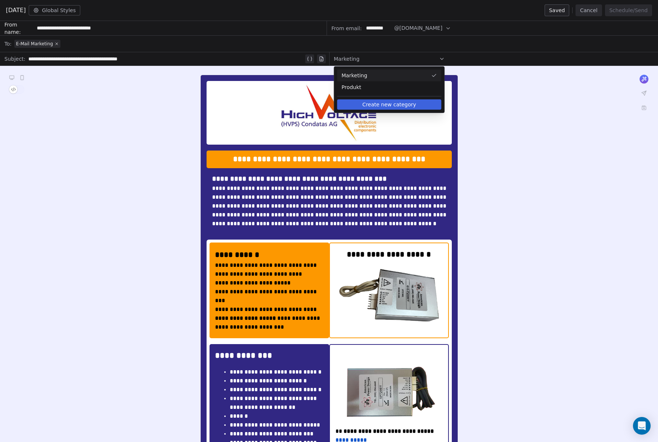
click at [477, 59] on div "Marketing" at bounding box center [493, 58] width 329 height 13
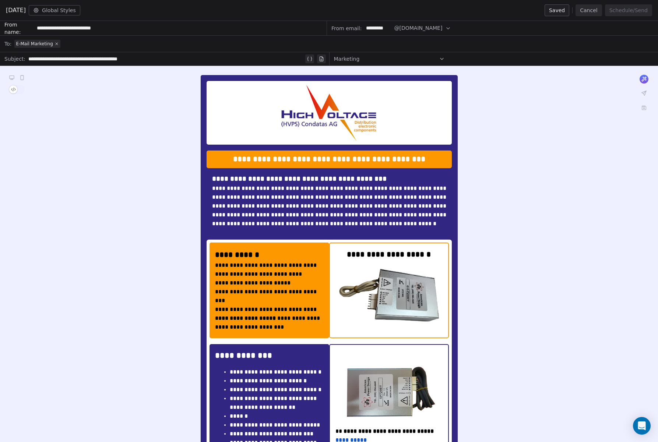
click at [383, 28] on input "*********" at bounding box center [378, 28] width 29 height 14
type input "****"
click at [364, 27] on input "****" at bounding box center [378, 28] width 29 height 14
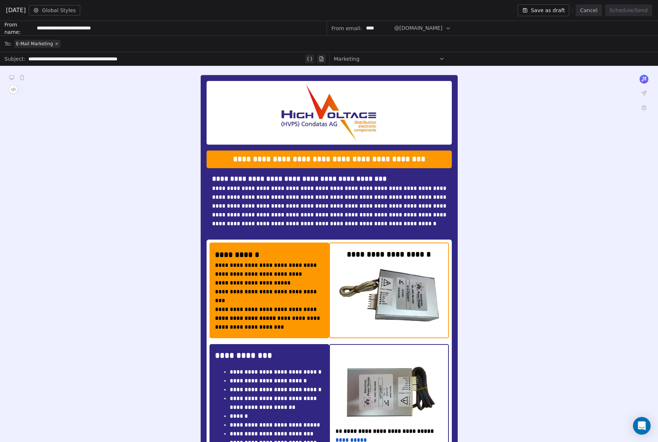
click at [364, 27] on input "****" at bounding box center [378, 28] width 29 height 14
paste input "*****"
type input "*********"
click at [107, 29] on input "**********" at bounding box center [180, 28] width 292 height 14
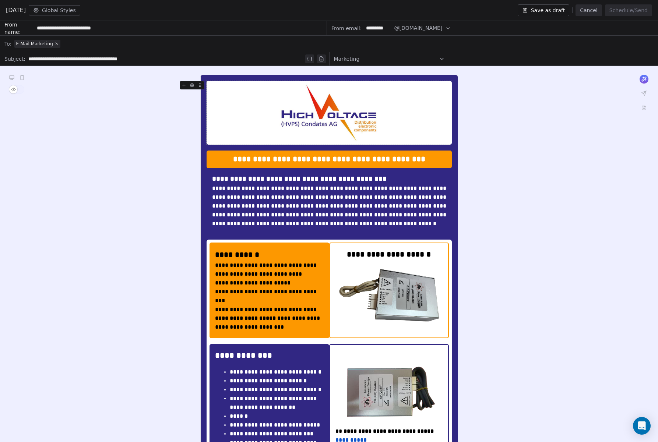
click at [71, 43] on div "E-Mail Marketing" at bounding box center [333, 44] width 639 height 16
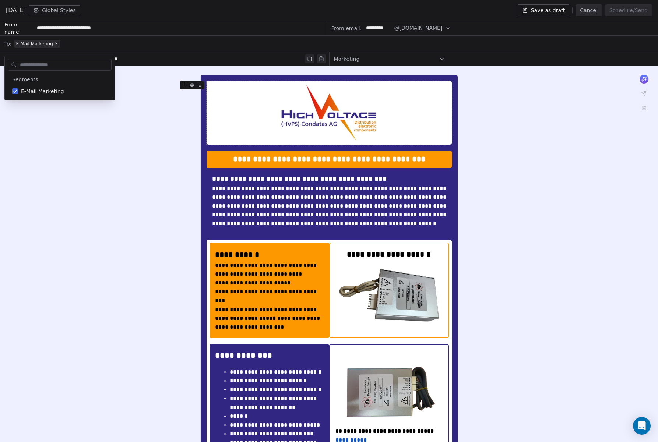
drag, startPoint x: 68, startPoint y: 158, endPoint x: 147, endPoint y: 158, distance: 78.8
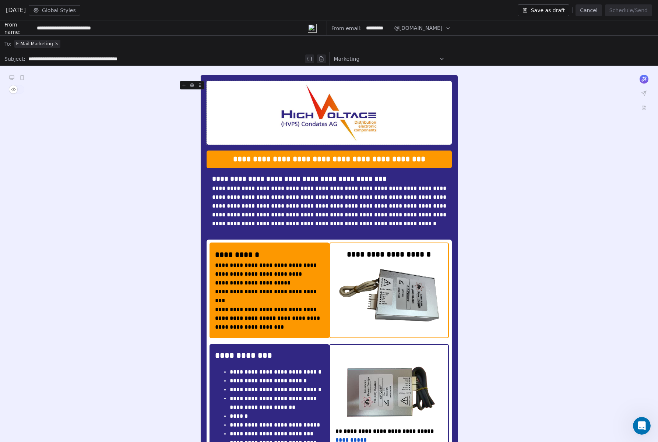
click at [100, 61] on div "**********" at bounding box center [166, 59] width 276 height 9
drag, startPoint x: 159, startPoint y: 60, endPoint x: 41, endPoint y: 65, distance: 117.6
click at [28, 58] on div "**********" at bounding box center [171, 59] width 286 height 9
copy div "**********"
drag, startPoint x: 90, startPoint y: 58, endPoint x: -23, endPoint y: 56, distance: 113.1
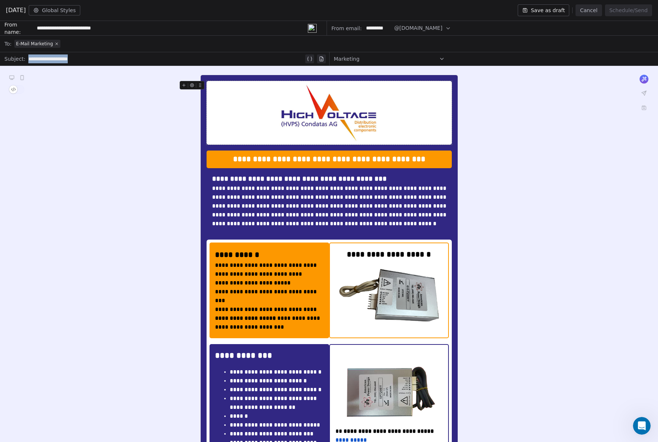
click at [28, 56] on div "**********" at bounding box center [171, 59] width 286 height 9
click at [65, 11] on button "Global Styles" at bounding box center [55, 10] width 52 height 10
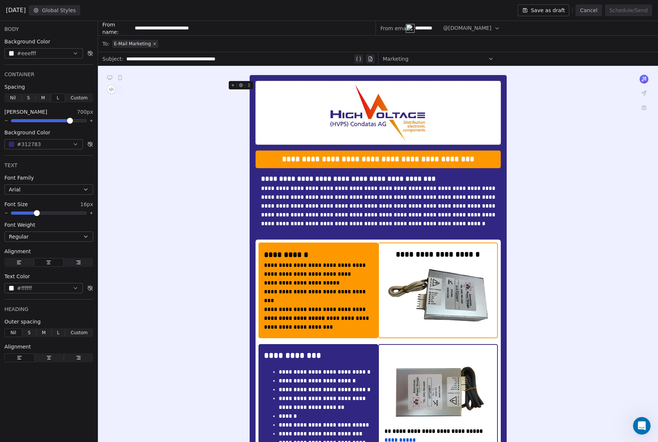
click at [65, 11] on button "Global Styles" at bounding box center [55, 10] width 52 height 10
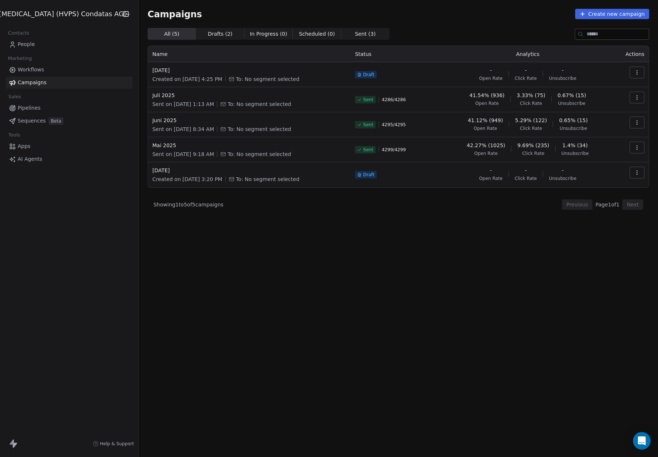
click at [639, 71] on icon "button" at bounding box center [637, 73] width 6 height 6
click at [602, 89] on div "Edit" at bounding box center [604, 89] width 74 height 12
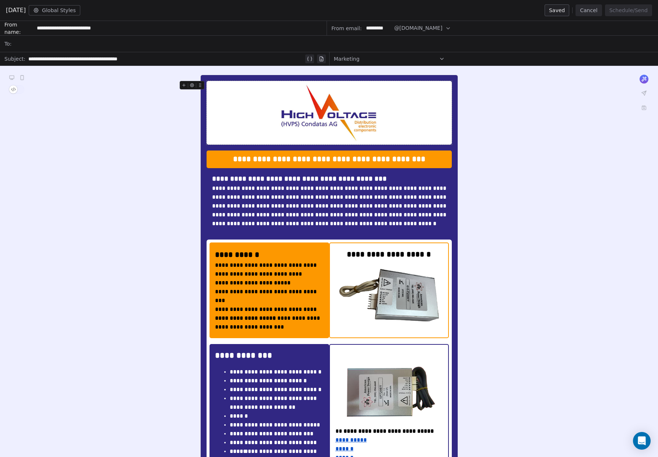
click at [83, 42] on div at bounding box center [333, 44] width 639 height 16
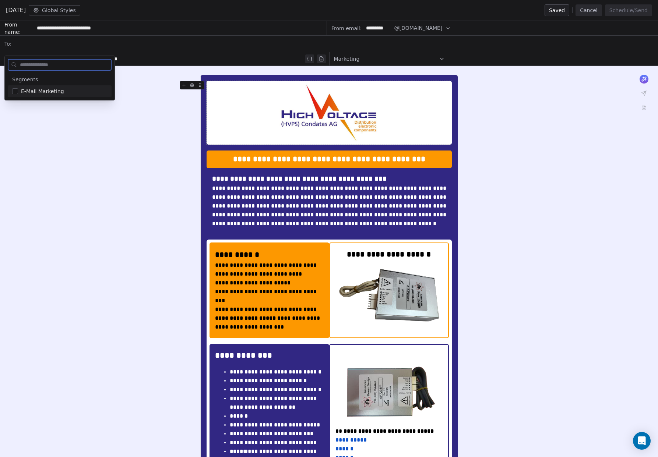
click at [32, 91] on span "E-Mail Marketing" at bounding box center [42, 91] width 43 height 7
click at [149, 92] on div "**********" at bounding box center [329, 456] width 658 height 781
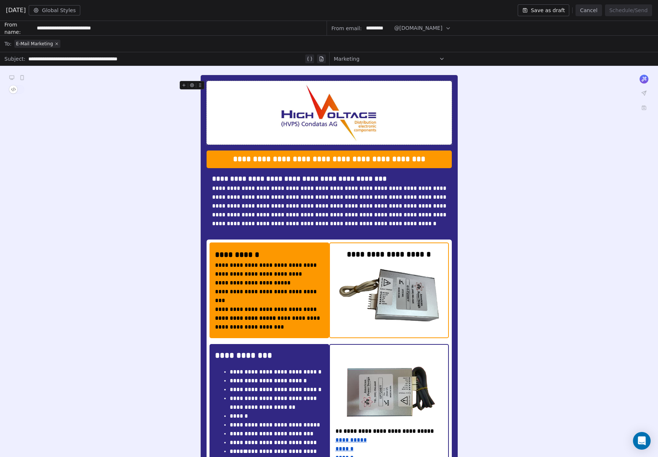
click at [547, 13] on button "Save as draft" at bounding box center [544, 10] width 52 height 12
click at [459, 28] on div "From email: ********* @[DOMAIN_NAME]" at bounding box center [492, 28] width 331 height 15
click at [448, 28] on icon "button" at bounding box center [448, 28] width 6 height 6
click at [493, 30] on div "From email: ********* @[DOMAIN_NAME]" at bounding box center [492, 28] width 331 height 15
click at [350, 58] on span "Marketing" at bounding box center [347, 58] width 26 height 7
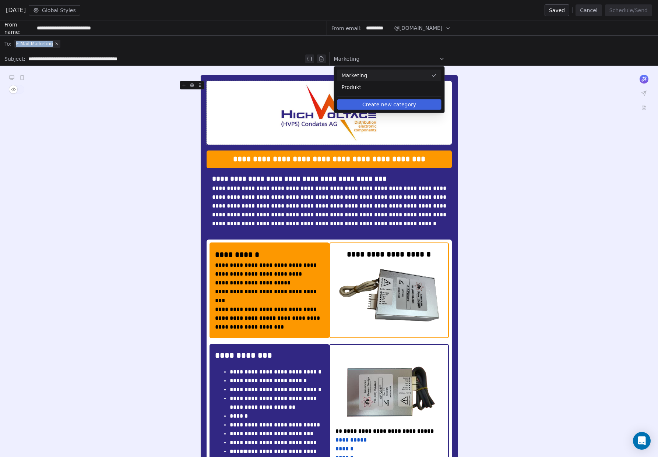
click at [273, 52] on div "E-Mail Marketing" at bounding box center [333, 44] width 639 height 17
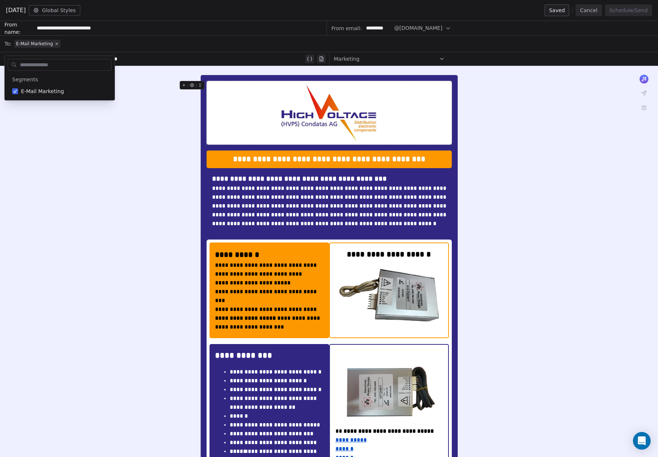
click at [266, 37] on div "E-Mail Marketing" at bounding box center [333, 44] width 639 height 16
click at [90, 30] on input "**********" at bounding box center [180, 28] width 292 height 14
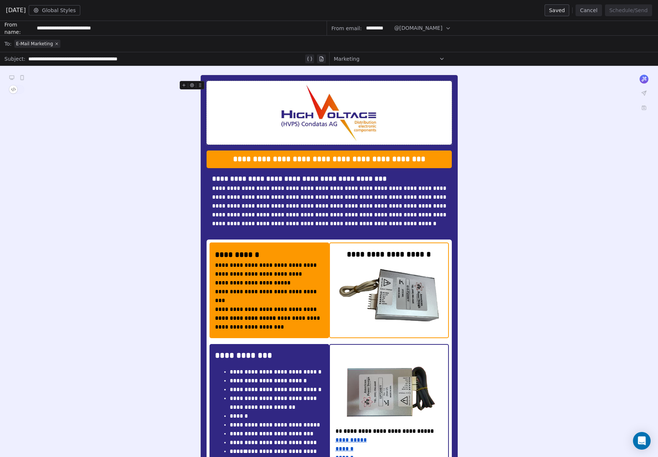
click at [147, 29] on input "**********" at bounding box center [180, 28] width 292 height 14
click at [24, 9] on span "[DATE]" at bounding box center [16, 10] width 20 height 9
click at [645, 94] on icon at bounding box center [644, 93] width 4 height 4
click at [13, 78] on icon at bounding box center [12, 77] width 4 height 3
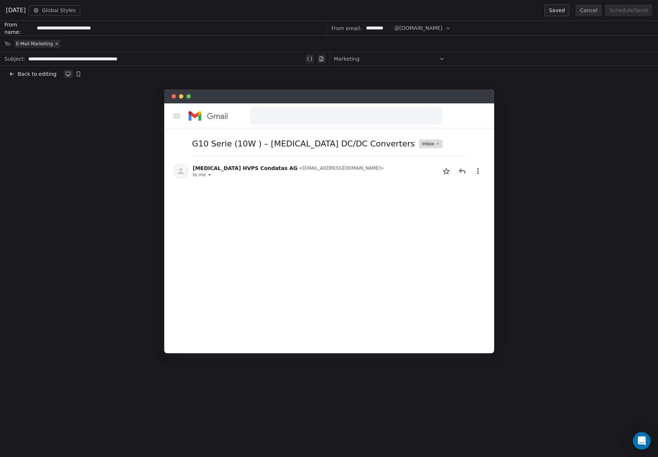
click at [24, 76] on span "Back to editing" at bounding box center [37, 73] width 39 height 7
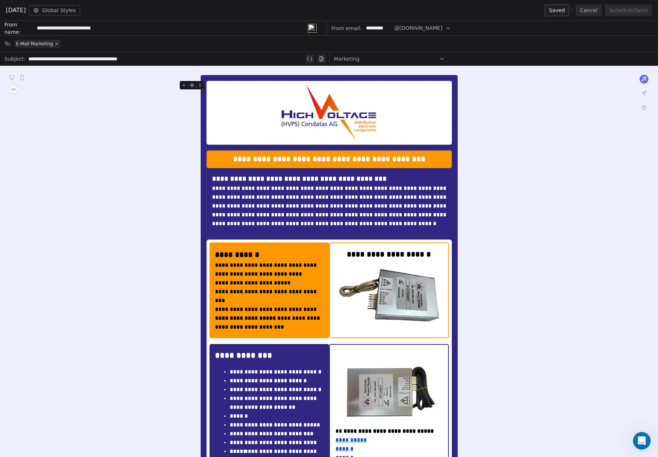
click at [449, 30] on icon "button" at bounding box center [448, 28] width 6 height 6
click at [518, 30] on div "From email: ********* @[DOMAIN_NAME]" at bounding box center [492, 28] width 331 height 15
click at [594, 11] on button "Cancel" at bounding box center [589, 10] width 26 height 12
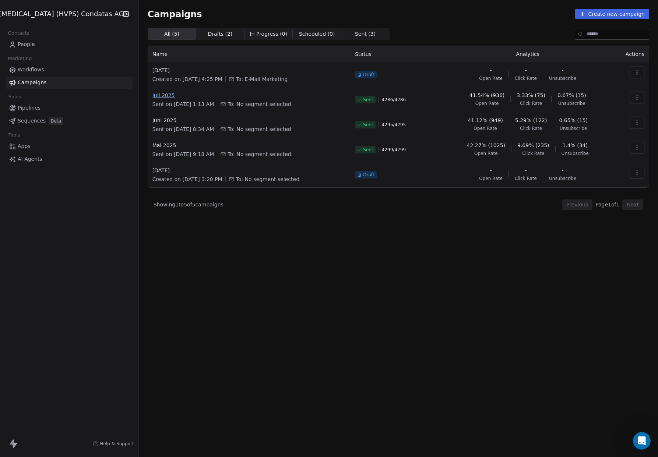
click at [152, 95] on span "Juli 2025" at bounding box center [249, 95] width 194 height 7
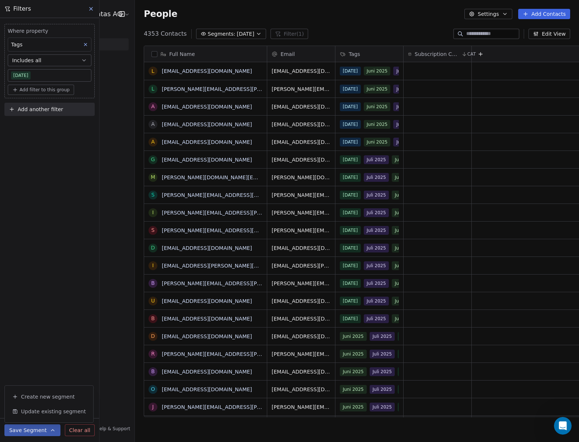
scroll to position [389, 456]
